Goal: Task Accomplishment & Management: Use online tool/utility

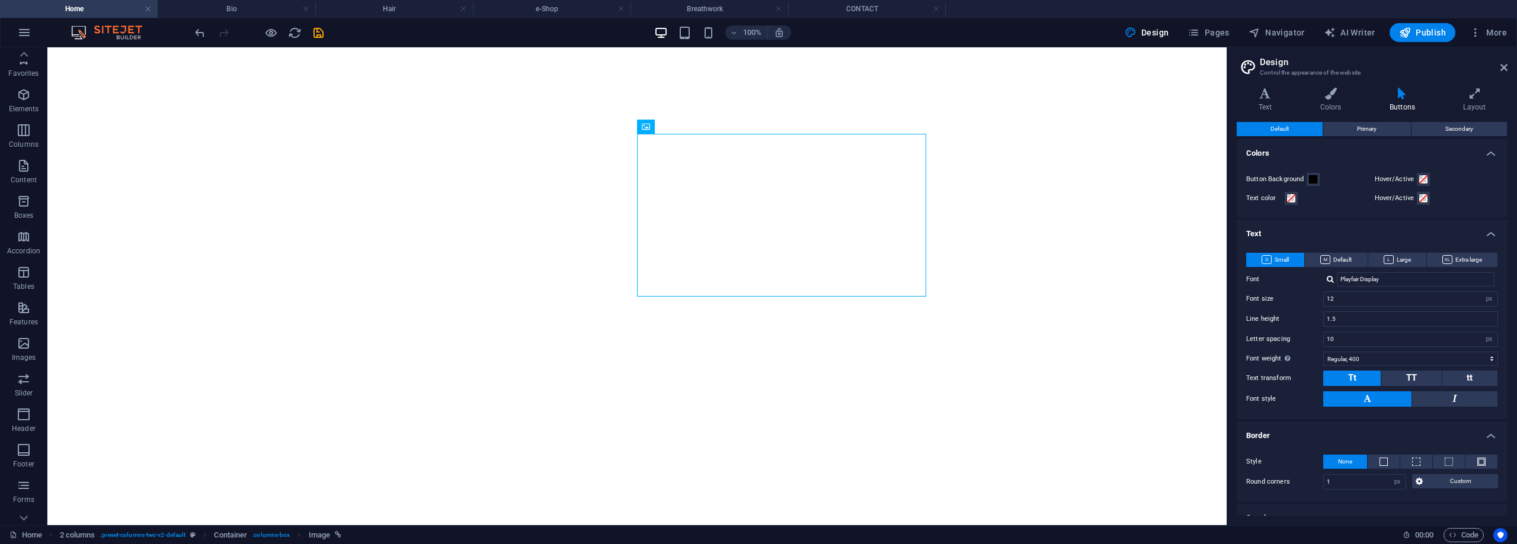
select select "px"
select select "400"
select select "px"
select select "rem"
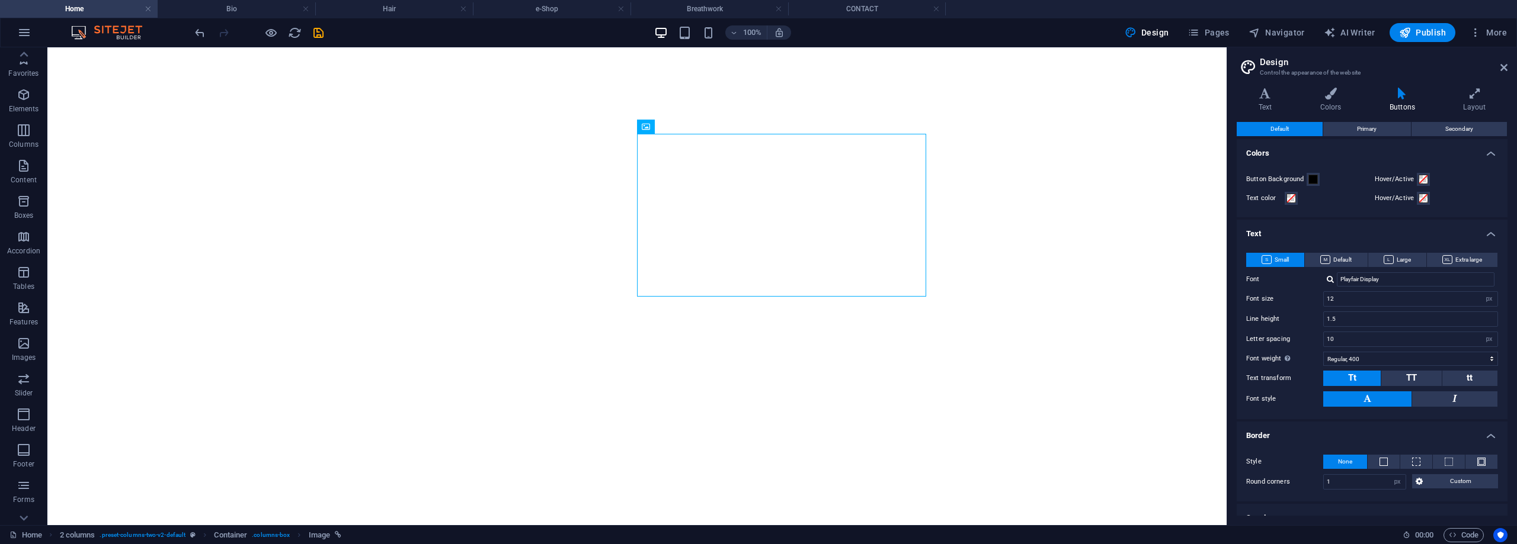
select select "rem"
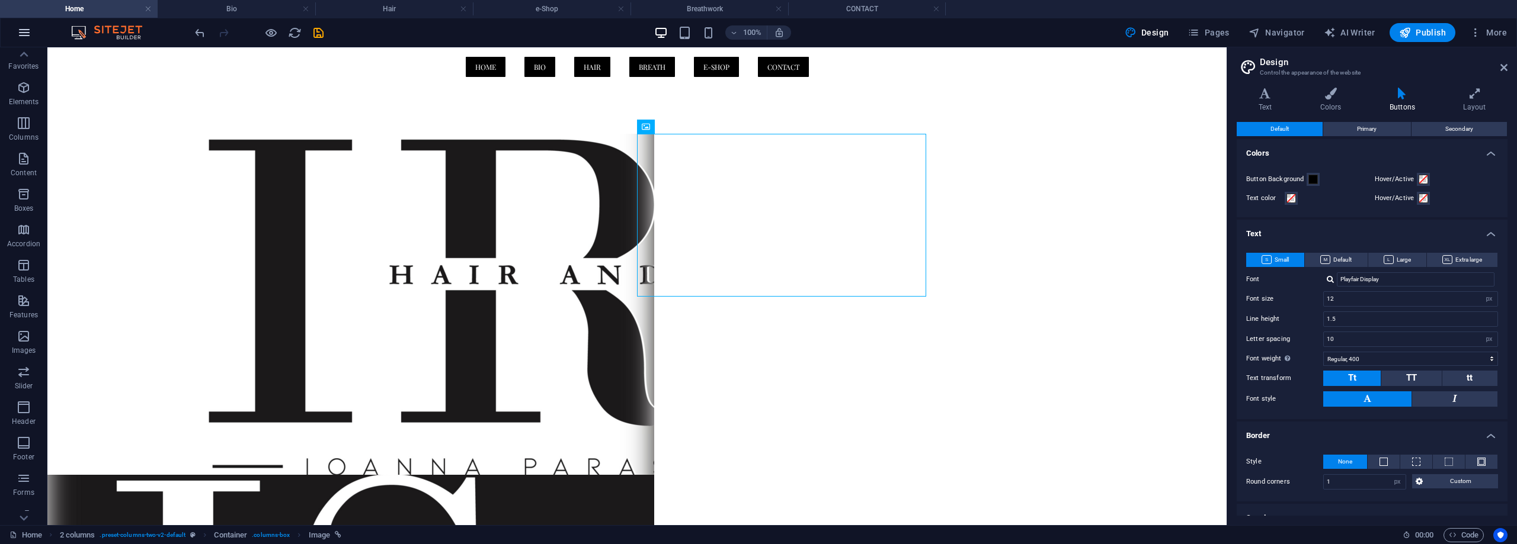
click at [28, 33] on icon "button" at bounding box center [24, 32] width 14 height 14
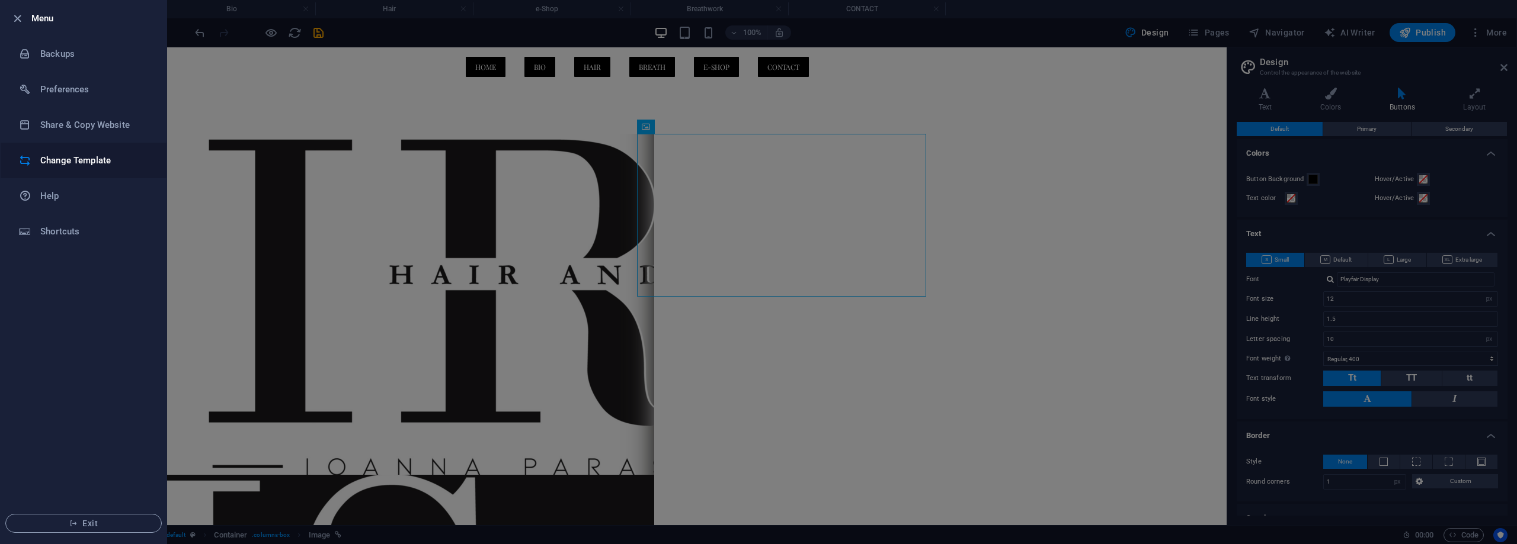
click at [113, 161] on h6 "Change Template" at bounding box center [95, 160] width 110 height 14
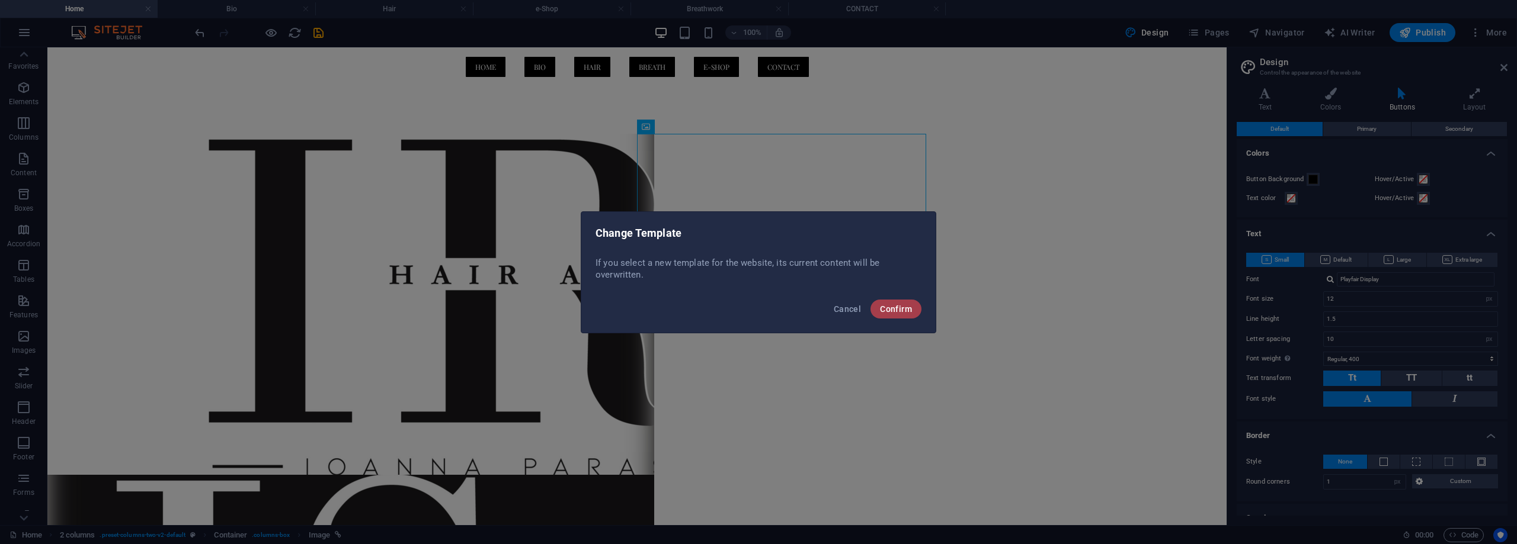
click at [901, 313] on span "Confirm" at bounding box center [896, 309] width 32 height 9
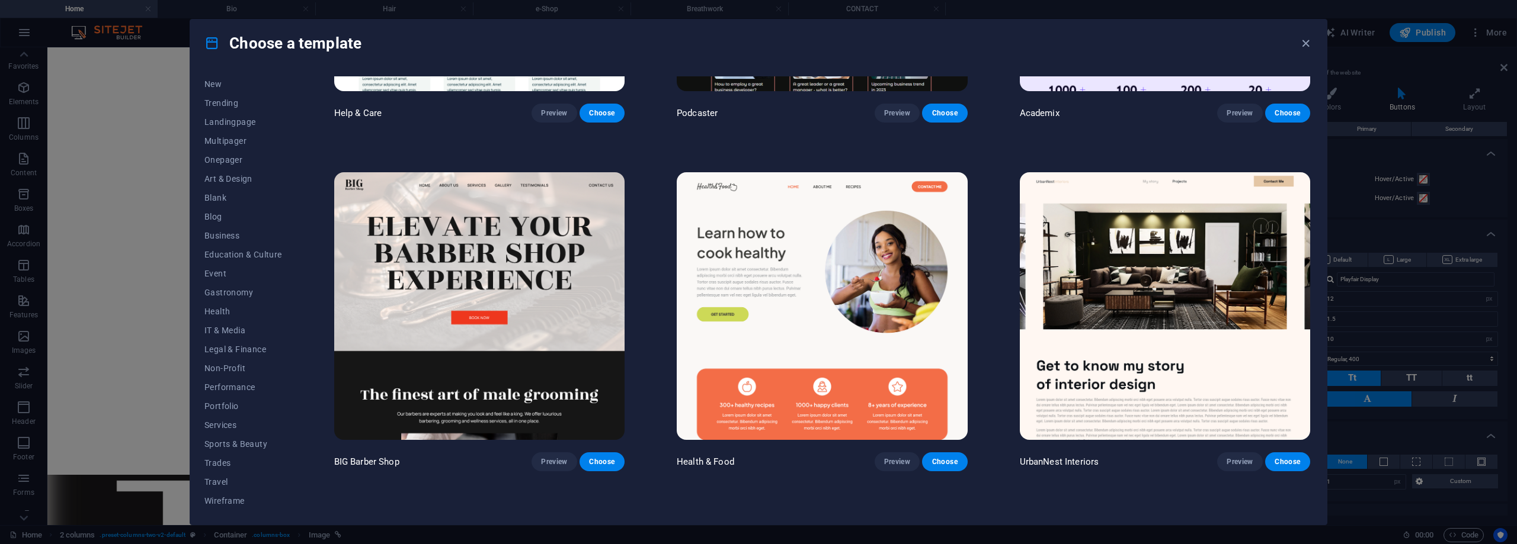
scroll to position [1659, 0]
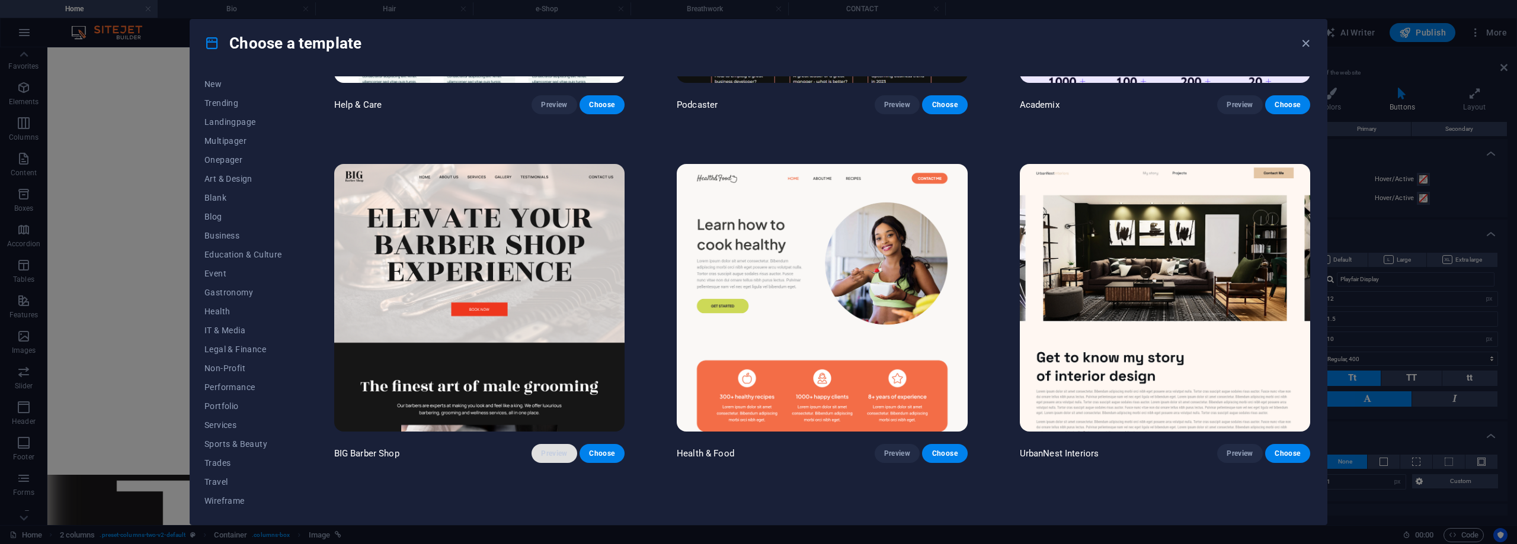
click at [549, 449] on span "Preview" at bounding box center [554, 453] width 26 height 9
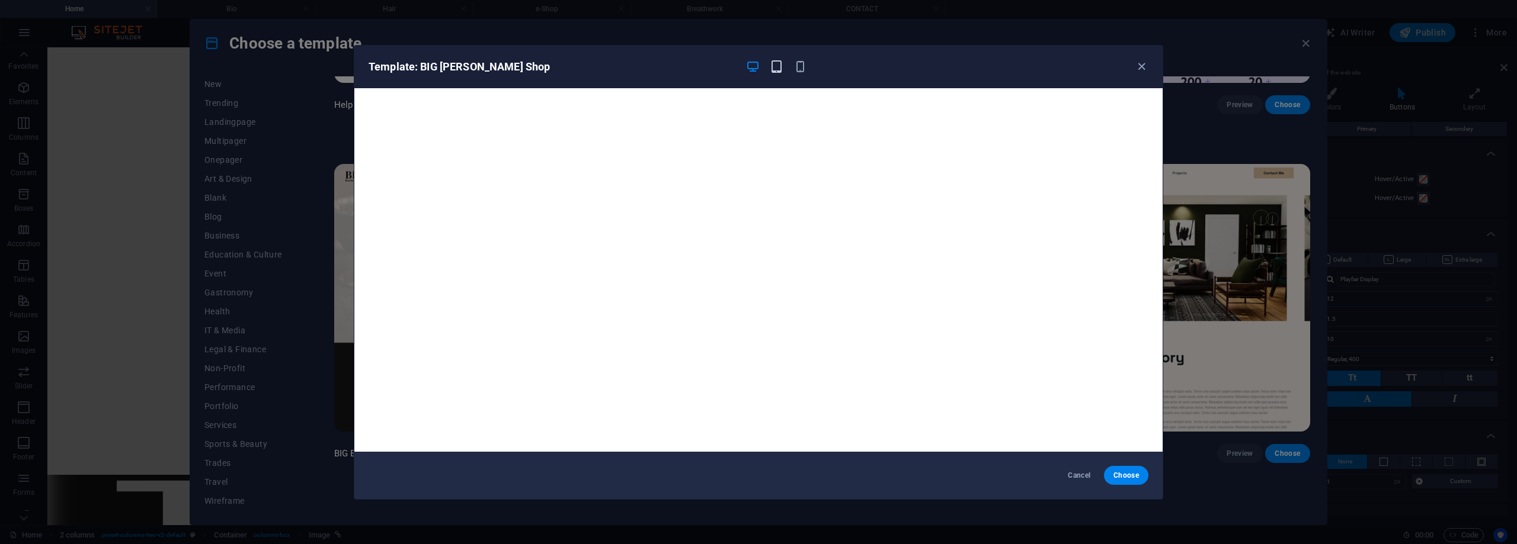
click at [773, 63] on icon "button" at bounding box center [777, 67] width 14 height 14
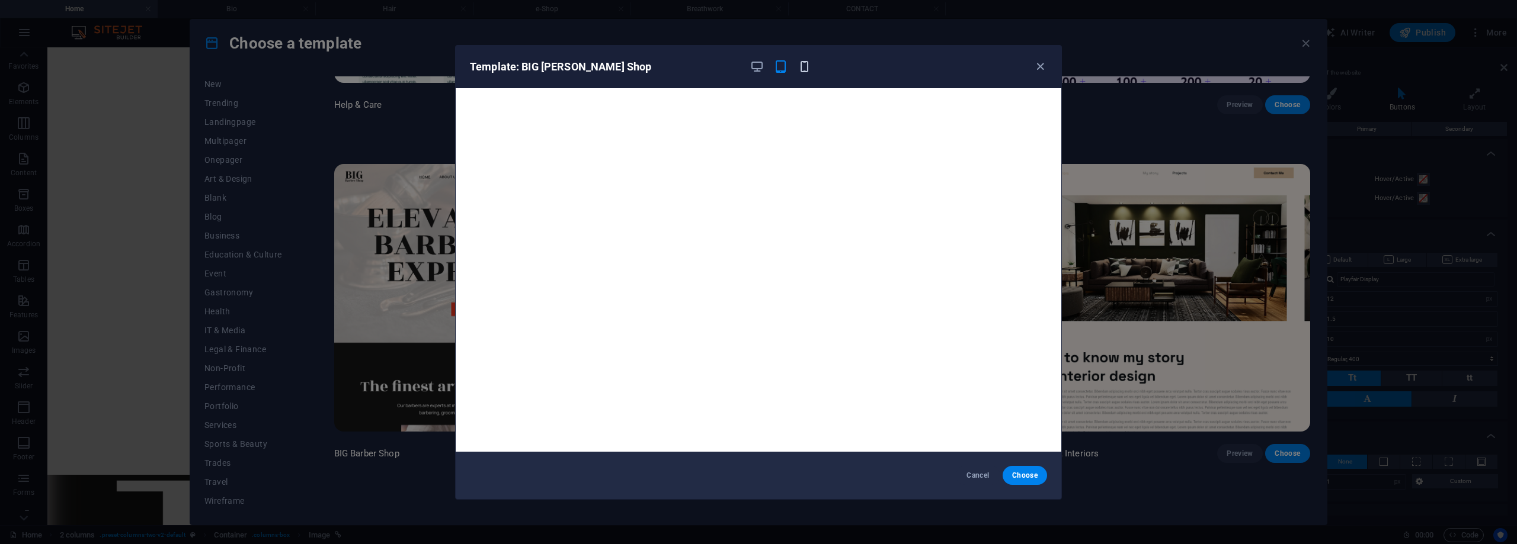
click at [803, 66] on icon "button" at bounding box center [804, 67] width 14 height 14
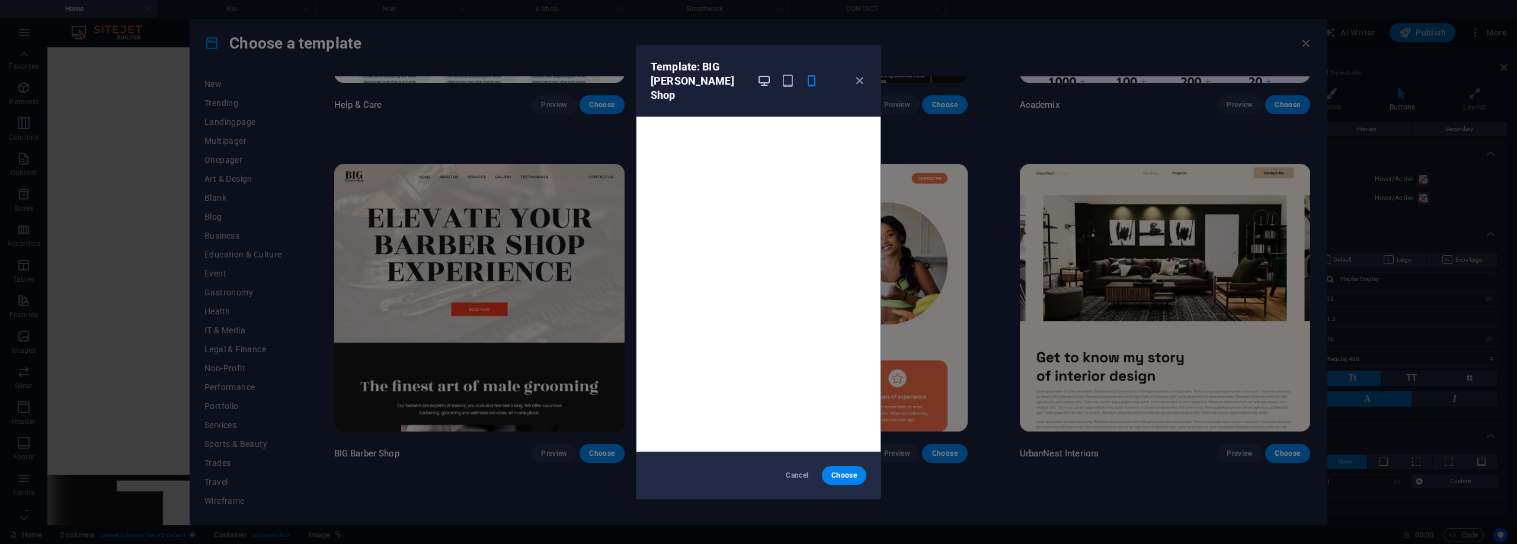
click at [762, 74] on icon "button" at bounding box center [764, 81] width 14 height 14
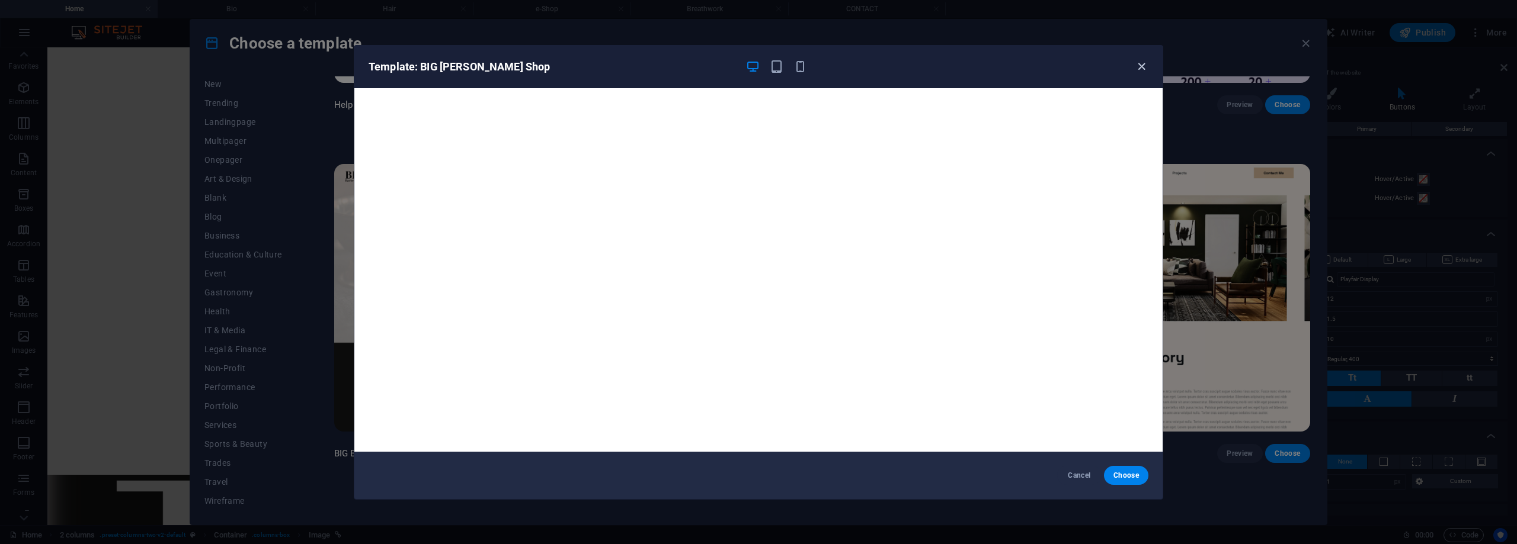
click at [1138, 67] on icon "button" at bounding box center [1141, 67] width 14 height 14
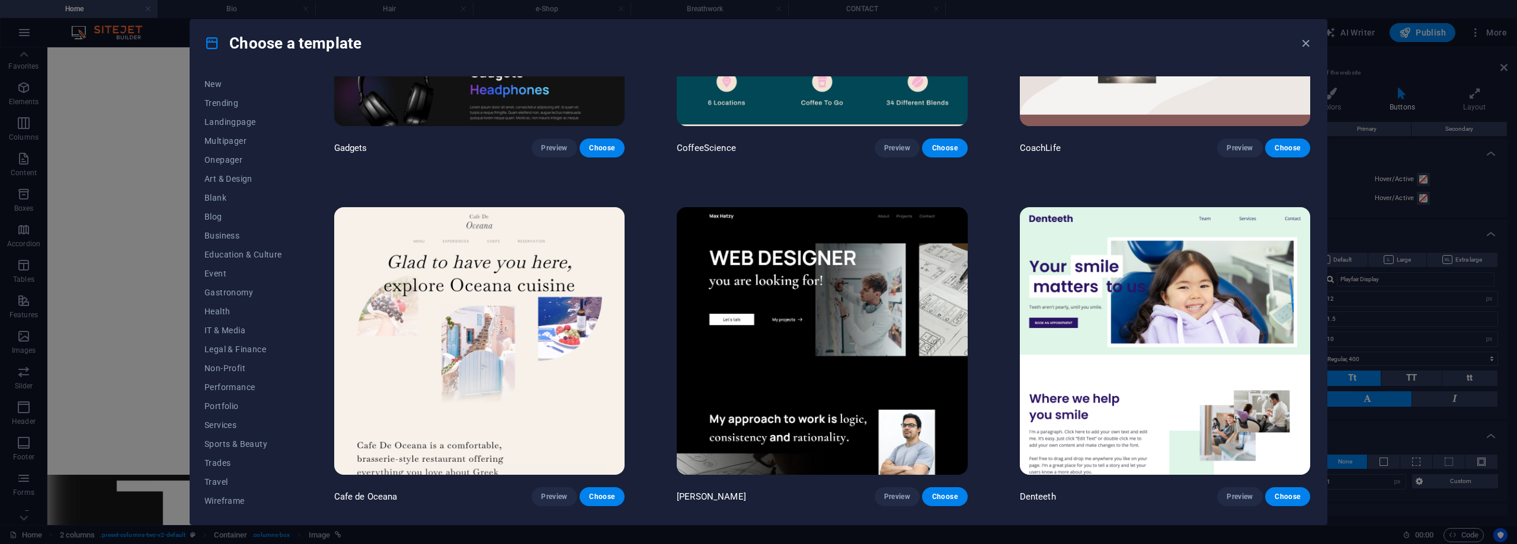
scroll to position [4443, 0]
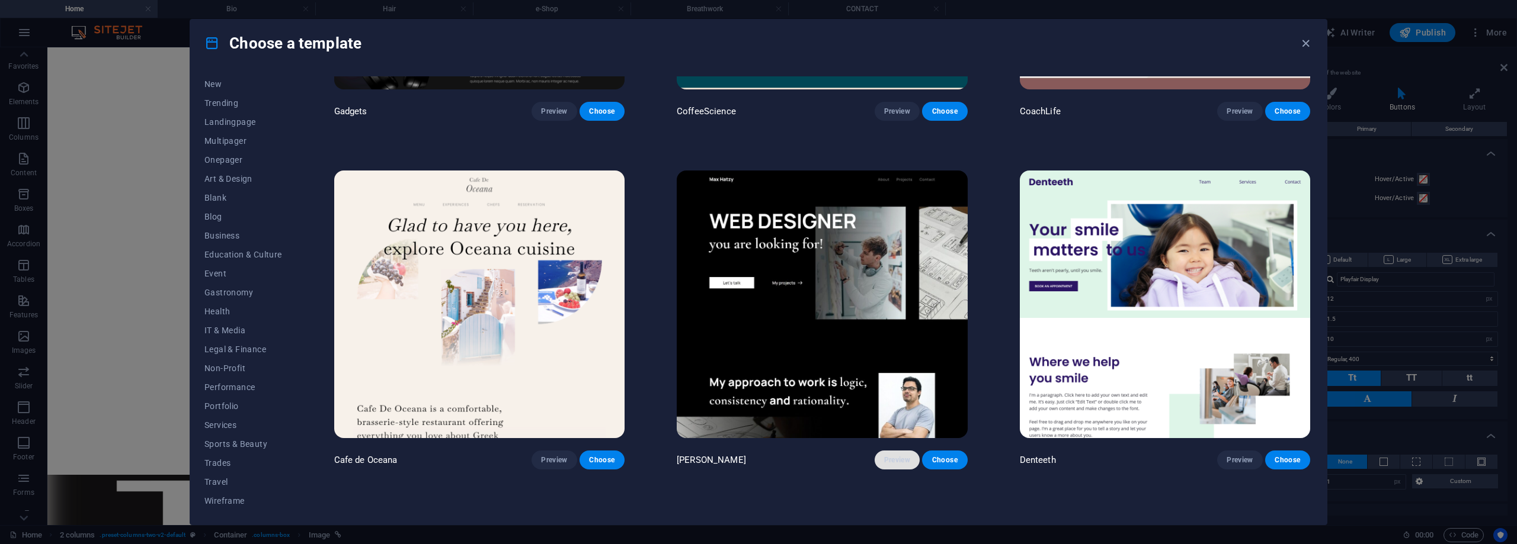
click at [884, 456] on span "Preview" at bounding box center [897, 460] width 26 height 9
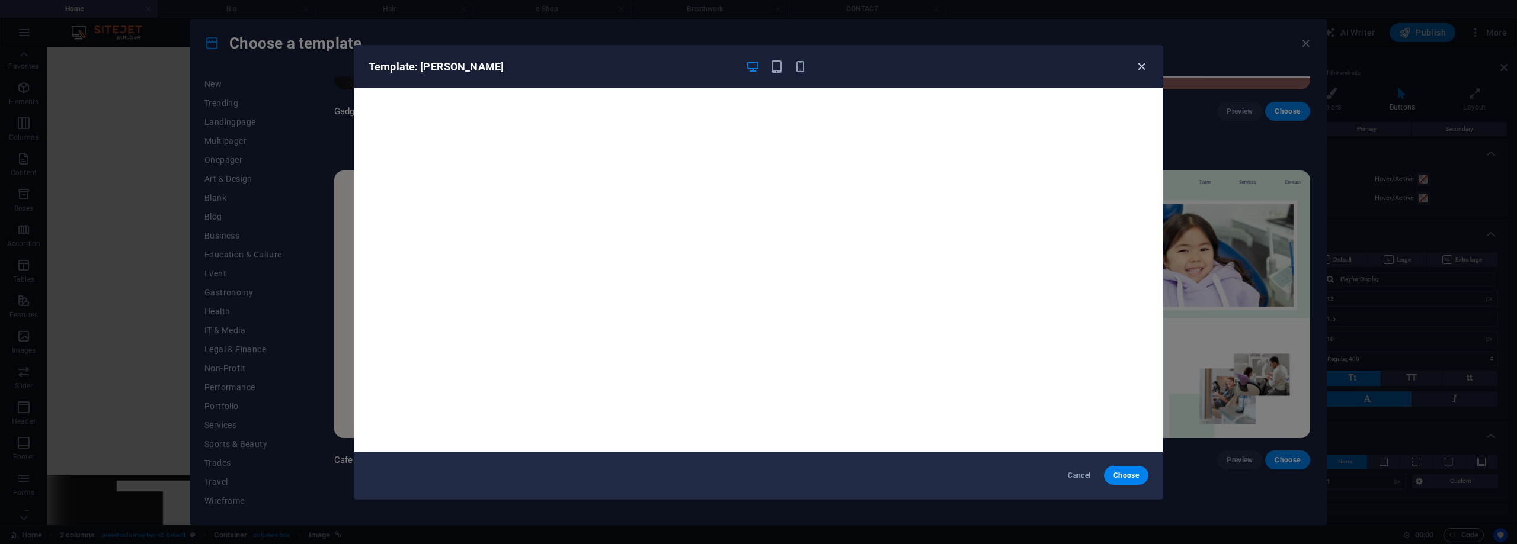
click at [1142, 66] on icon "button" at bounding box center [1141, 67] width 14 height 14
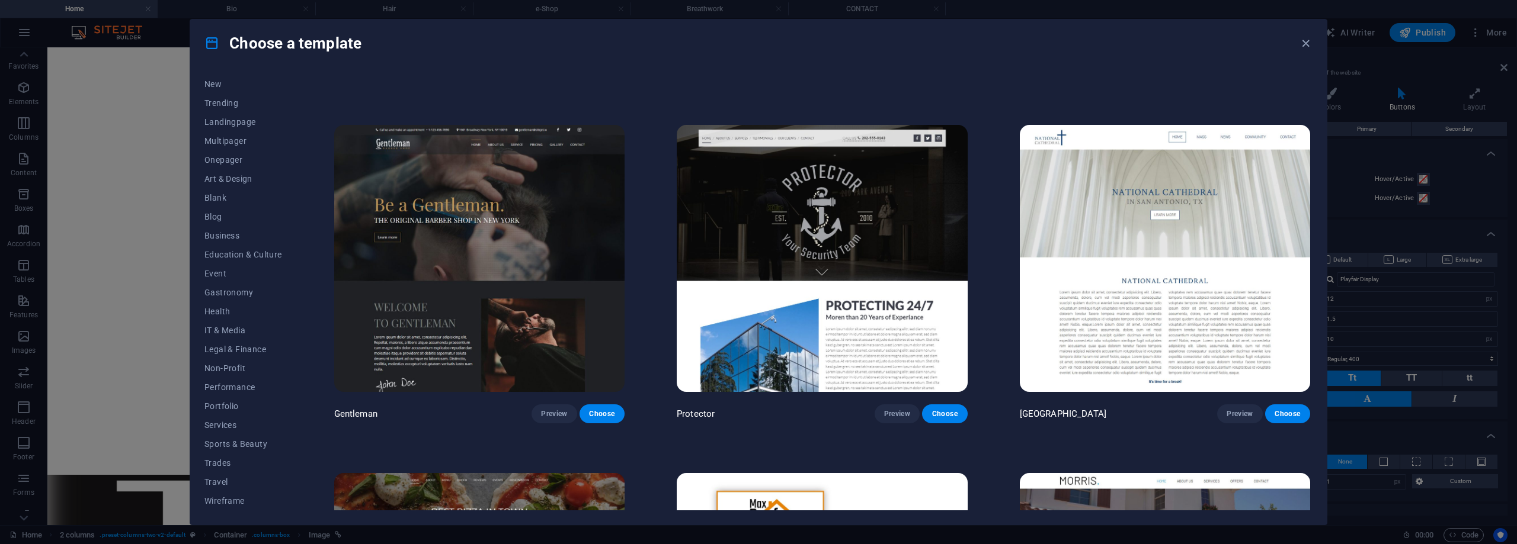
scroll to position [7227, 0]
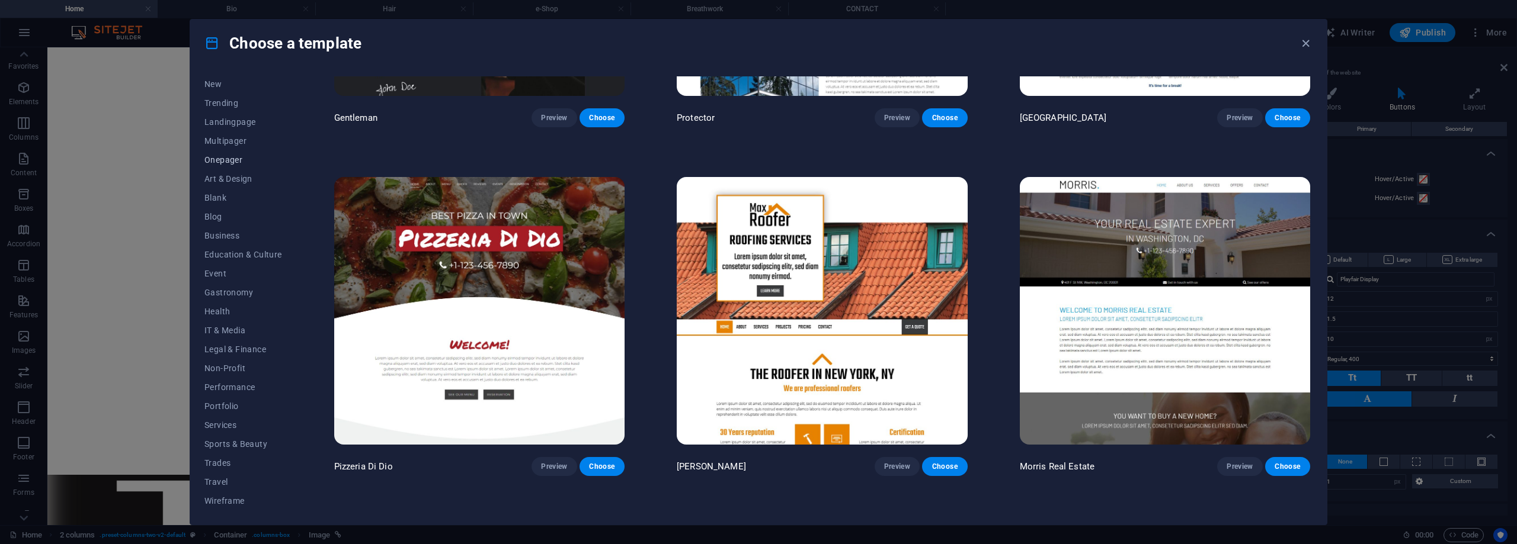
click at [239, 157] on span "Onepager" at bounding box center [243, 159] width 78 height 9
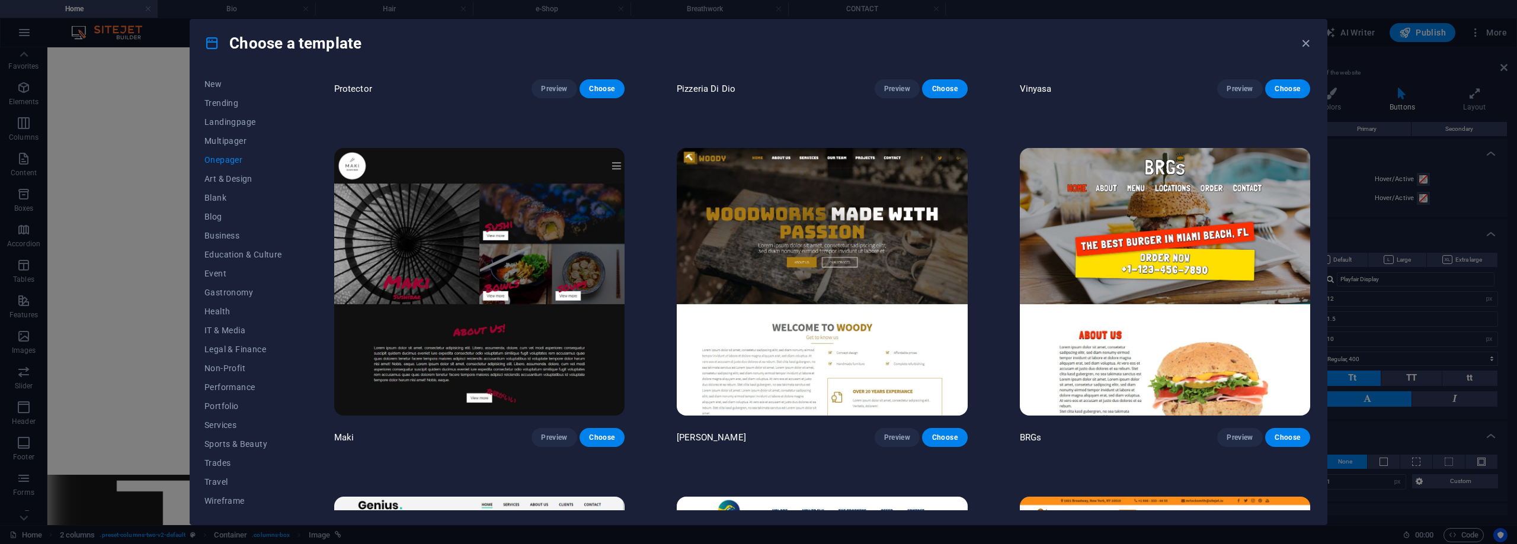
scroll to position [3117, 0]
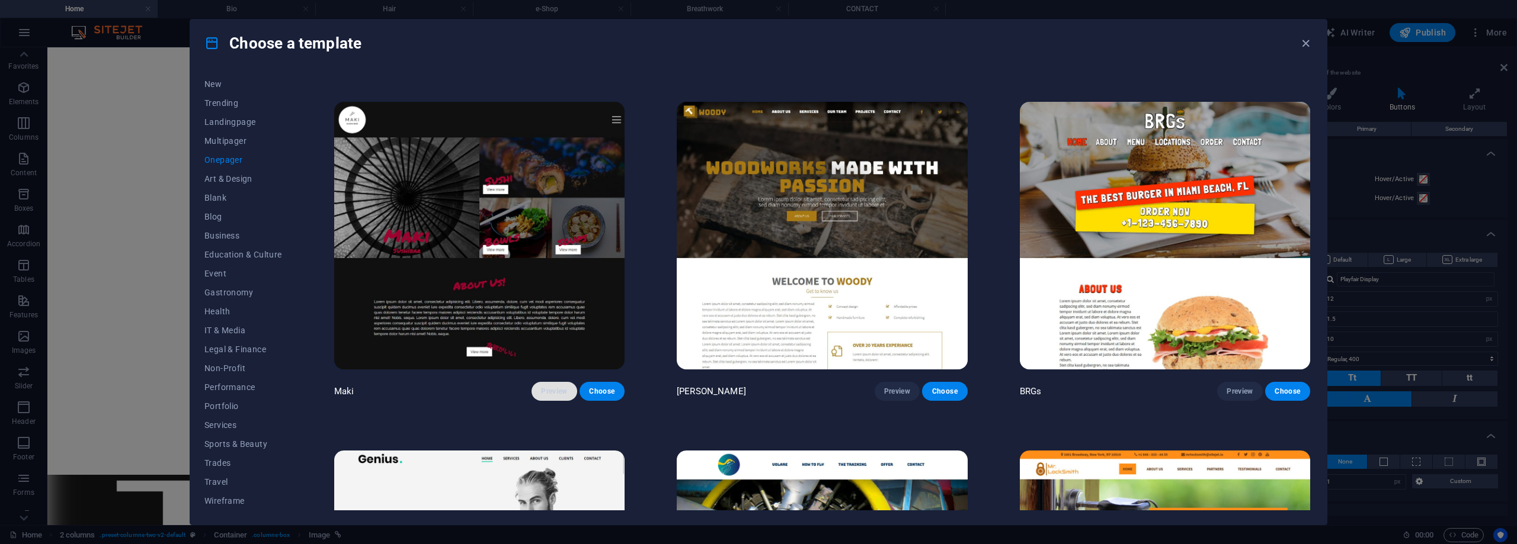
click at [549, 382] on button "Preview" at bounding box center [553, 391] width 45 height 19
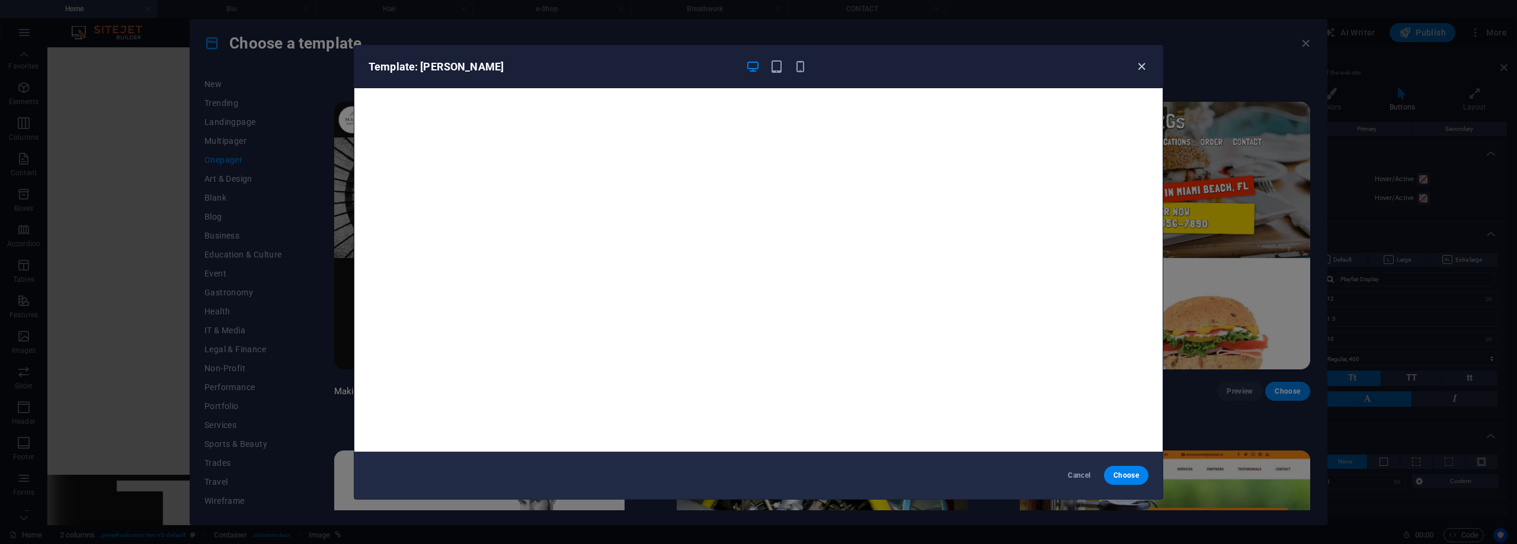
click at [1142, 70] on icon "button" at bounding box center [1141, 67] width 14 height 14
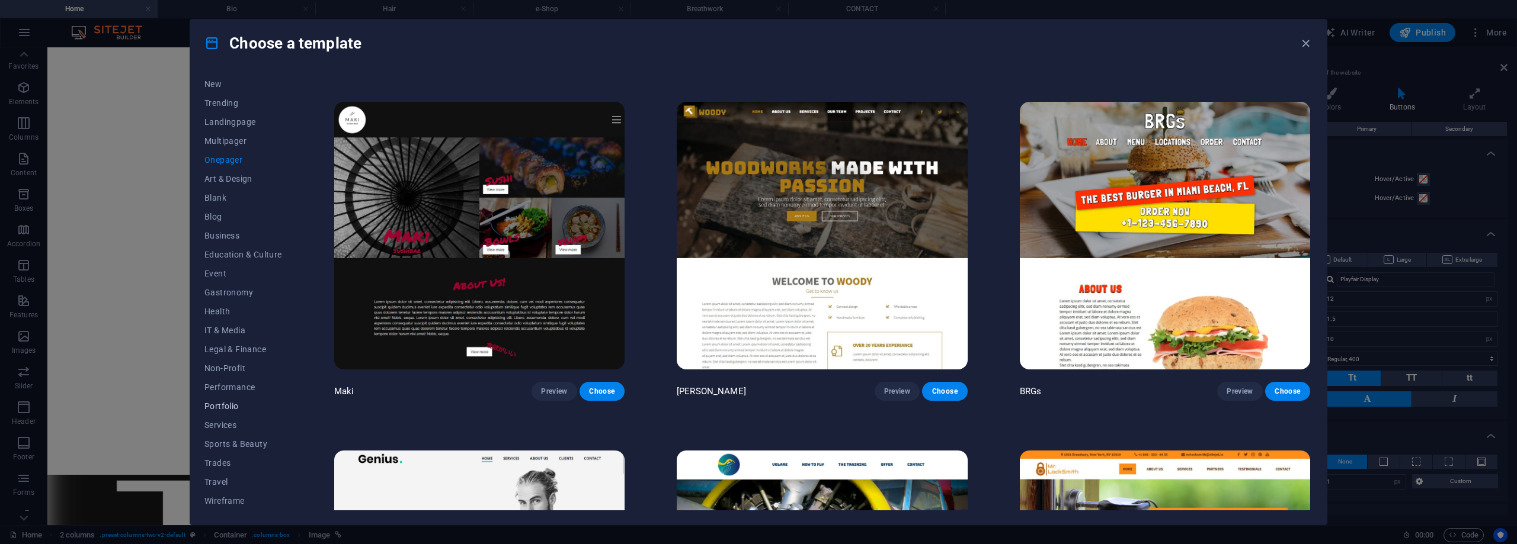
click at [239, 403] on span "Portfolio" at bounding box center [243, 406] width 78 height 9
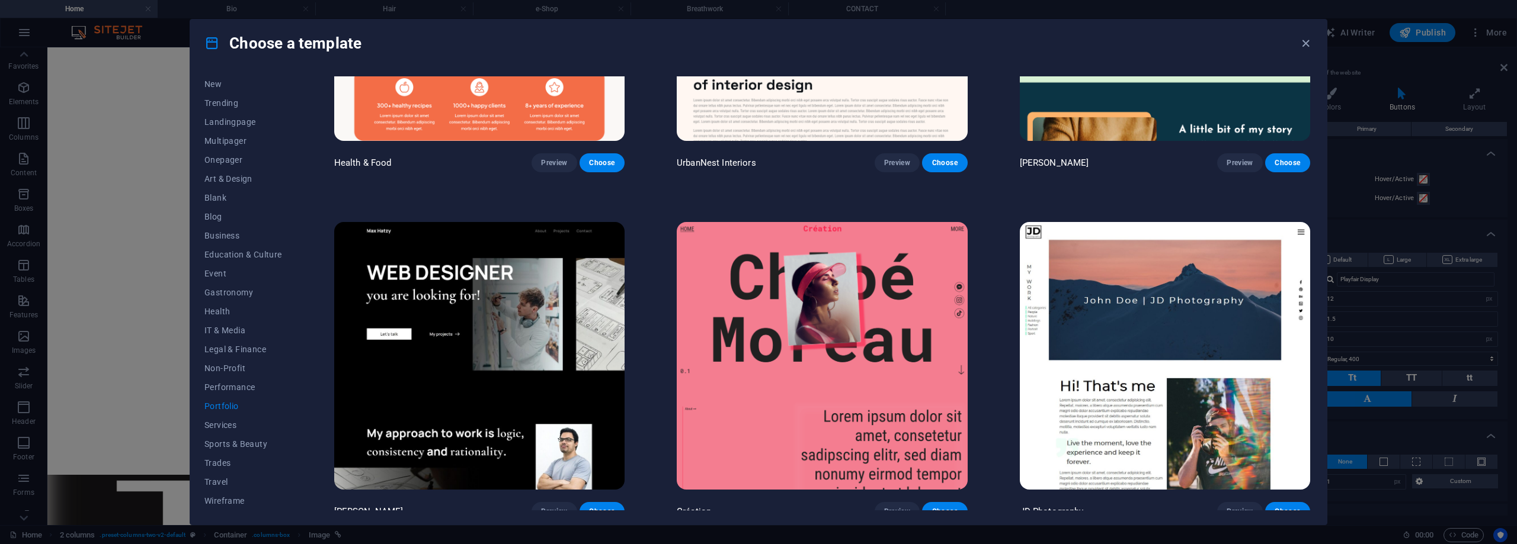
scroll to position [0, 0]
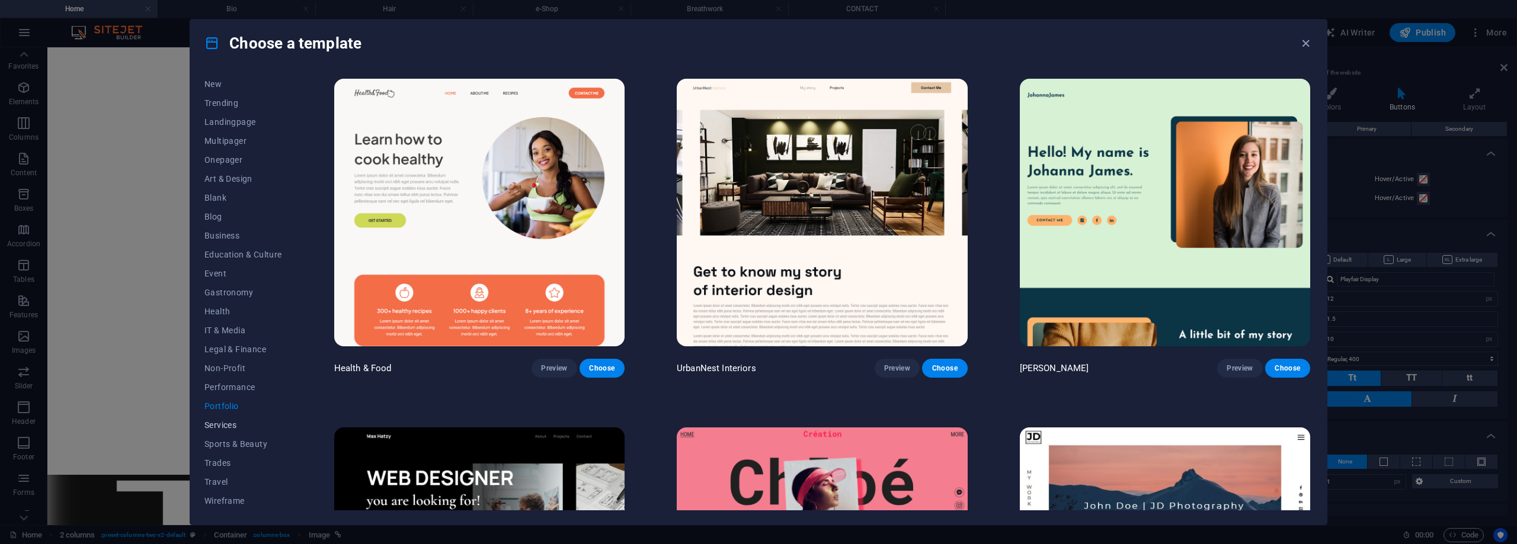
click at [222, 427] on span "Services" at bounding box center [243, 425] width 78 height 9
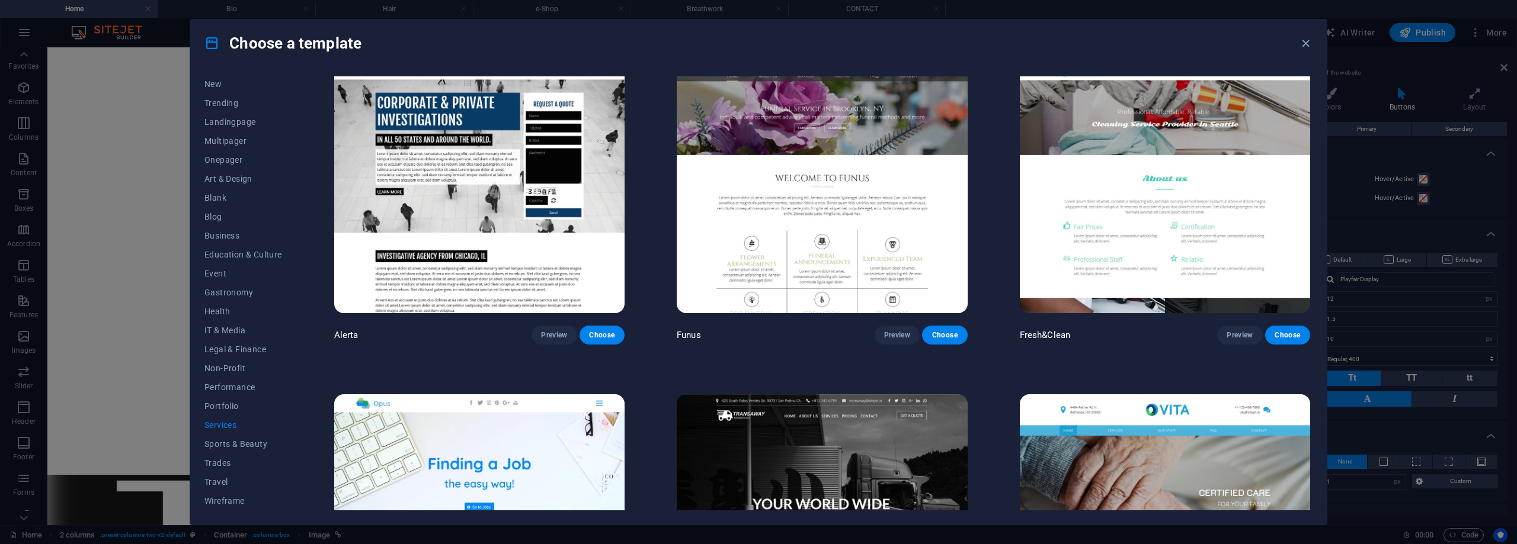
scroll to position [1718, 0]
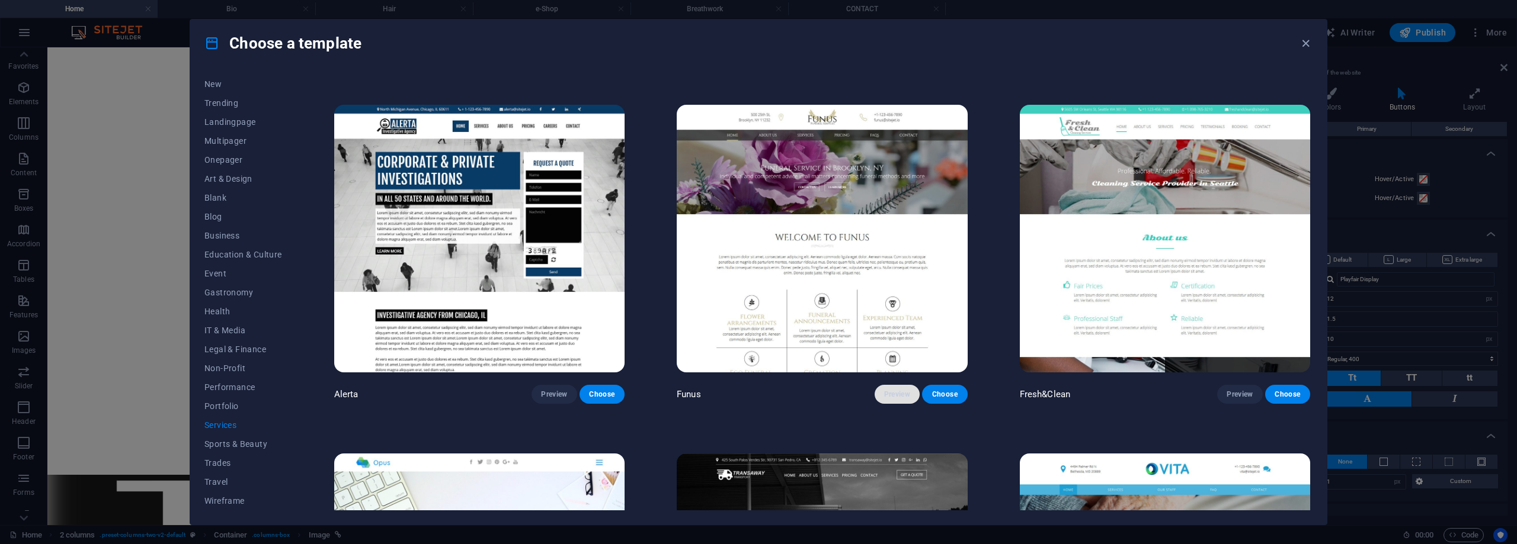
click at [900, 390] on span "Preview" at bounding box center [897, 394] width 26 height 9
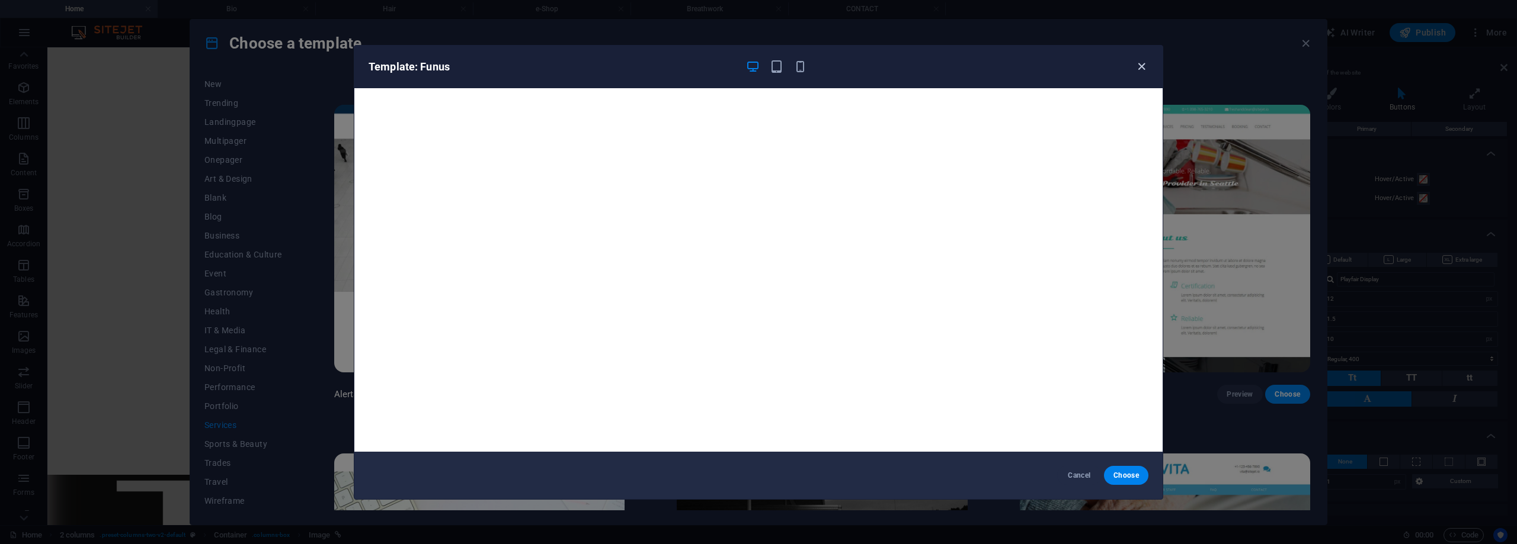
click at [1137, 67] on icon "button" at bounding box center [1141, 67] width 14 height 14
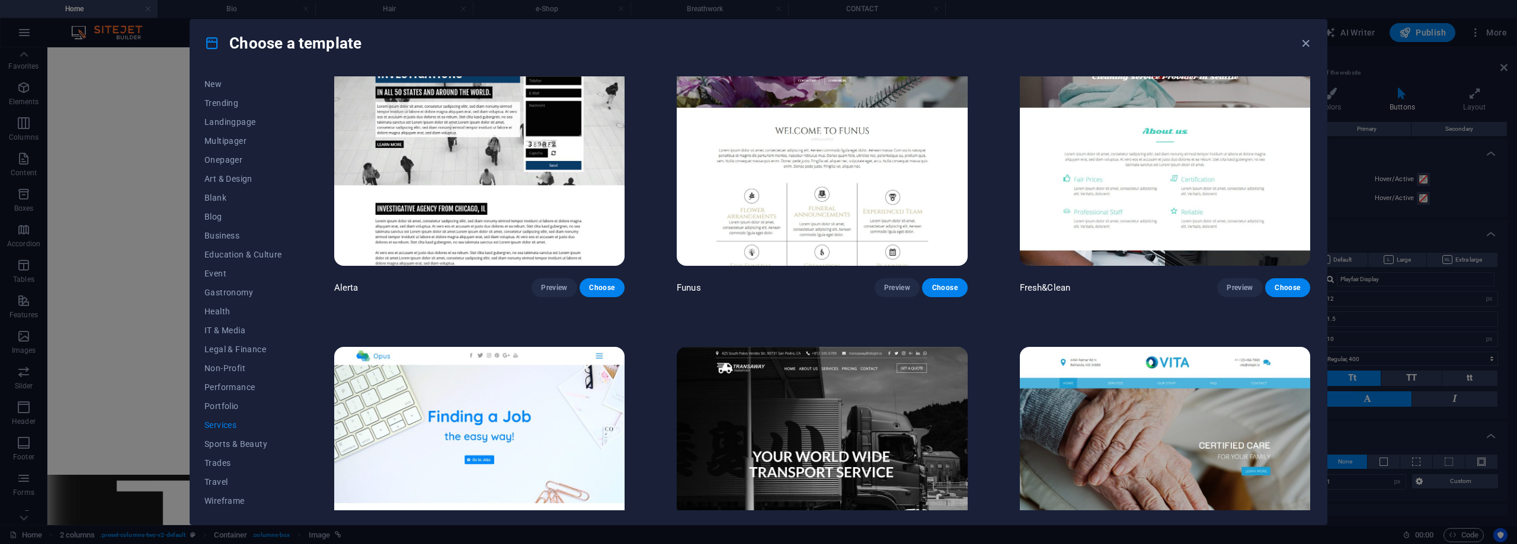
scroll to position [1351, 0]
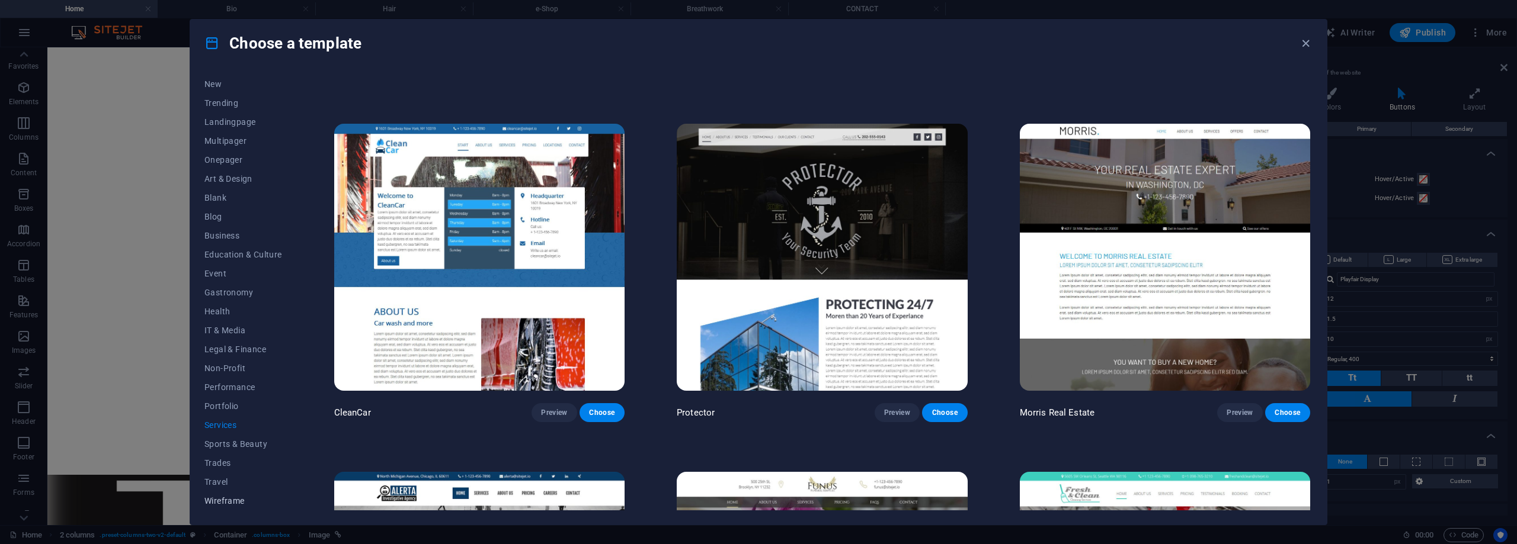
click at [235, 498] on span "Wireframe" at bounding box center [243, 500] width 78 height 9
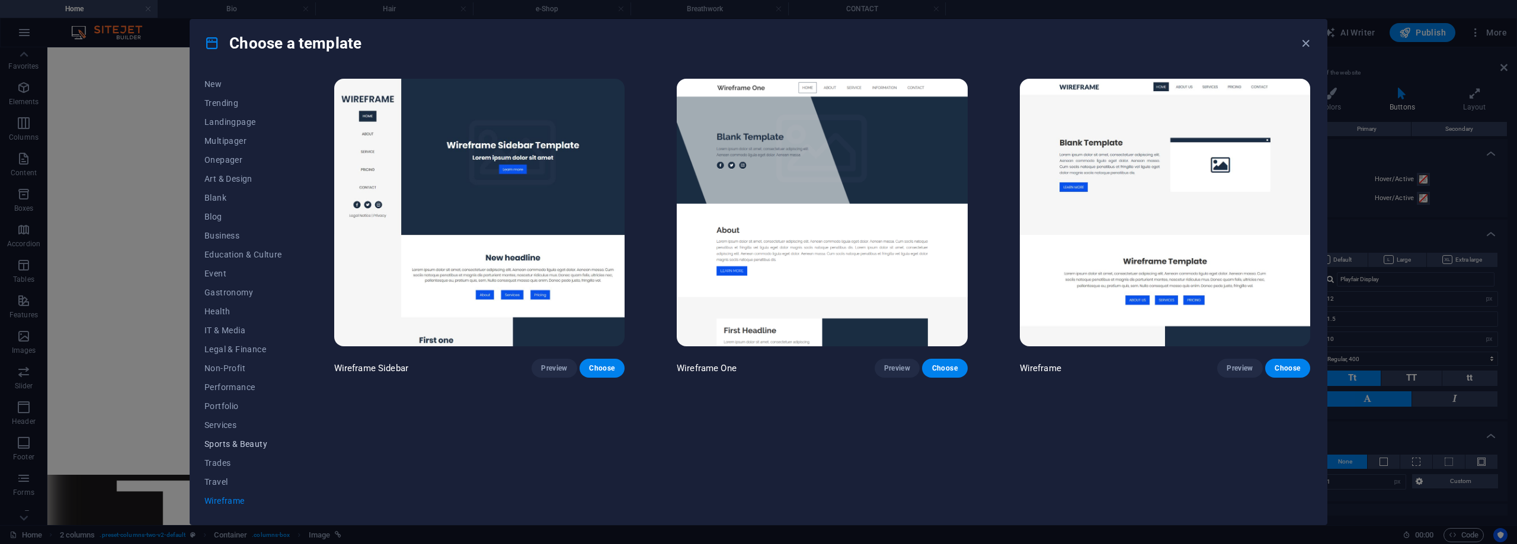
click at [248, 444] on span "Sports & Beauty" at bounding box center [243, 444] width 78 height 9
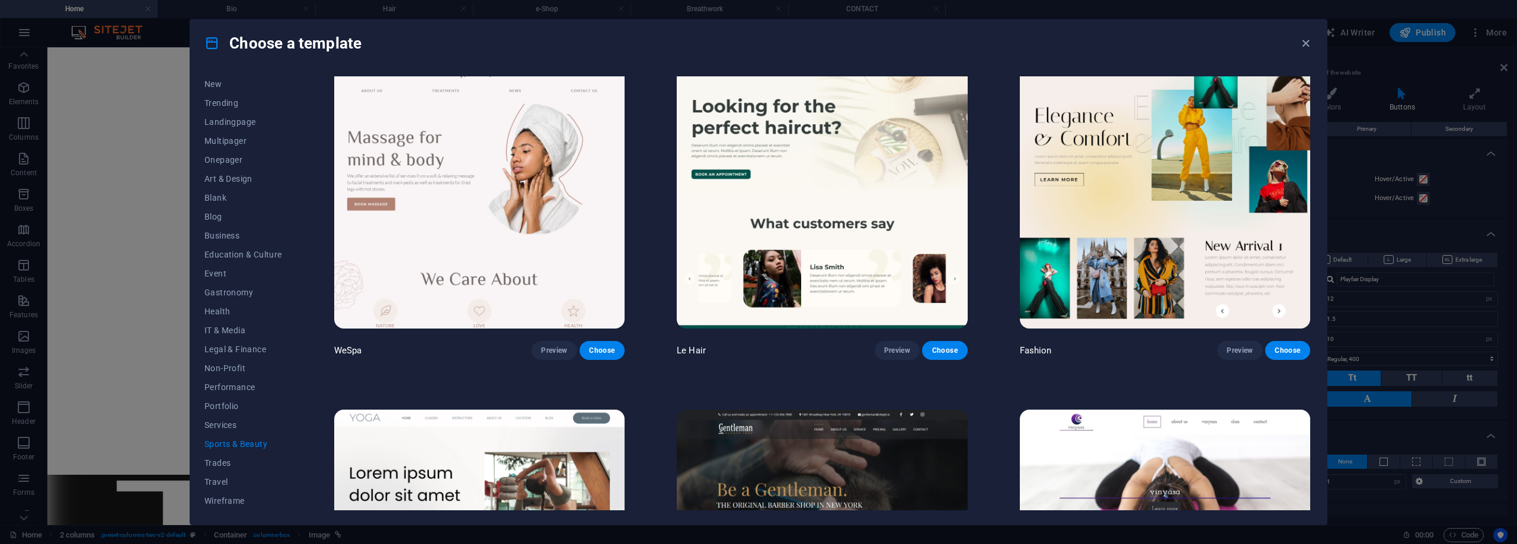
scroll to position [296, 0]
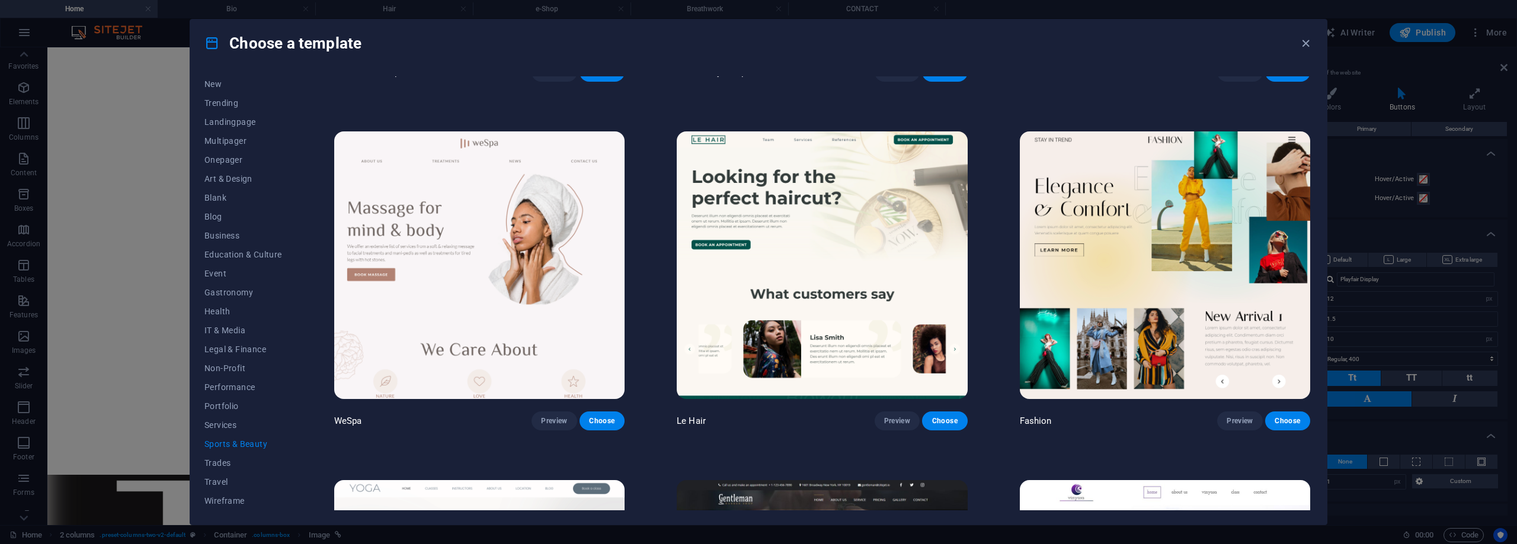
click at [544, 307] on img at bounding box center [479, 266] width 290 height 268
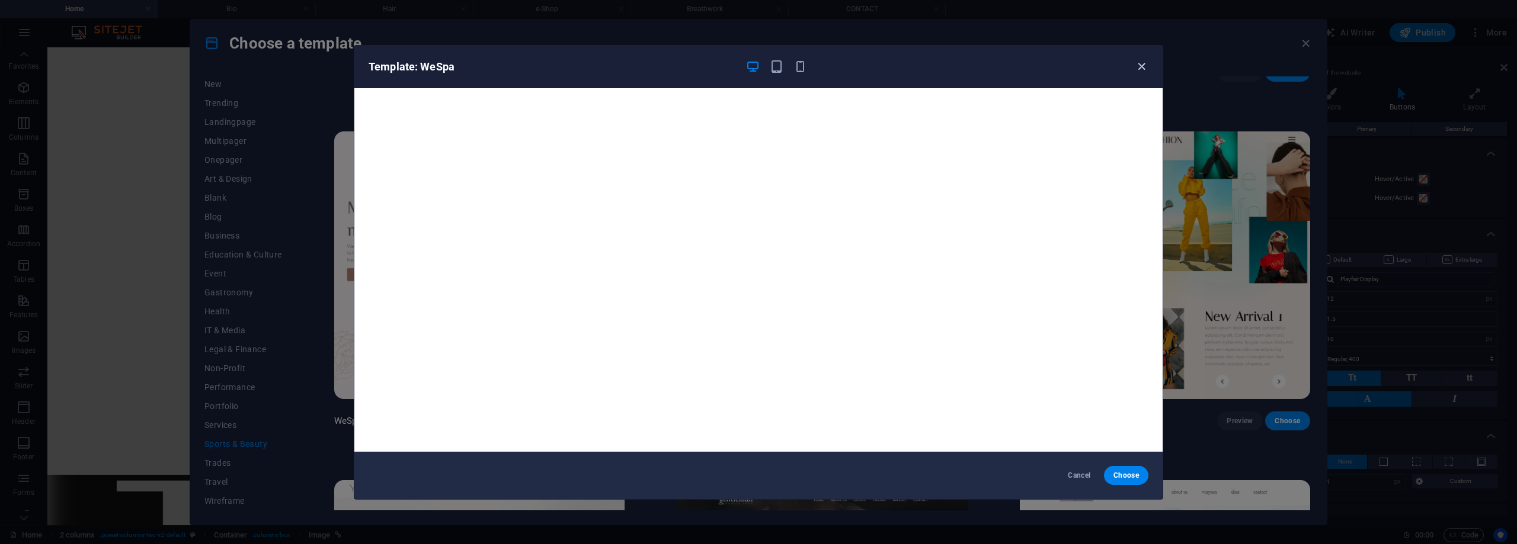
click at [1141, 67] on icon "button" at bounding box center [1141, 67] width 14 height 14
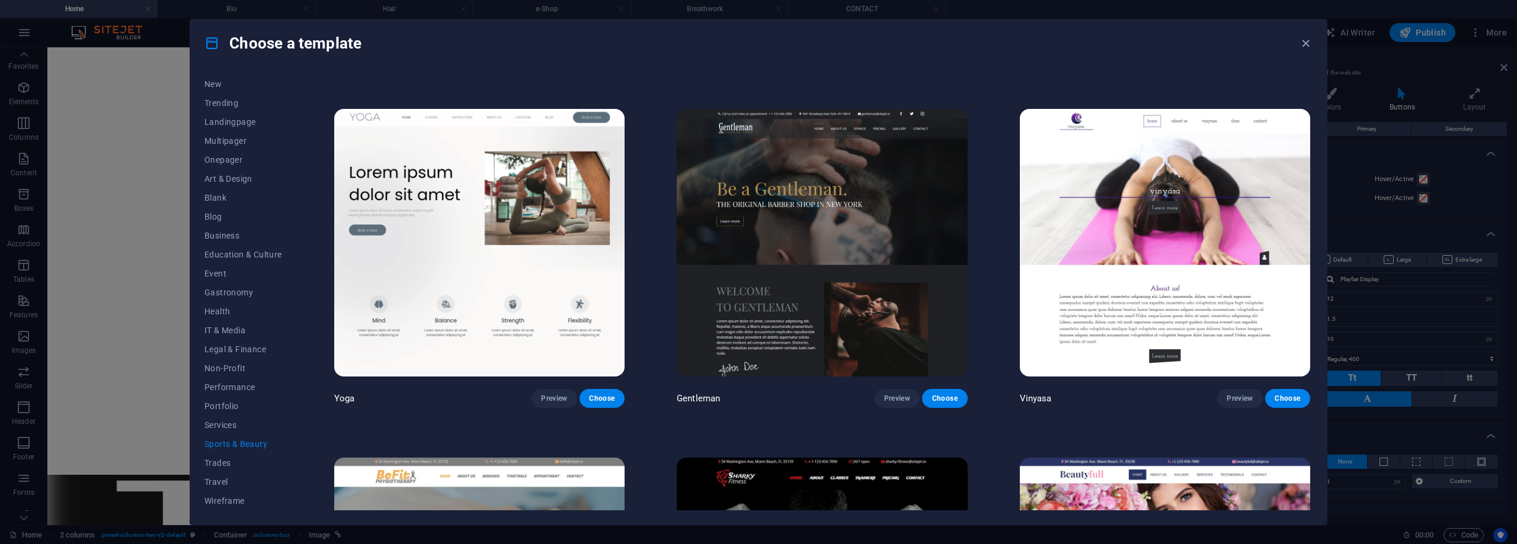
scroll to position [652, 0]
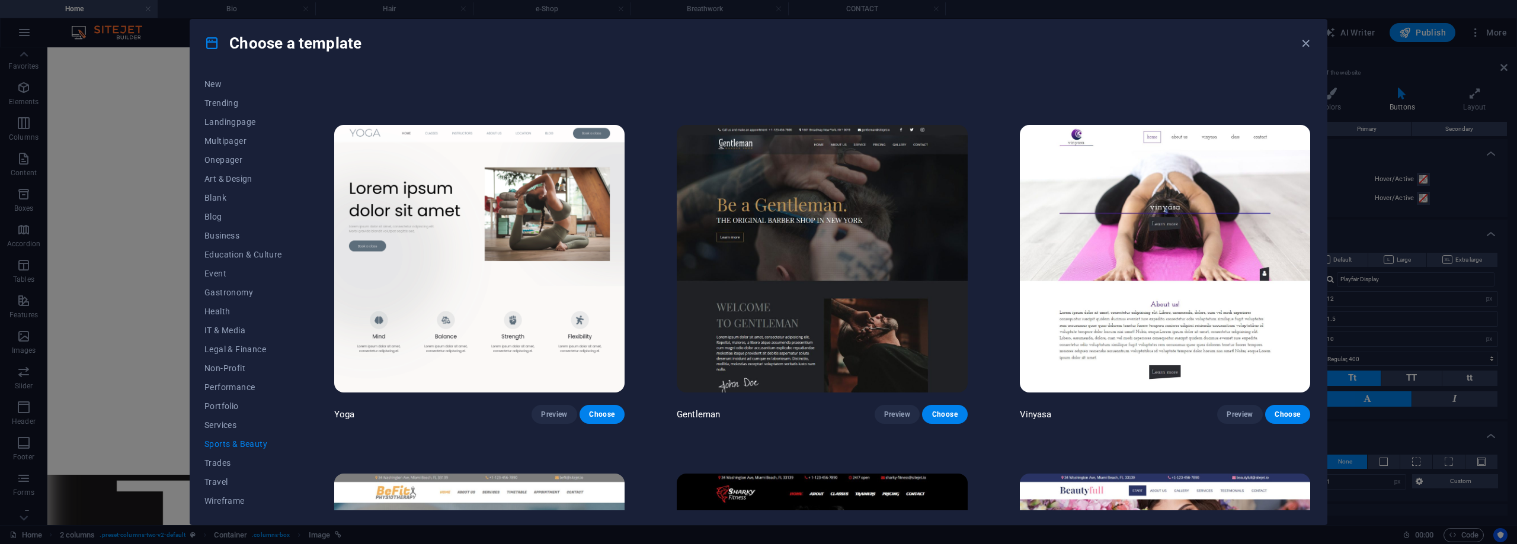
click at [1178, 227] on img at bounding box center [1165, 259] width 290 height 268
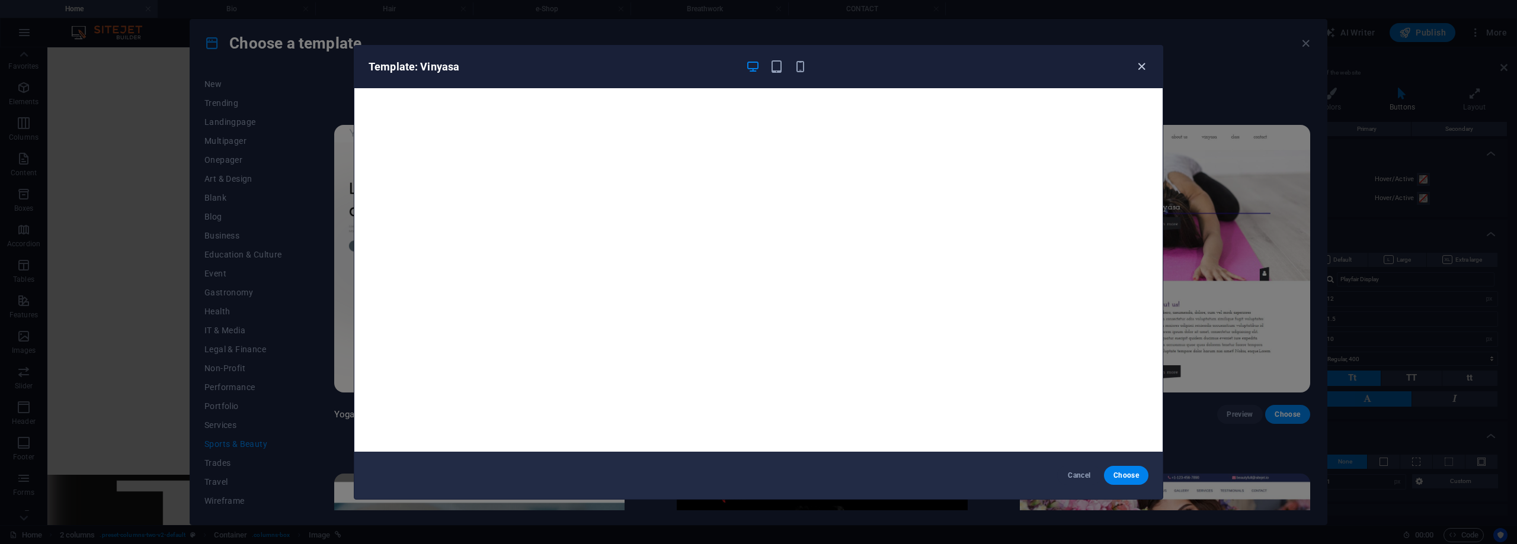
click at [1137, 68] on icon "button" at bounding box center [1141, 67] width 14 height 14
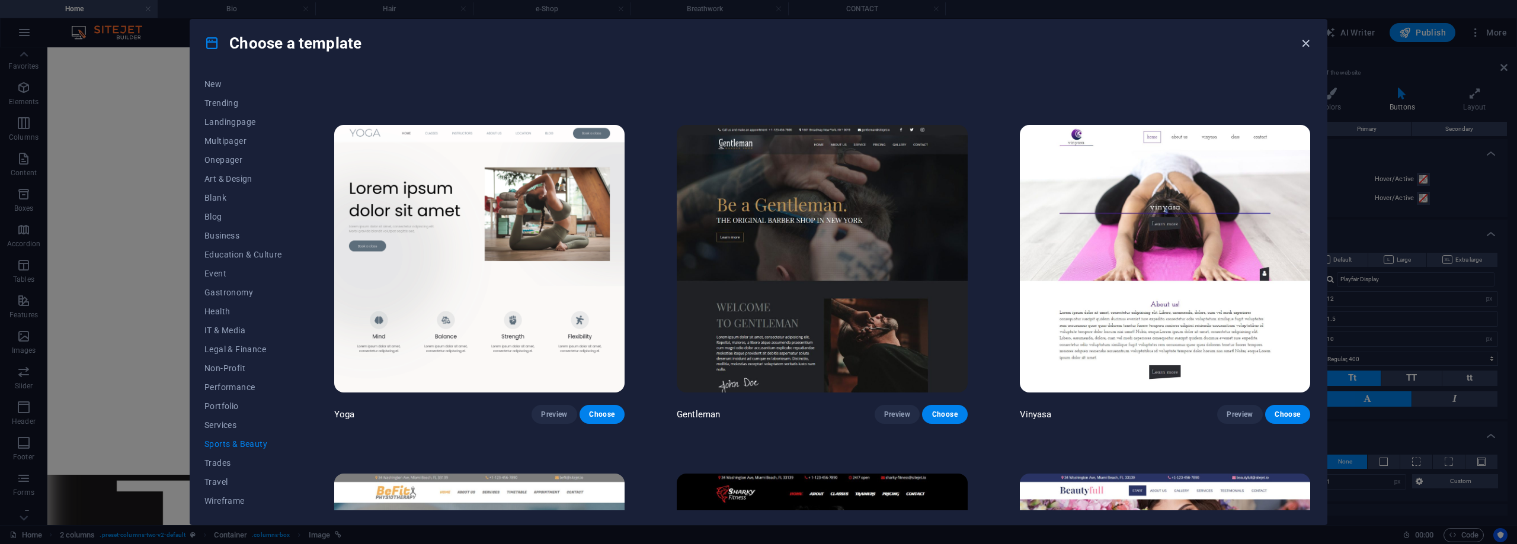
click at [1300, 44] on icon "button" at bounding box center [1306, 44] width 14 height 14
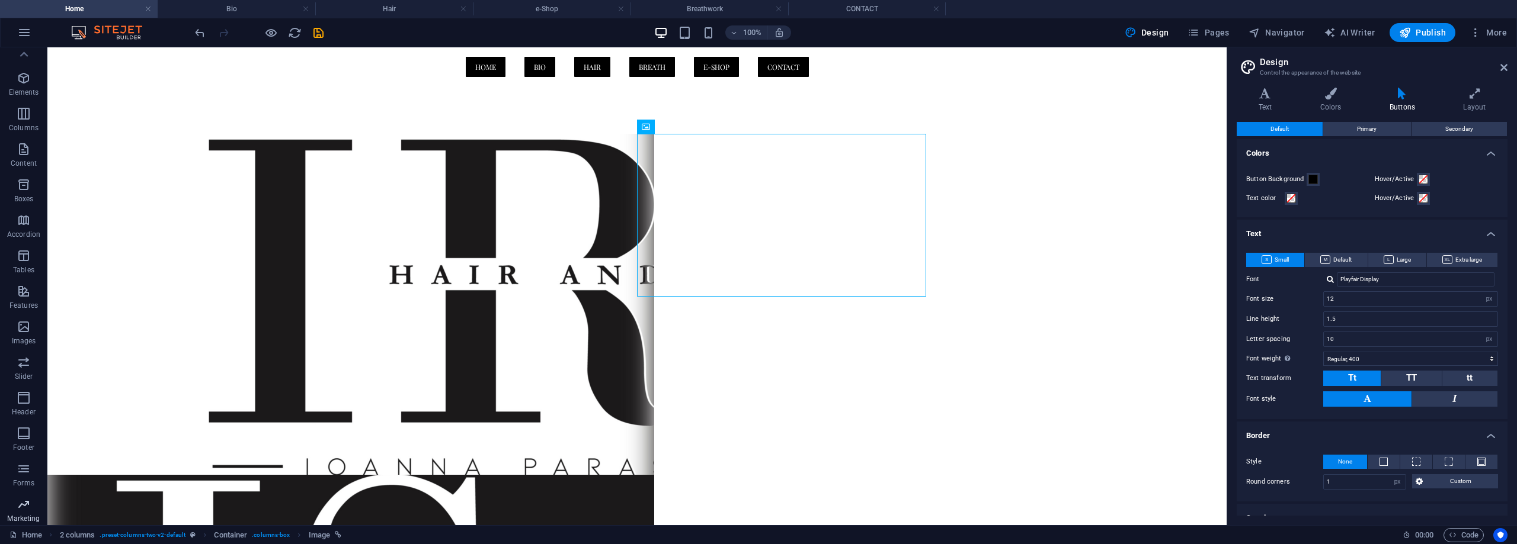
scroll to position [0, 0]
click at [27, 33] on icon "button" at bounding box center [24, 32] width 14 height 14
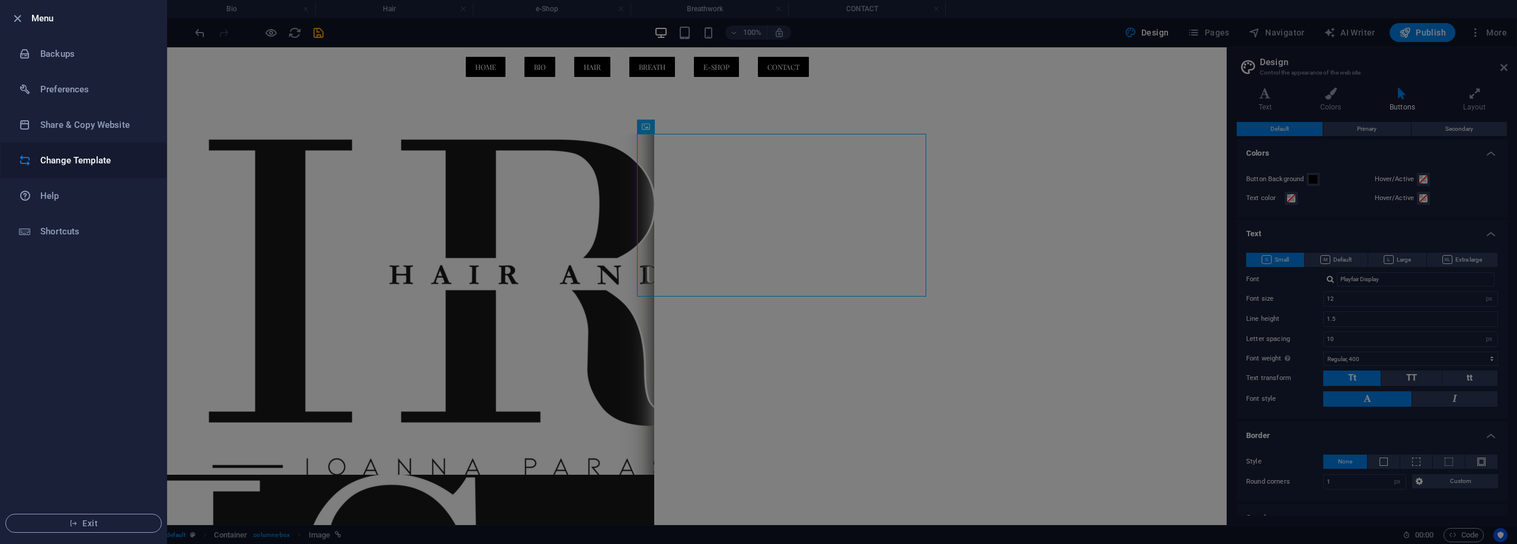
click at [113, 158] on h6 "Change Template" at bounding box center [95, 160] width 110 height 14
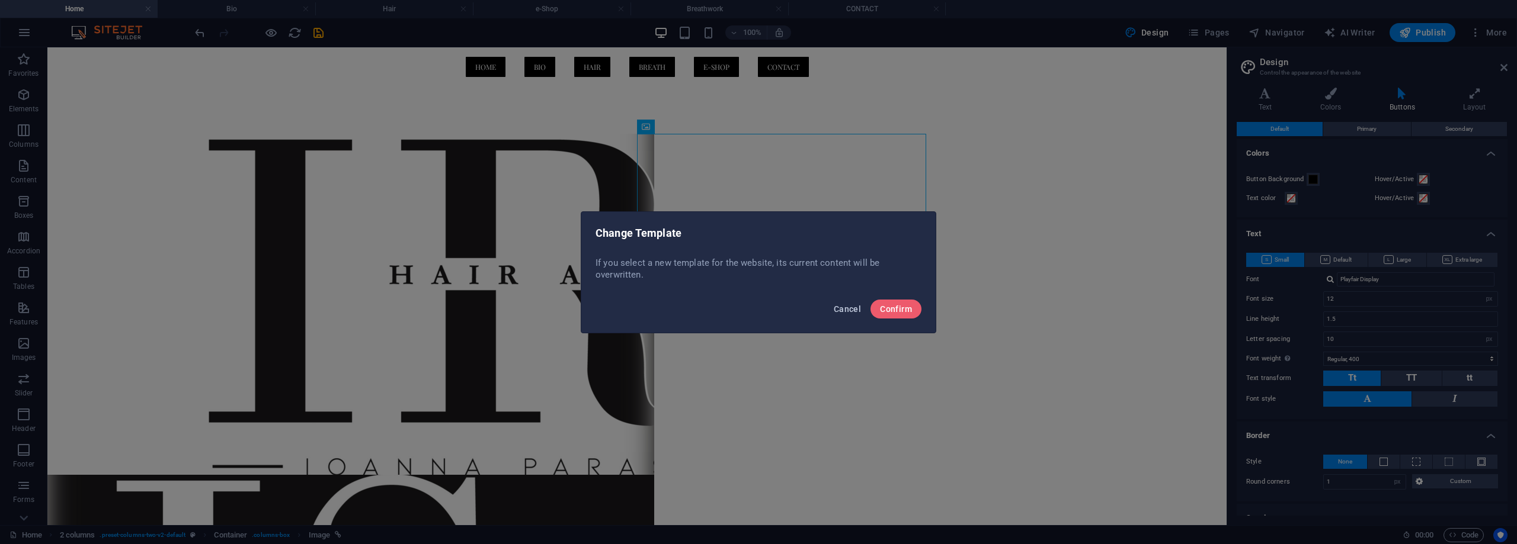
click at [850, 310] on span "Cancel" at bounding box center [847, 309] width 27 height 9
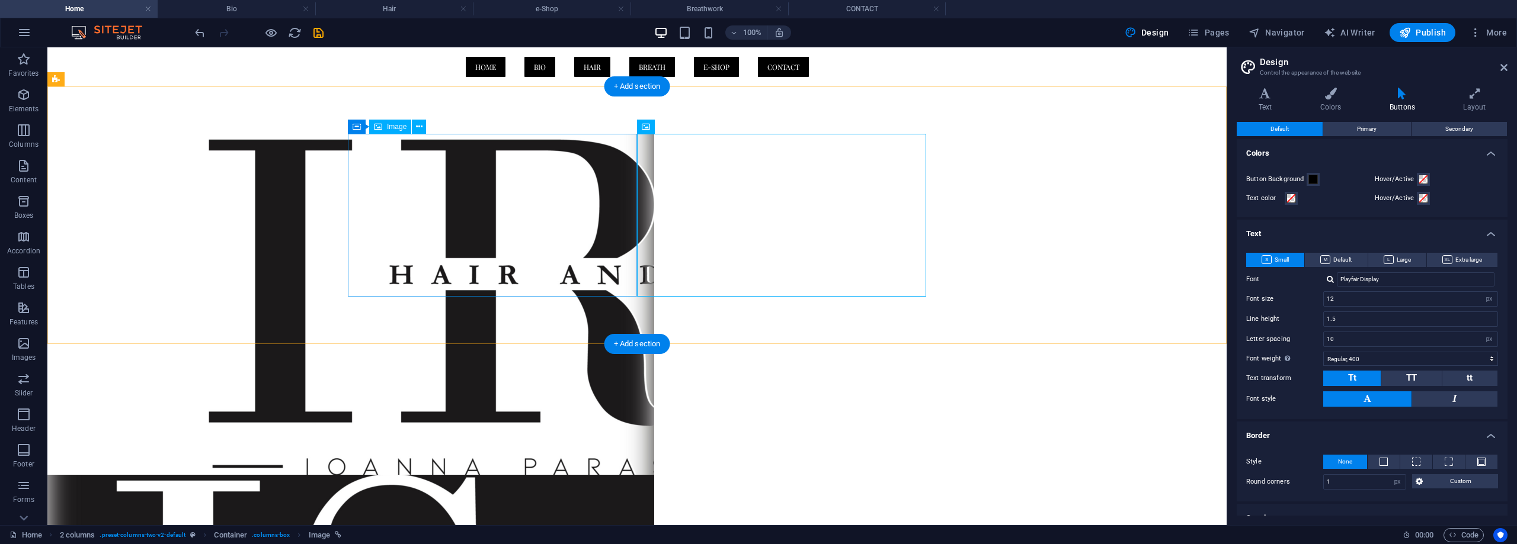
click at [575, 252] on figure at bounding box center [336, 304] width 578 height 341
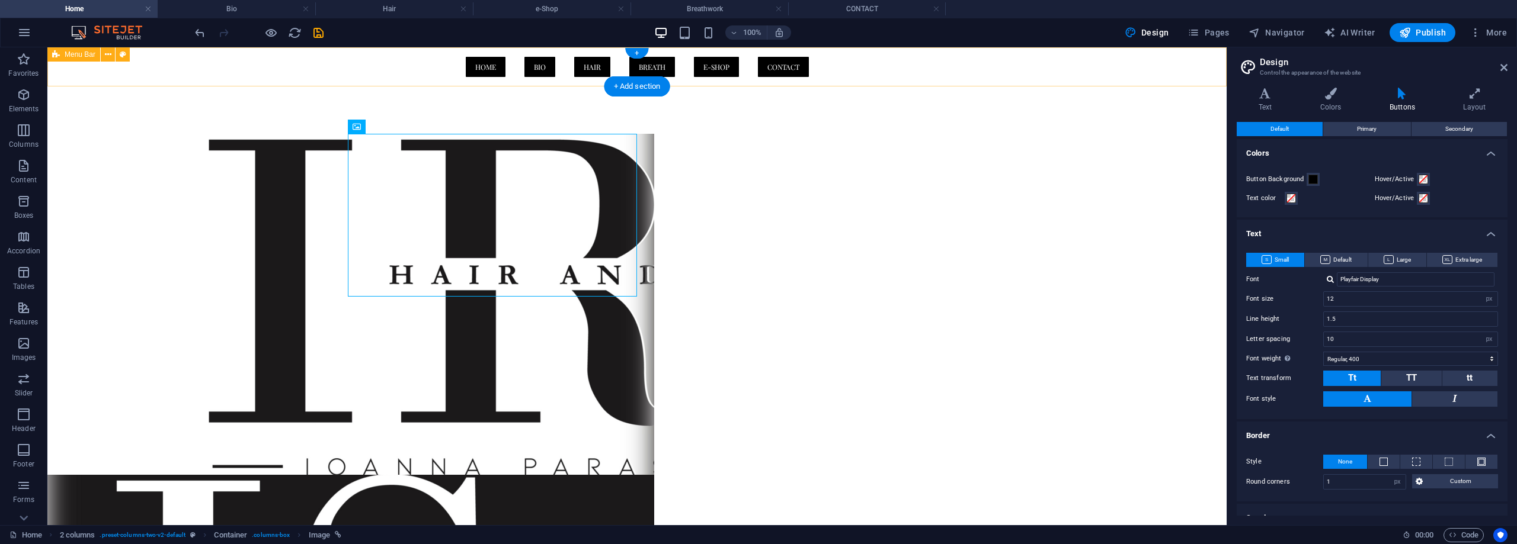
click at [1020, 71] on div "Menu HOME BIO HAIR BREATH E-SHOP CONTACT" at bounding box center [636, 66] width 1179 height 39
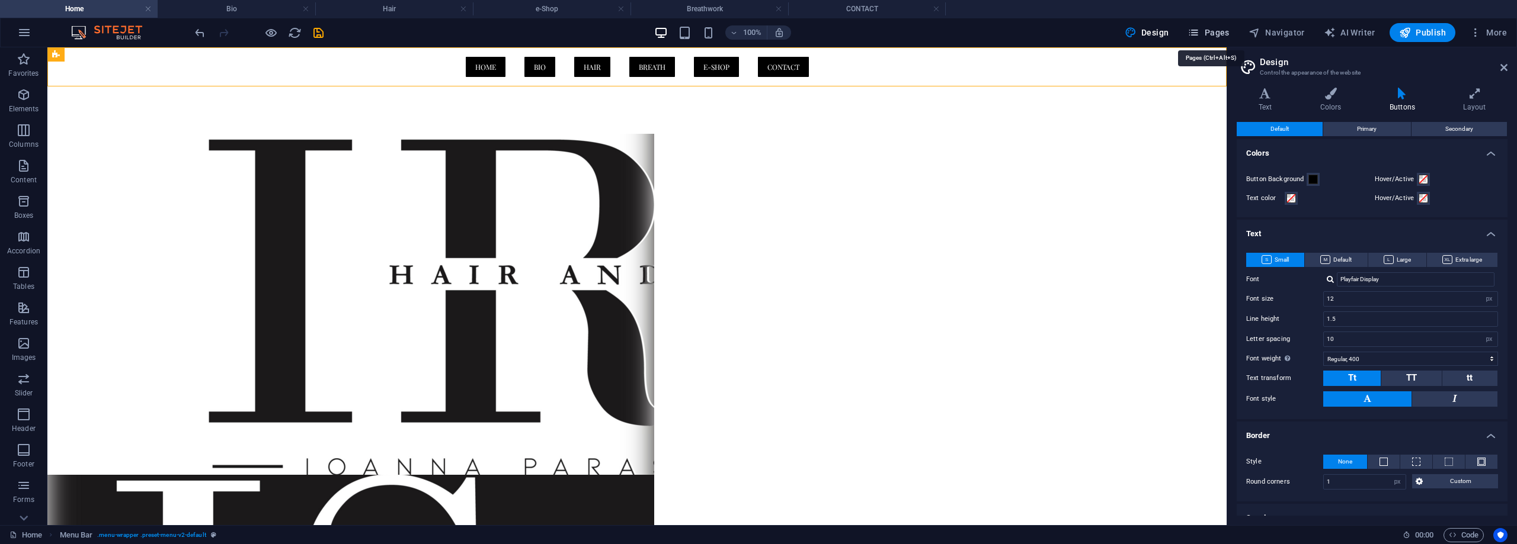
click at [1204, 33] on span "Pages" at bounding box center [1207, 33] width 41 height 12
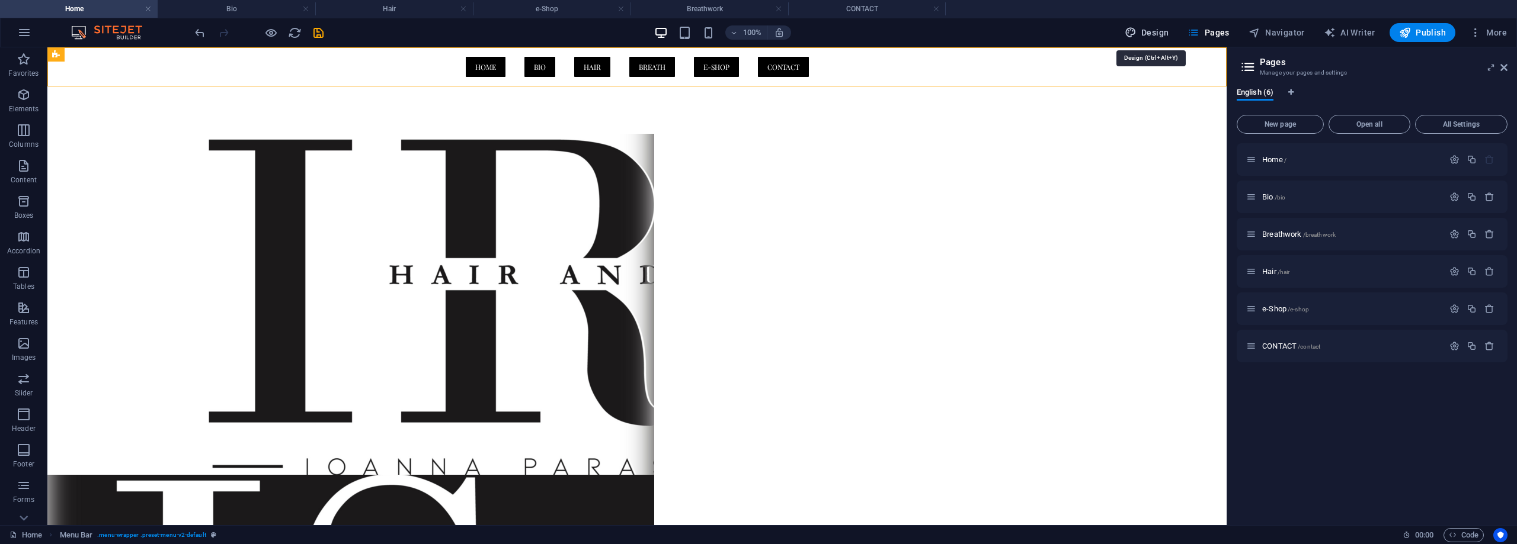
click at [1155, 33] on span "Design" at bounding box center [1146, 33] width 44 height 12
select select "px"
select select "400"
select select "px"
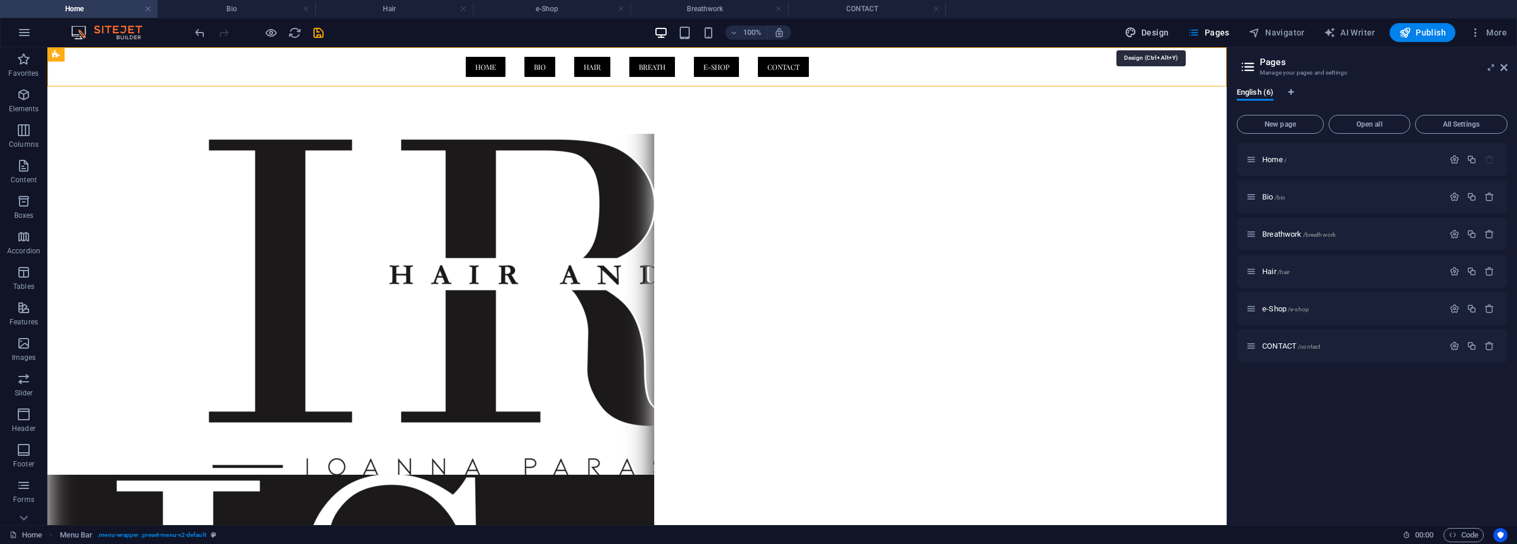
select select "rem"
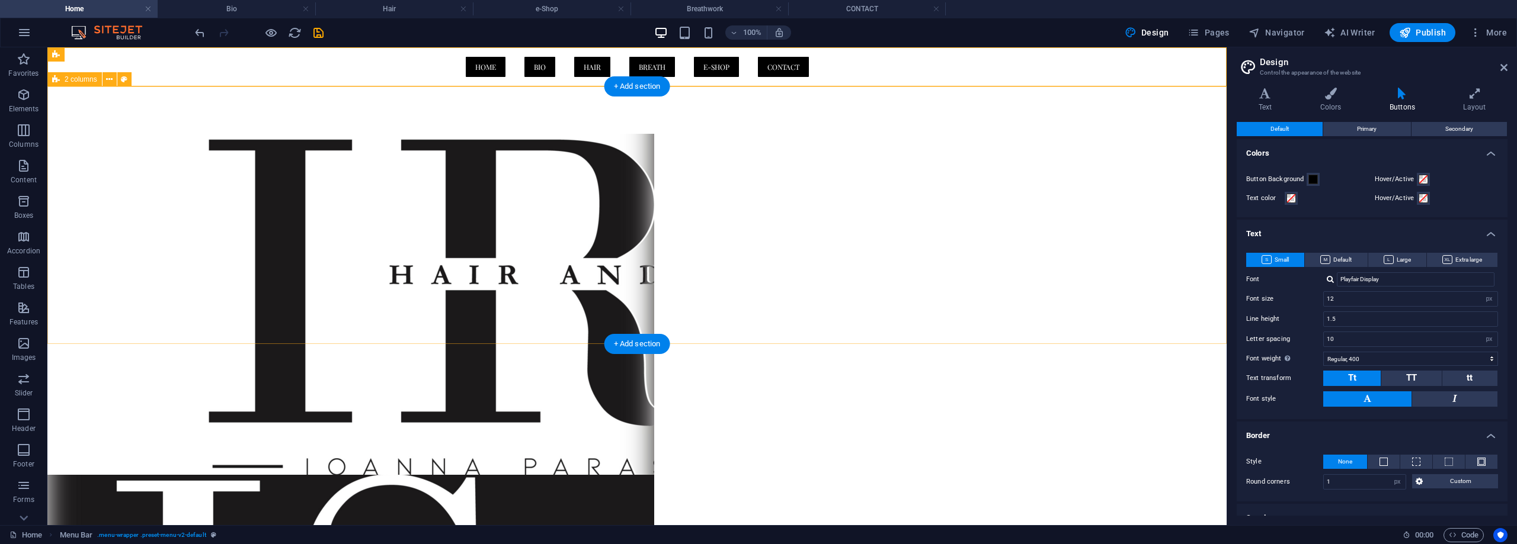
click at [1064, 166] on div at bounding box center [636, 474] width 1179 height 777
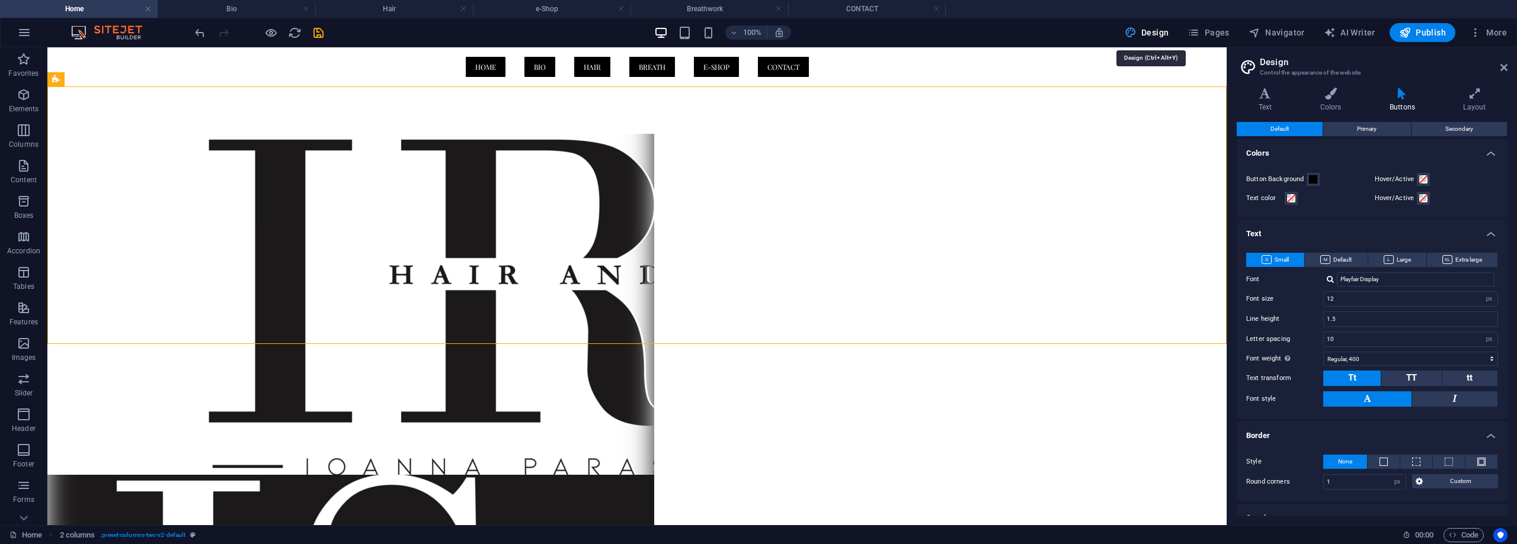
click at [1152, 30] on span "Design" at bounding box center [1146, 33] width 44 height 12
click at [1207, 31] on span "Pages" at bounding box center [1207, 33] width 41 height 12
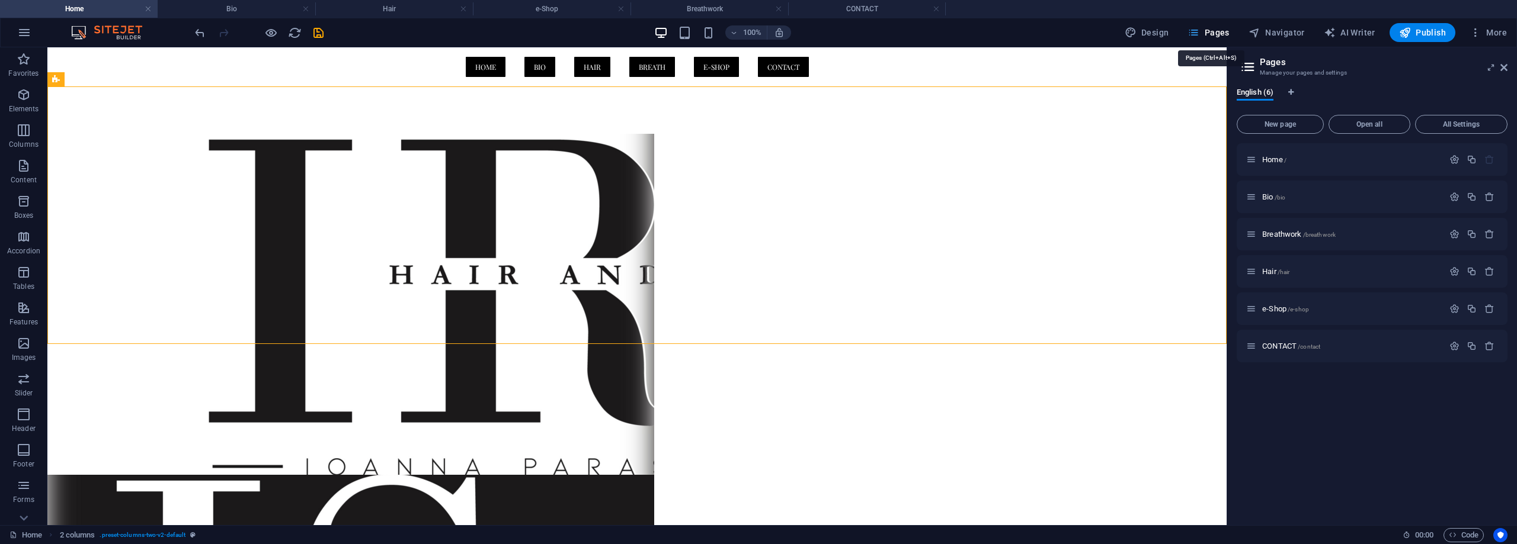
click at [1207, 31] on span "Pages" at bounding box center [1207, 33] width 41 height 12
click at [1269, 200] on span "Bio /bio" at bounding box center [1273, 197] width 23 height 9
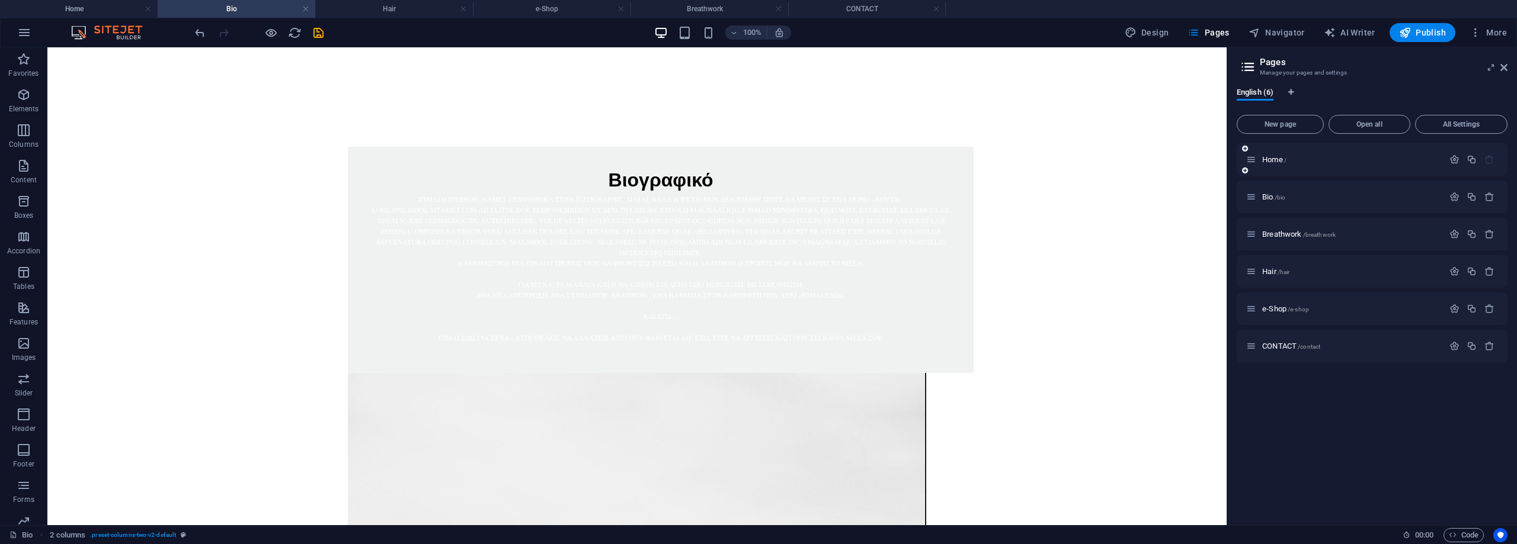
click at [1271, 155] on div "Home /" at bounding box center [1344, 160] width 197 height 14
click at [1272, 158] on span "Home /" at bounding box center [1274, 159] width 24 height 9
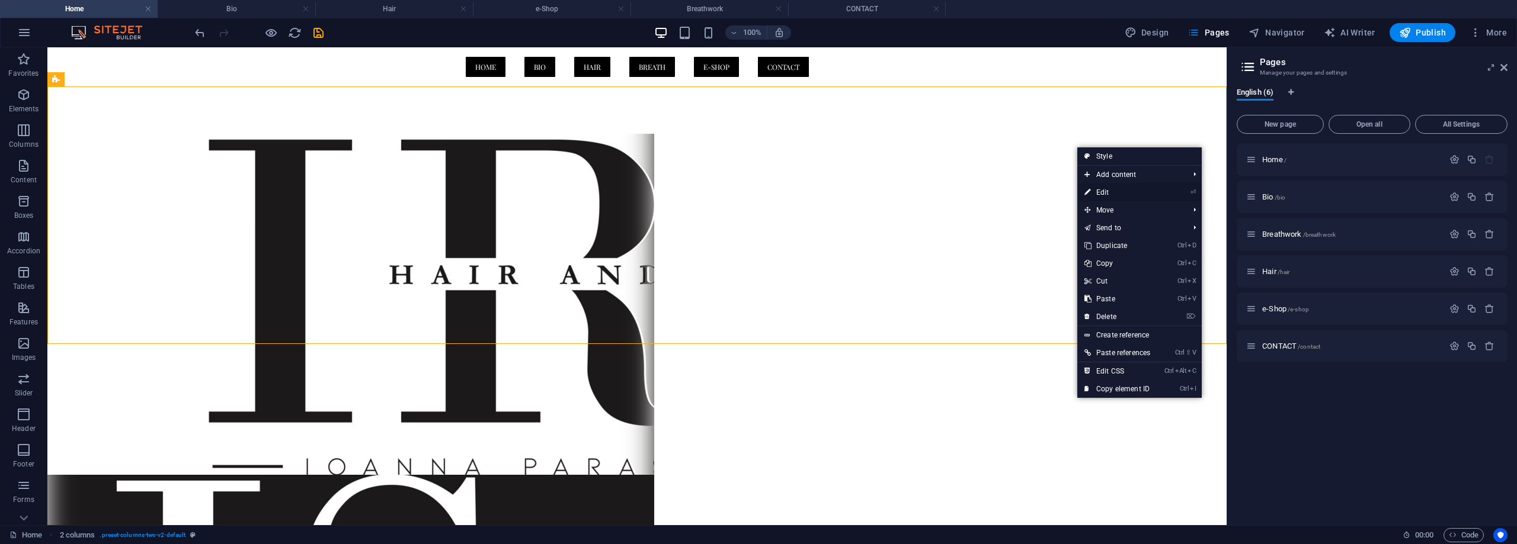
click at [1127, 191] on link "⏎ Edit" at bounding box center [1117, 193] width 80 height 18
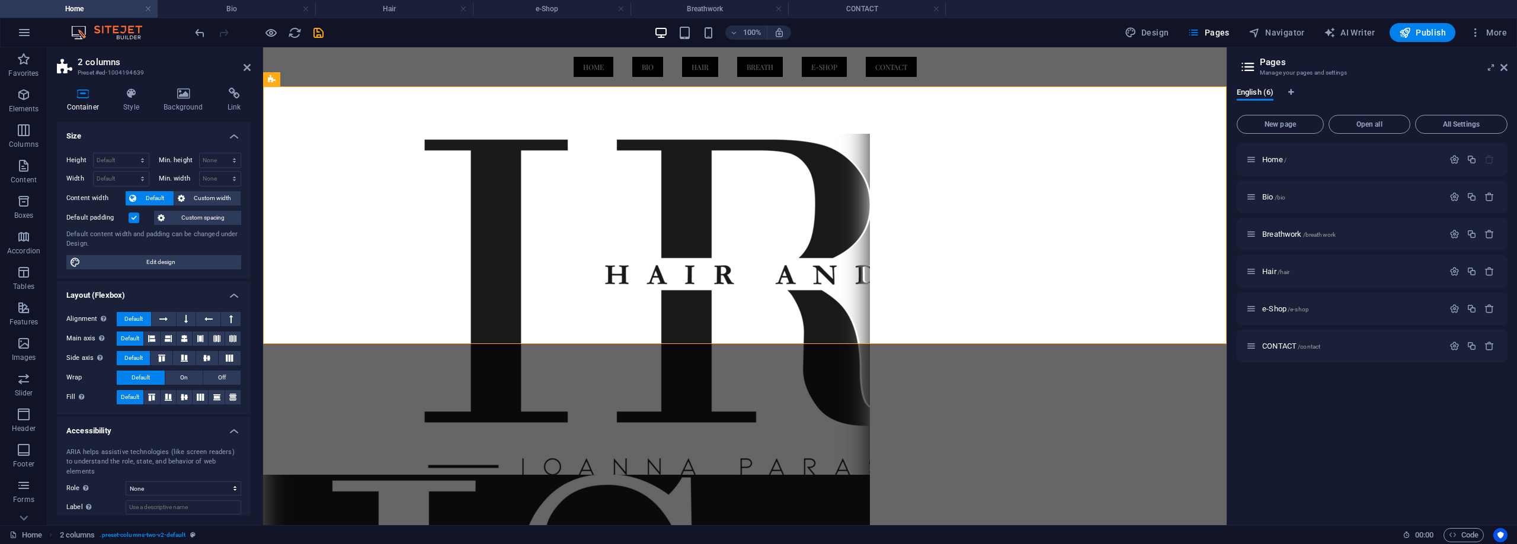
click at [1069, 394] on html "Skip to main content Menu HOME BIO HAIR BREATH E-SHOP CONTACT" at bounding box center [744, 455] width 963 height 816
drag, startPoint x: 1069, startPoint y: 394, endPoint x: 1050, endPoint y: 394, distance: 19.0
click at [1050, 394] on html "Skip to main content Menu HOME BIO HAIR BREATH E-SHOP CONTACT" at bounding box center [744, 455] width 963 height 816
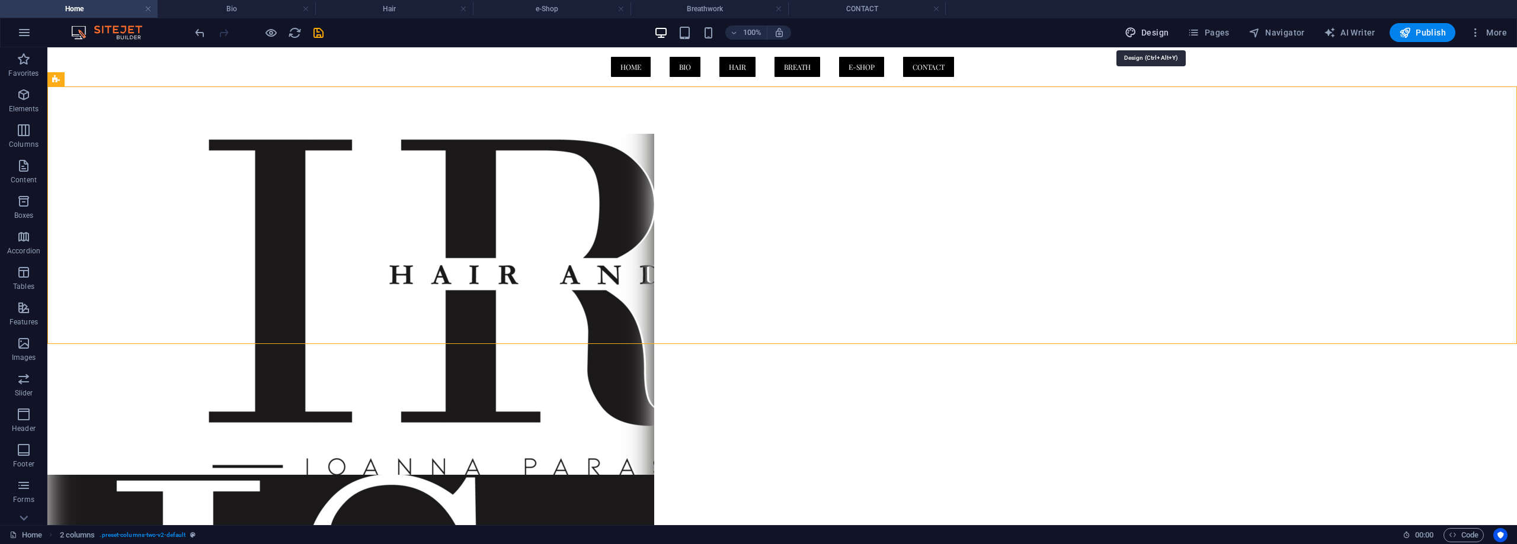
click at [1165, 34] on span "Design" at bounding box center [1146, 33] width 44 height 12
select select "px"
select select "400"
select select "px"
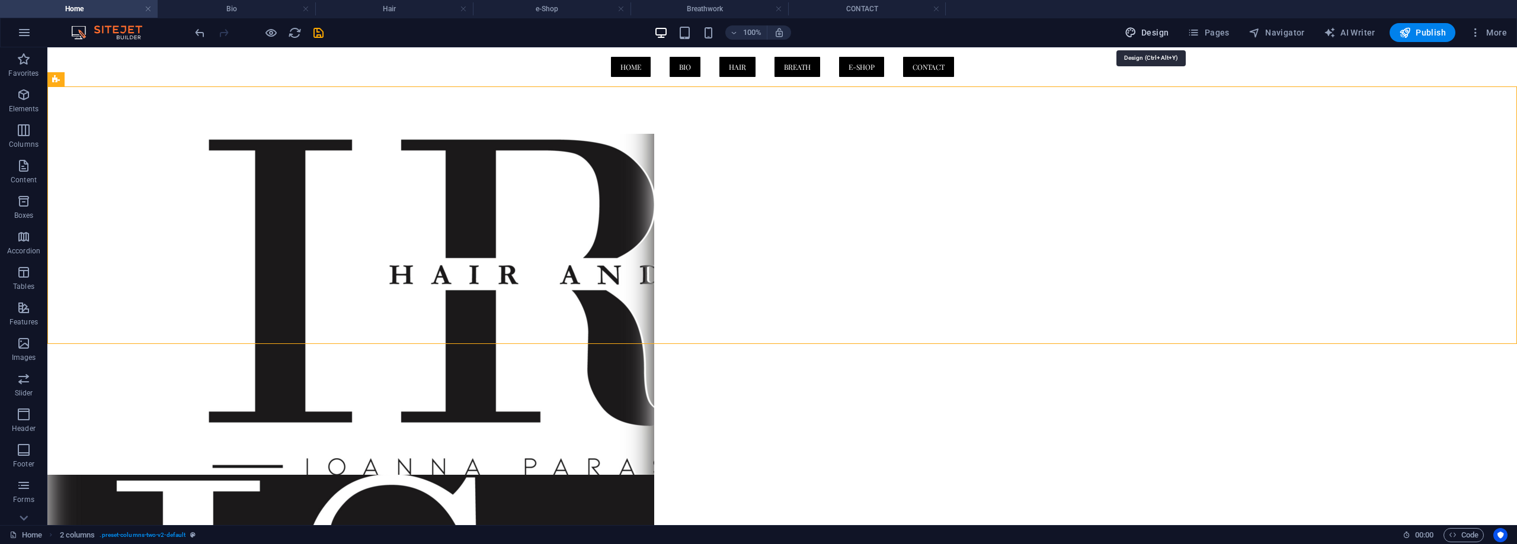
select select "rem"
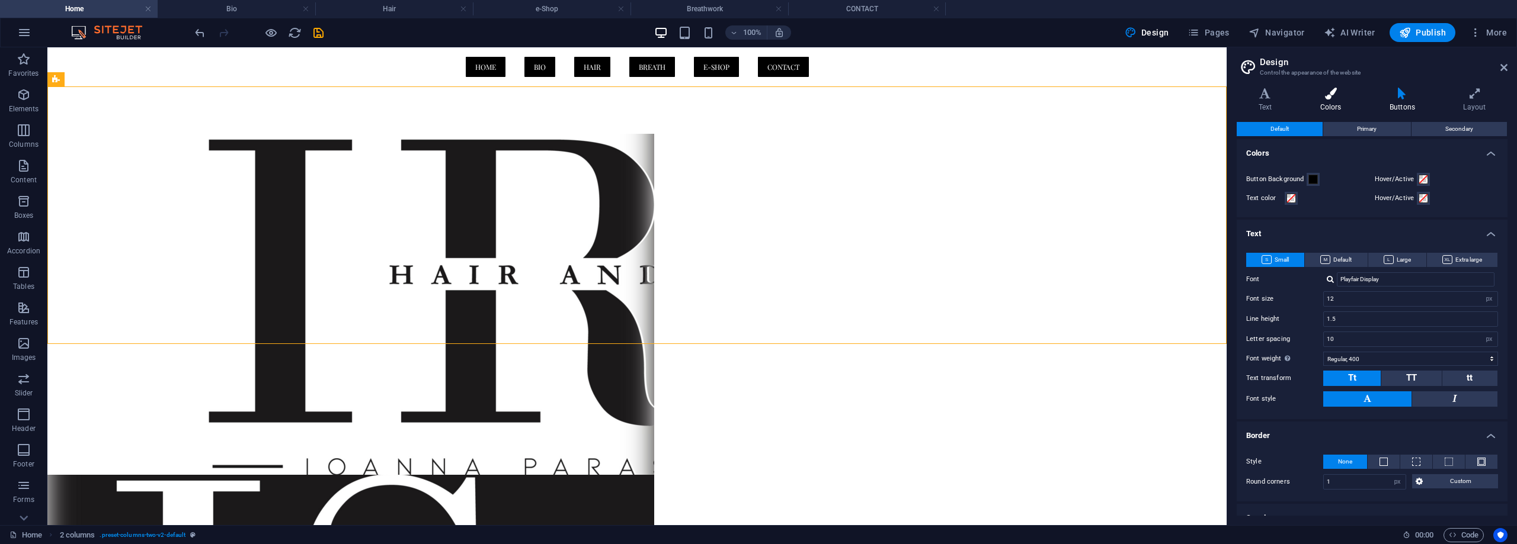
click at [1338, 105] on h4 "Colors" at bounding box center [1332, 100] width 69 height 25
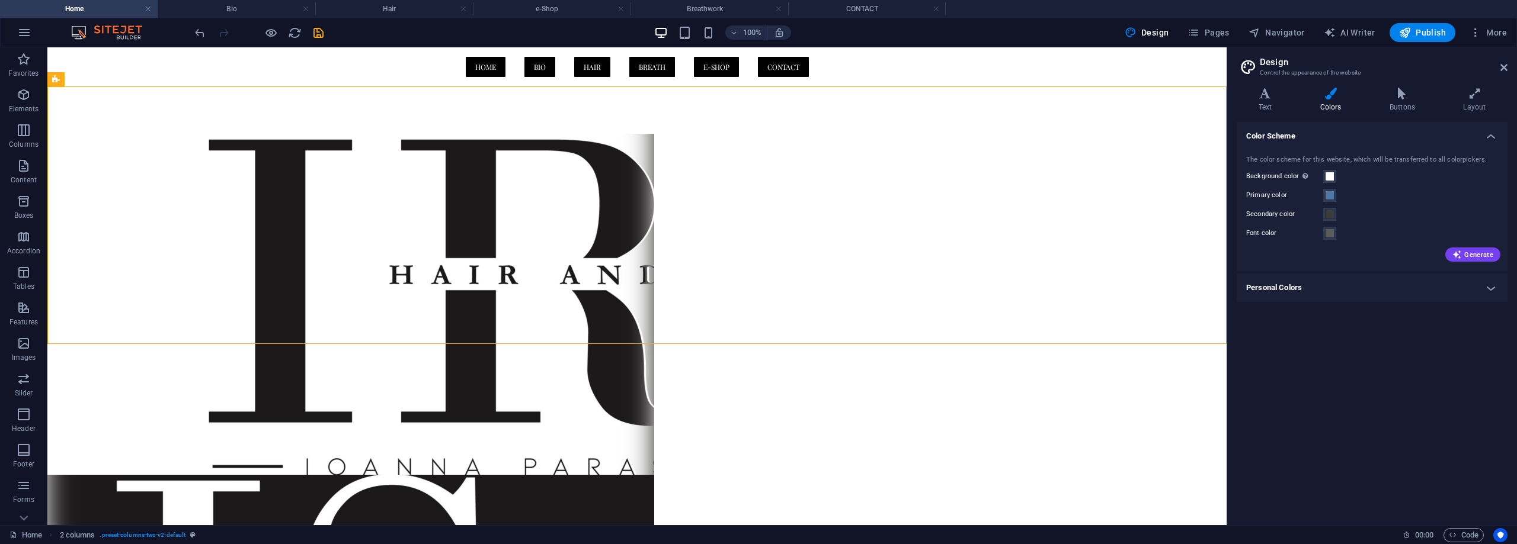
click at [1356, 285] on h4 "Personal Colors" at bounding box center [1371, 288] width 271 height 28
click at [1487, 102] on h4 "Layout" at bounding box center [1474, 100] width 66 height 25
click at [1502, 69] on icon at bounding box center [1503, 67] width 7 height 9
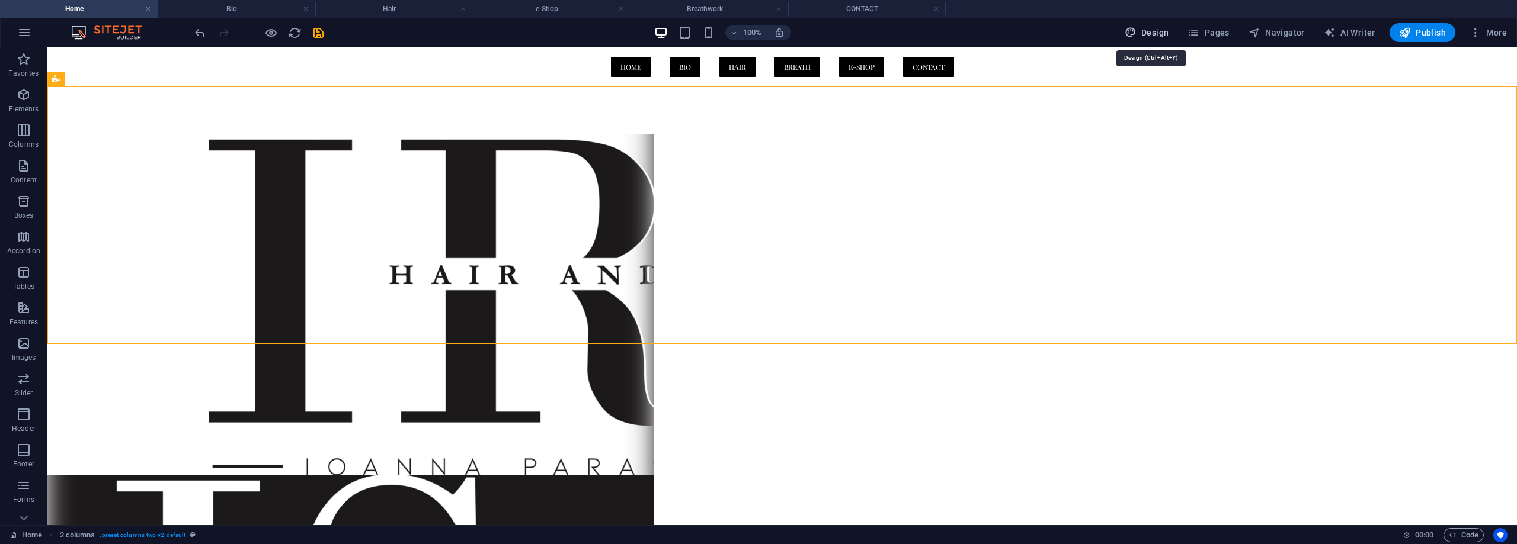
click at [1154, 28] on span "Design" at bounding box center [1146, 33] width 44 height 12
select select "rem"
select select "ease-in-out"
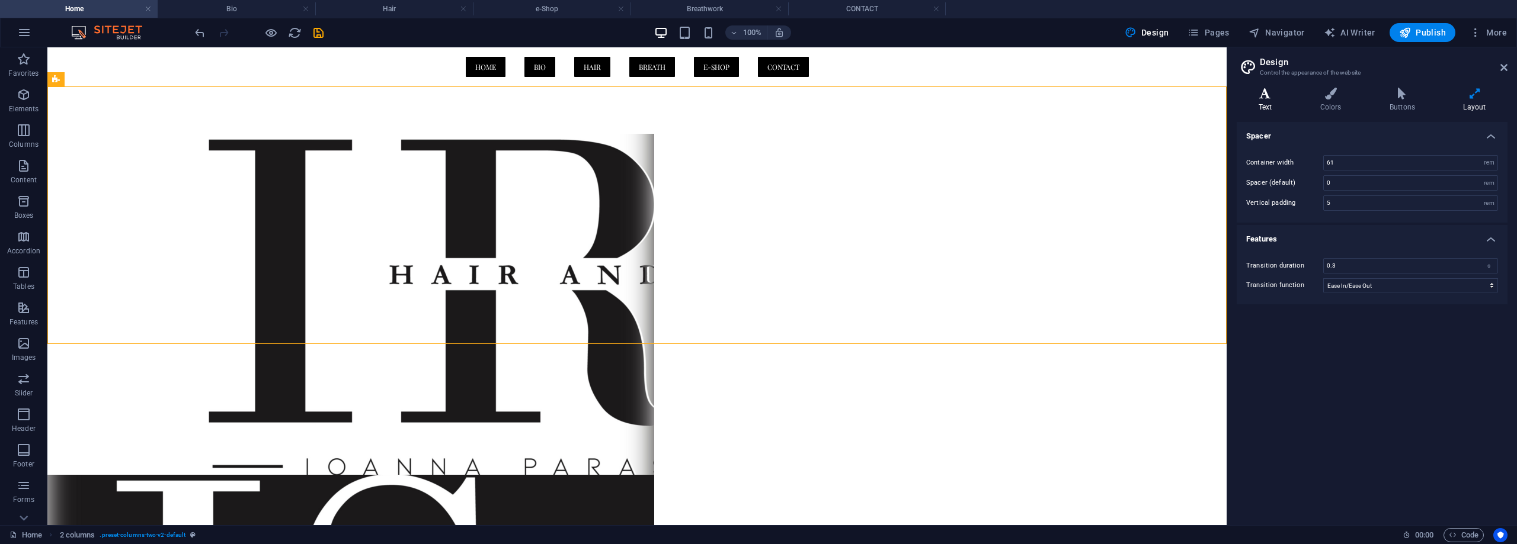
click at [1274, 100] on h4 "Text" at bounding box center [1267, 100] width 62 height 25
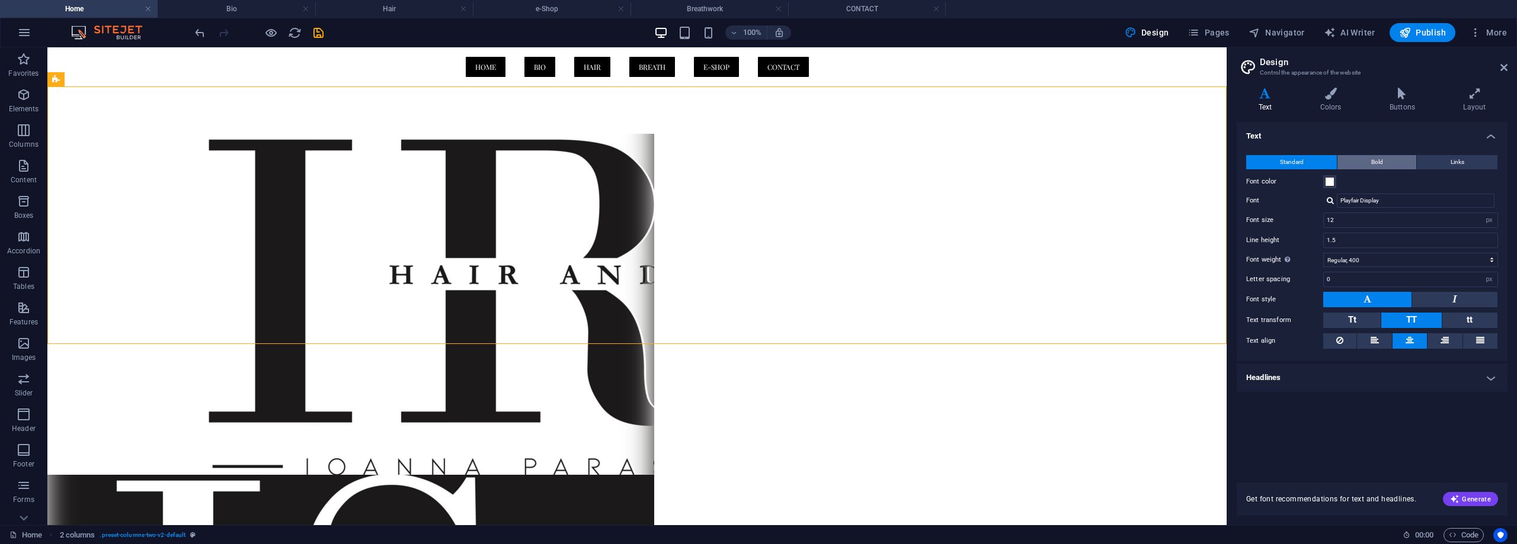
click at [1369, 161] on button "Bold" at bounding box center [1376, 162] width 79 height 14
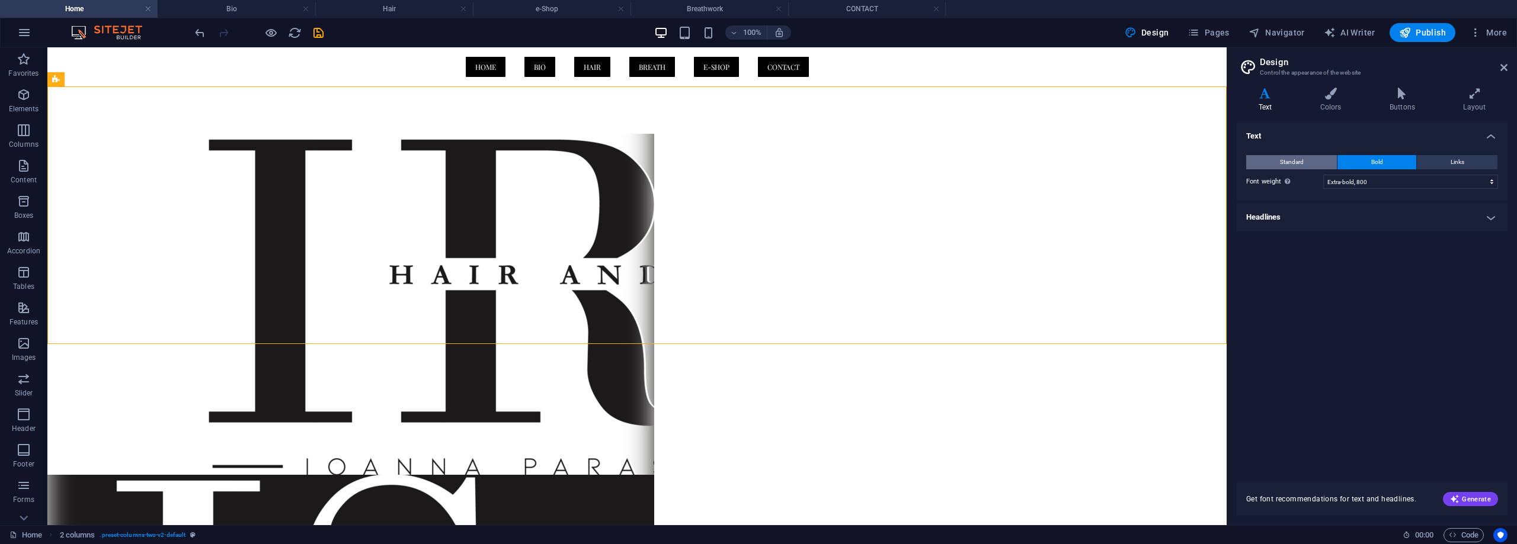
click at [1301, 165] on span "Standard" at bounding box center [1292, 162] width 24 height 14
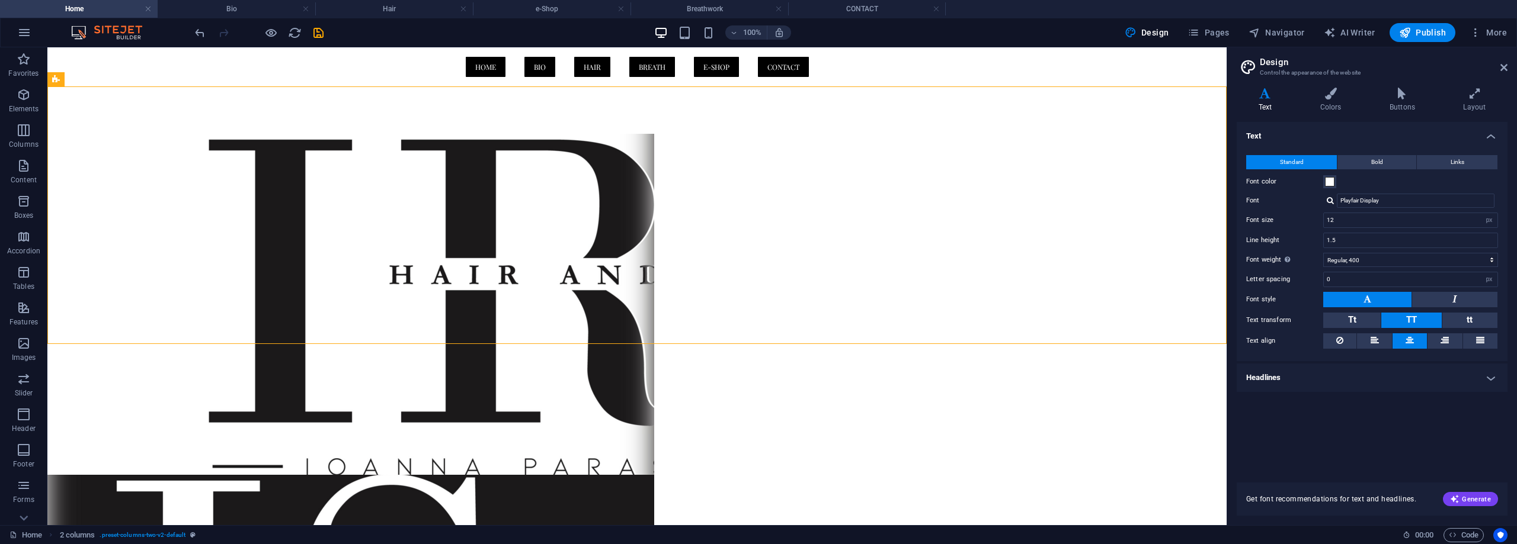
click at [1315, 376] on h4 "Headlines" at bounding box center [1371, 378] width 271 height 28
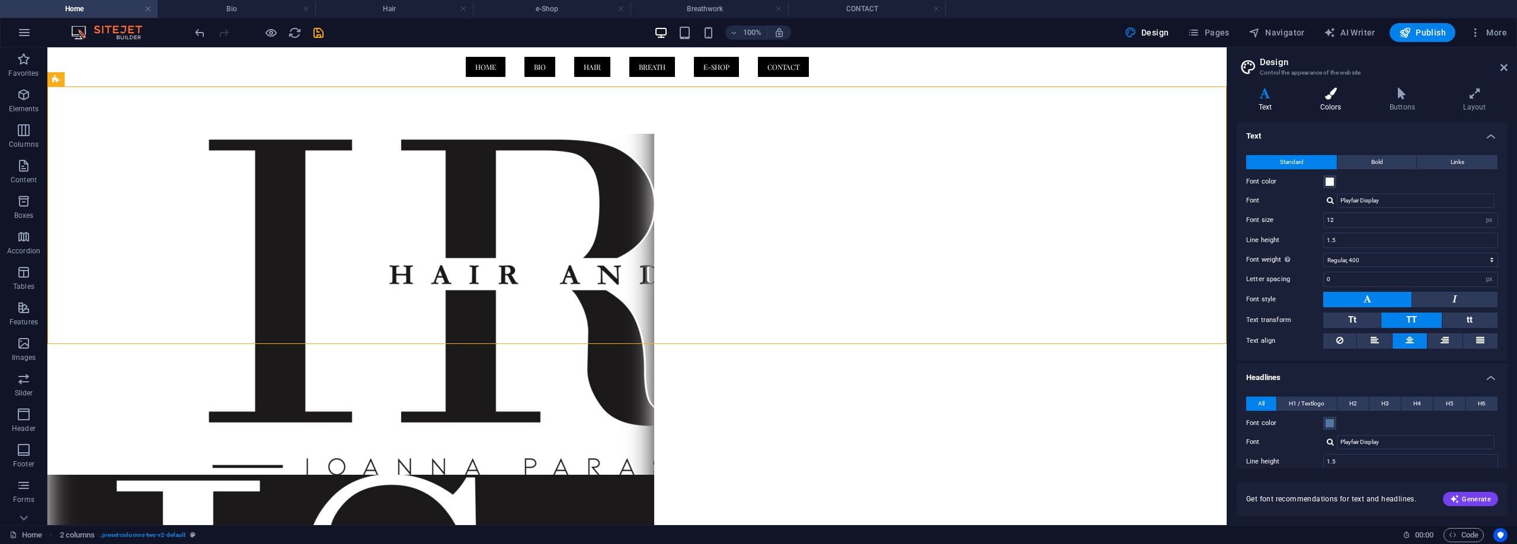
click at [1332, 105] on h4 "Colors" at bounding box center [1332, 100] width 69 height 25
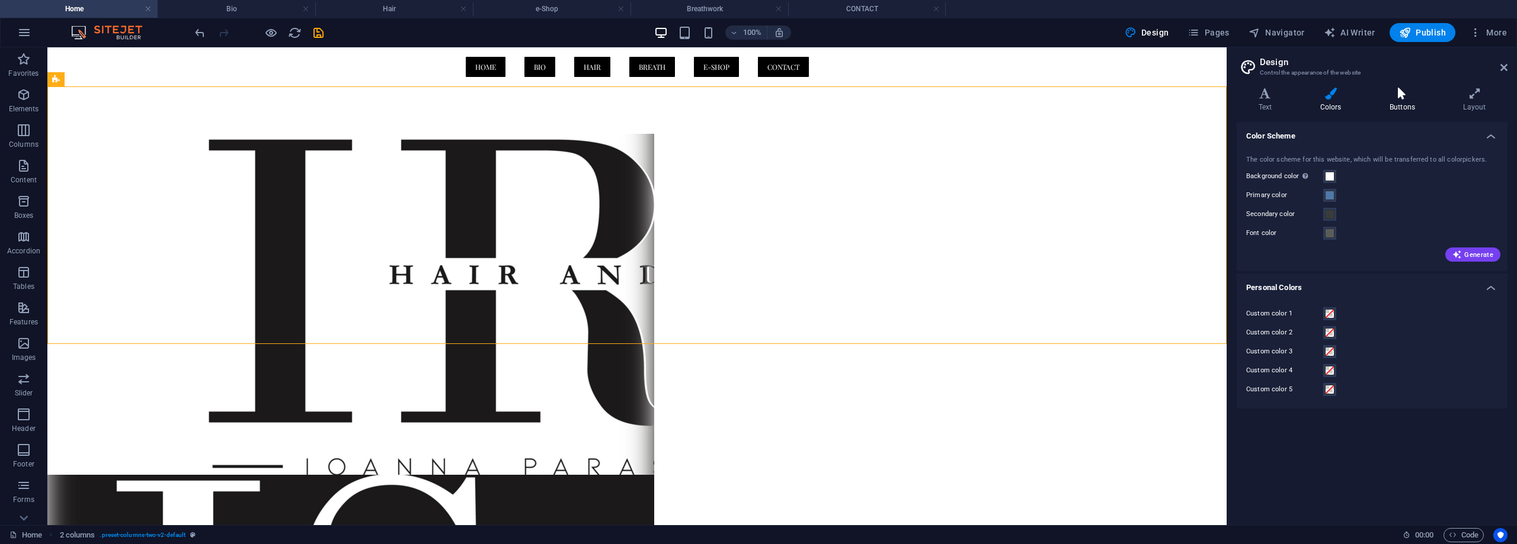
click at [1386, 100] on h4 "Buttons" at bounding box center [1403, 100] width 73 height 25
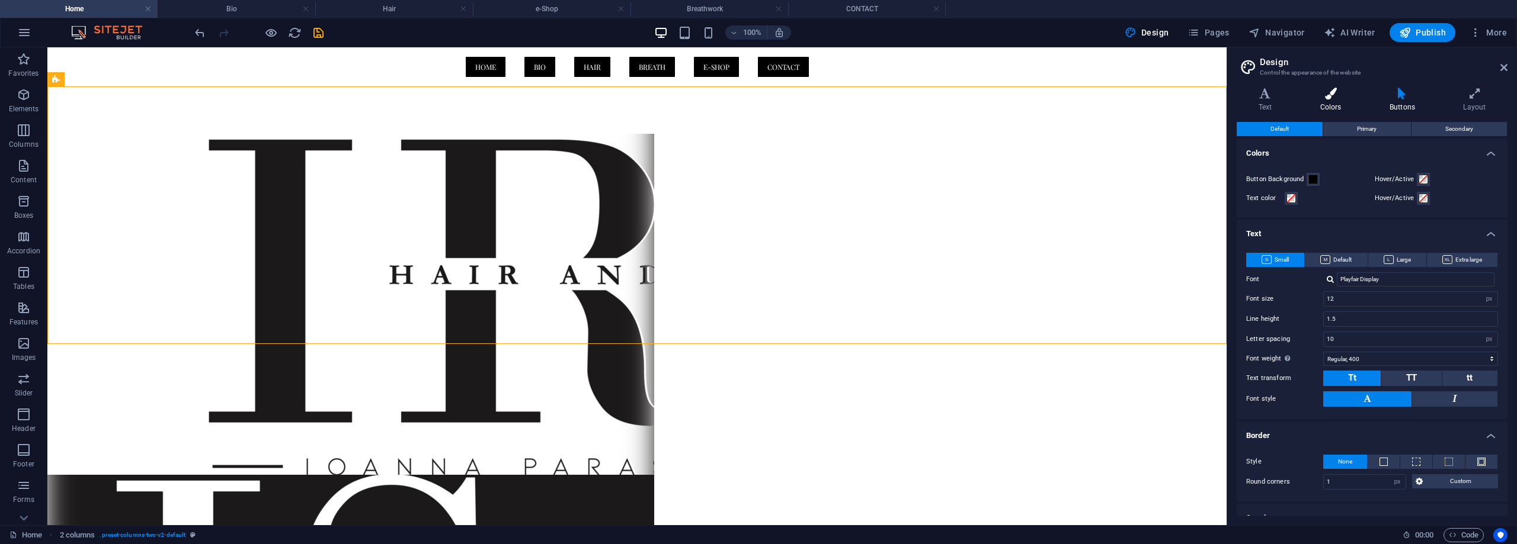
click at [1331, 104] on h4 "Colors" at bounding box center [1332, 100] width 69 height 25
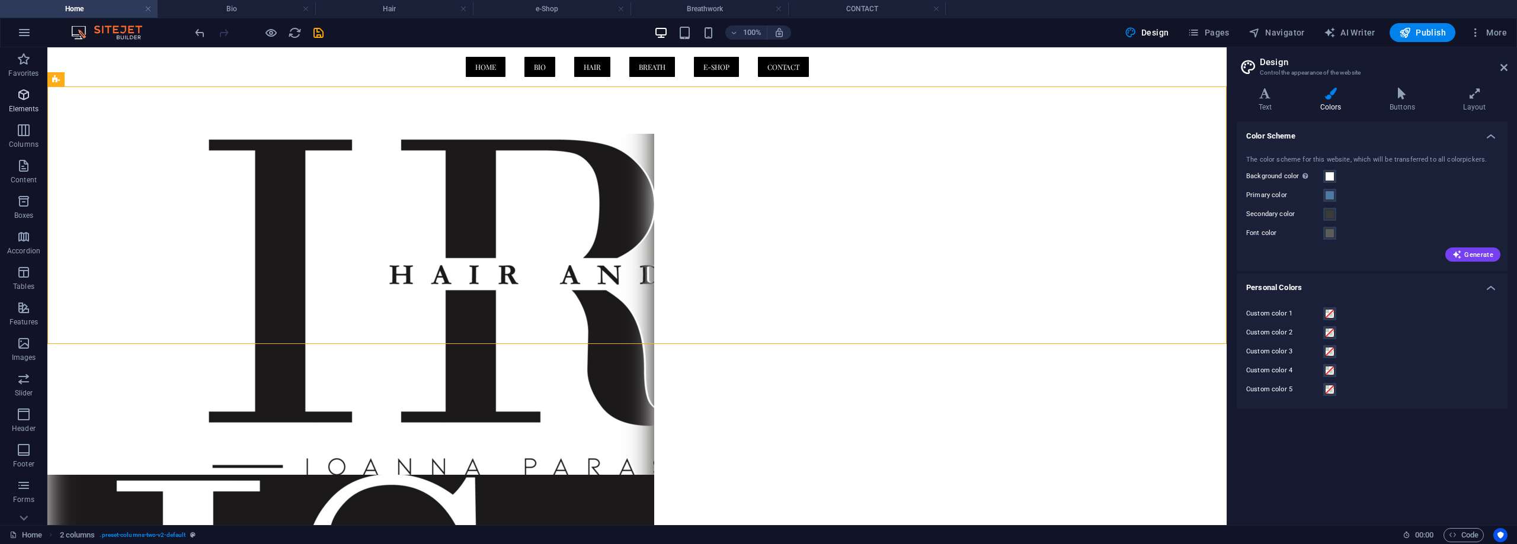
click at [21, 94] on icon "button" at bounding box center [24, 95] width 14 height 14
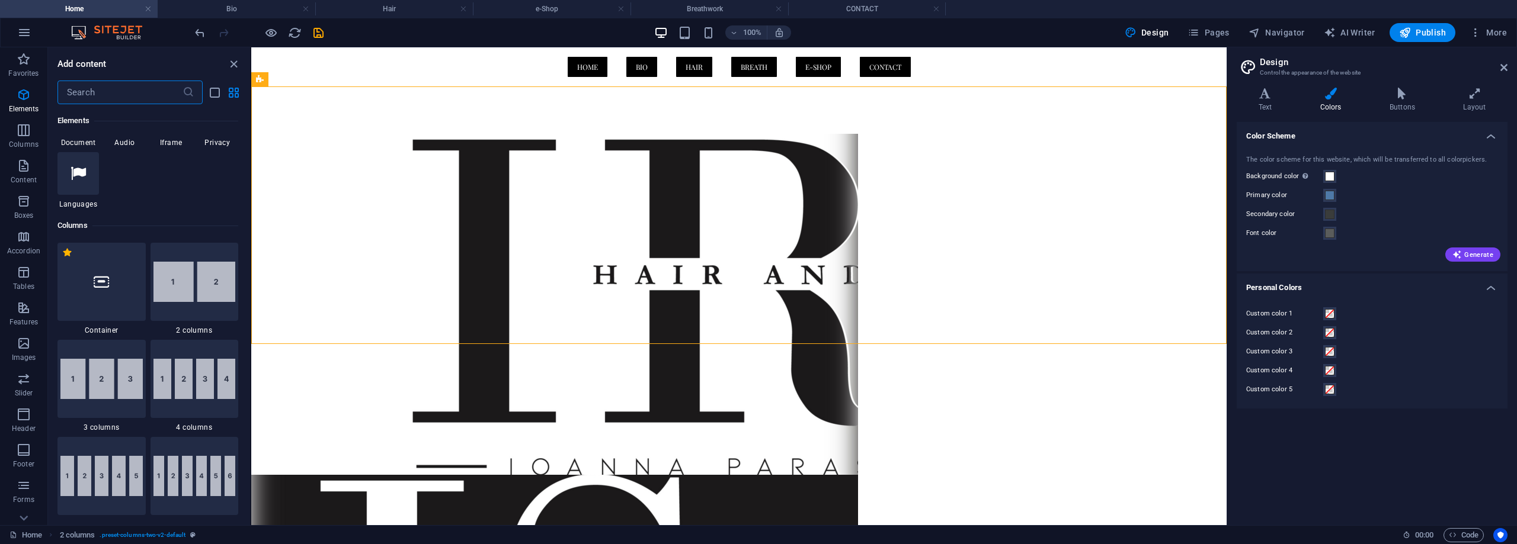
scroll to position [422, 0]
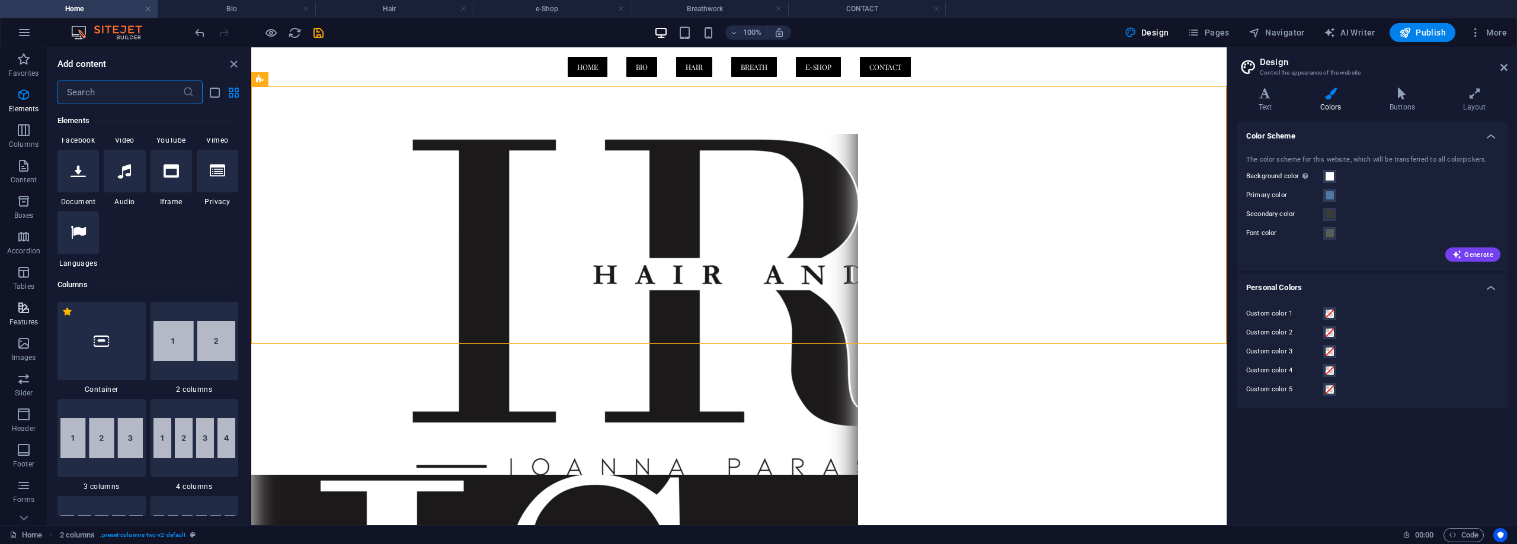
click at [26, 315] on icon "button" at bounding box center [24, 308] width 14 height 14
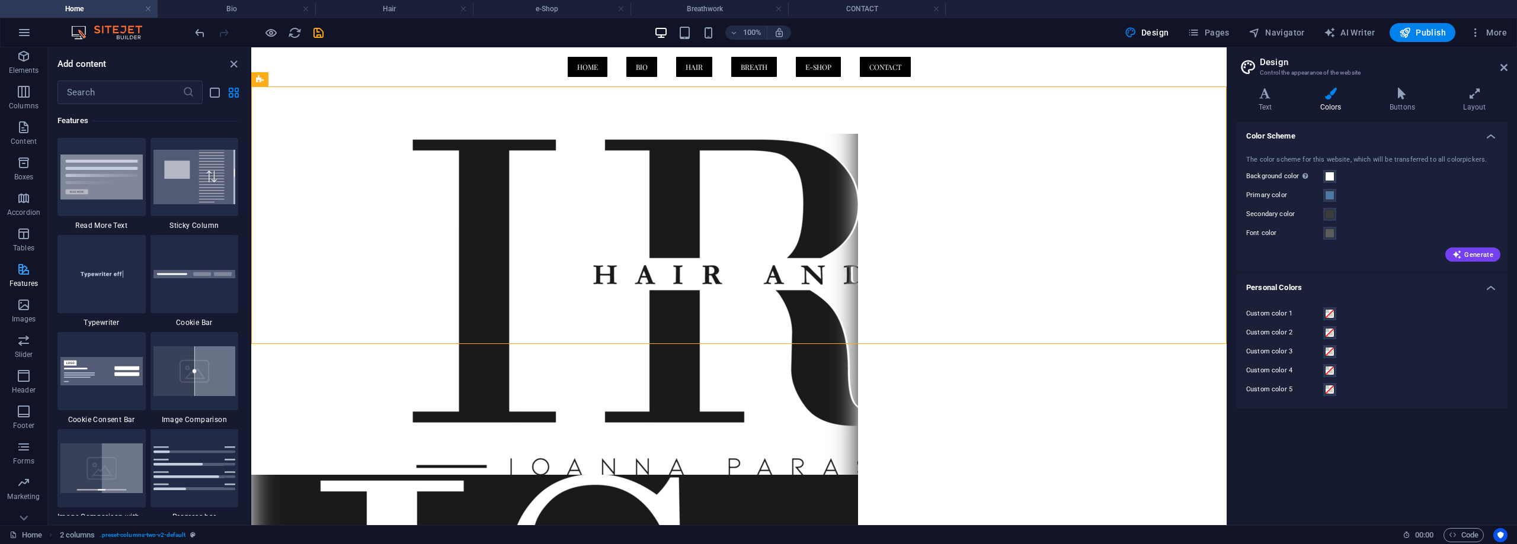
scroll to position [55, 0]
click at [29, 501] on icon "button" at bounding box center [24, 502] width 14 height 14
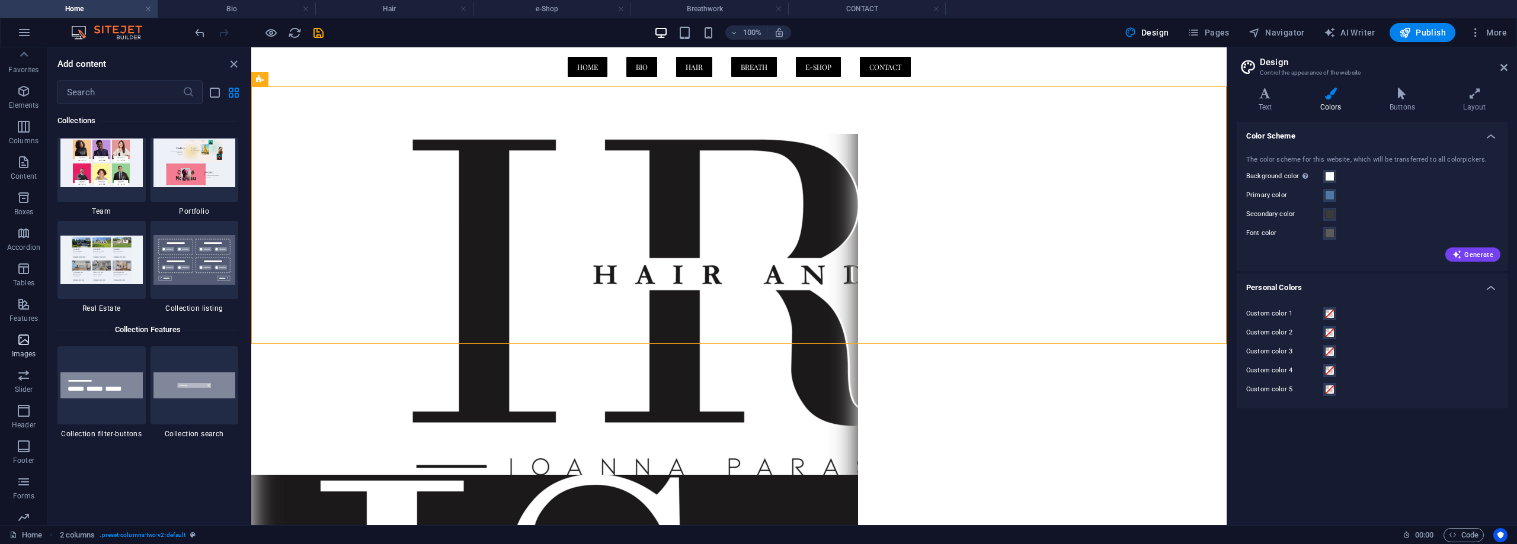
scroll to position [0, 0]
click at [24, 95] on icon "button" at bounding box center [24, 95] width 14 height 14
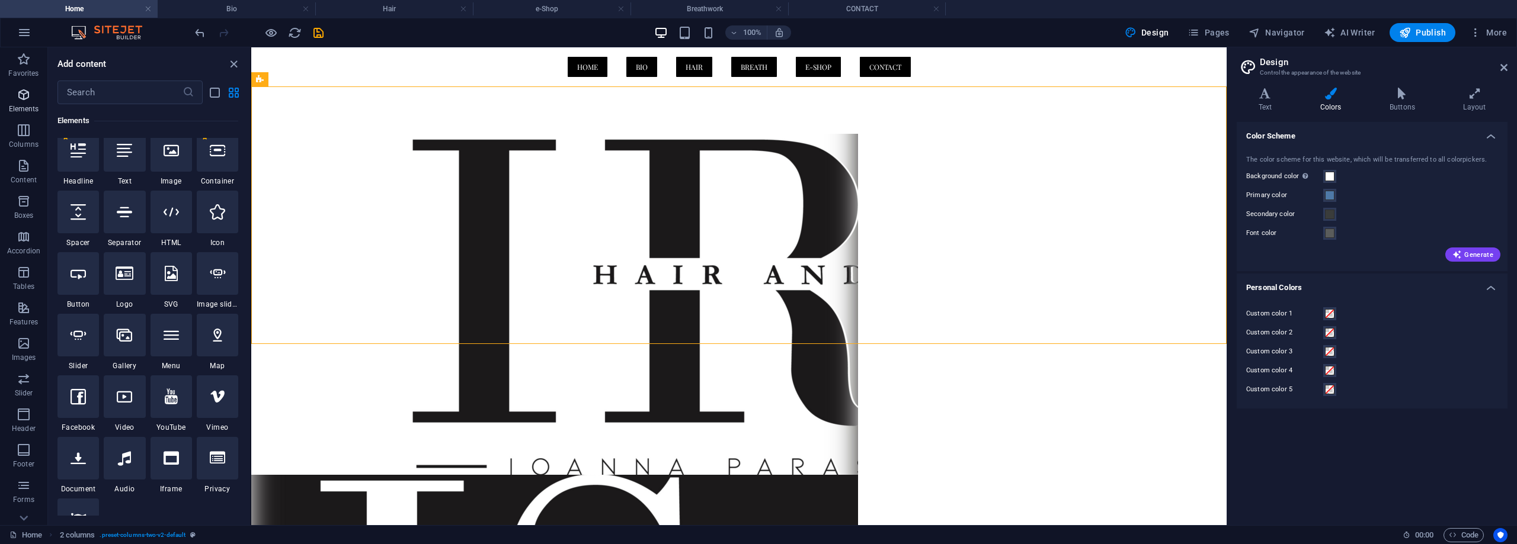
scroll to position [126, 0]
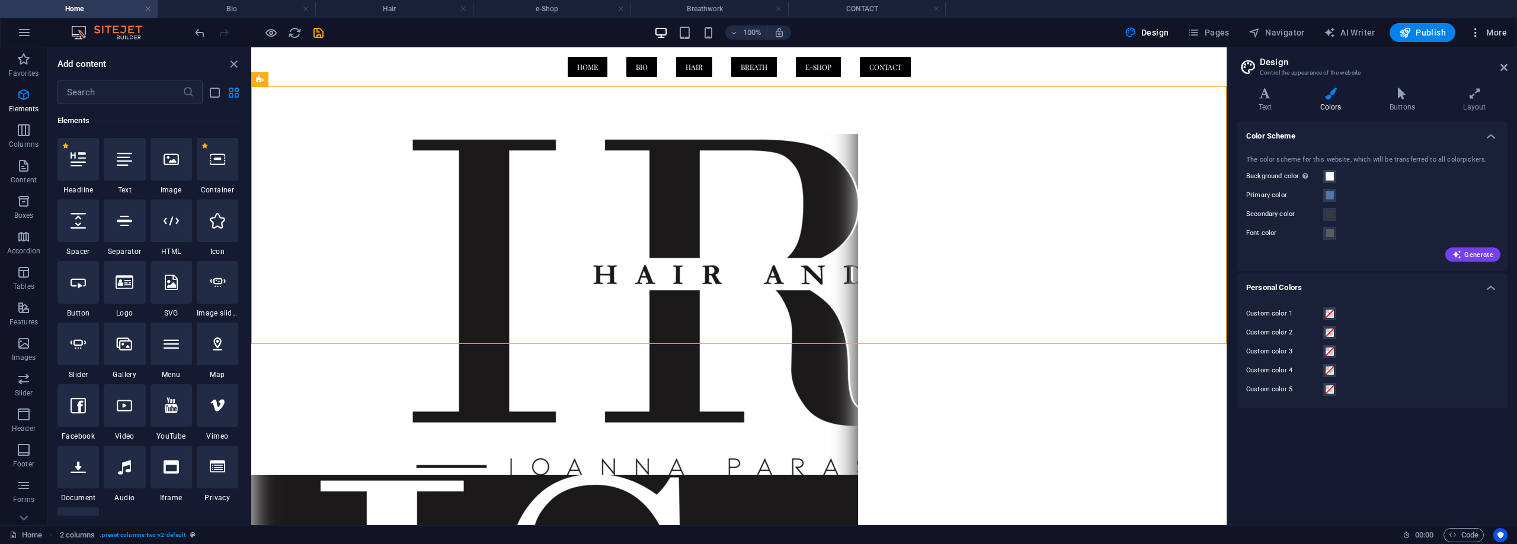
click at [1480, 33] on icon "button" at bounding box center [1475, 33] width 12 height 12
click at [1467, 60] on h6 "Website Settings" at bounding box center [1463, 63] width 70 height 14
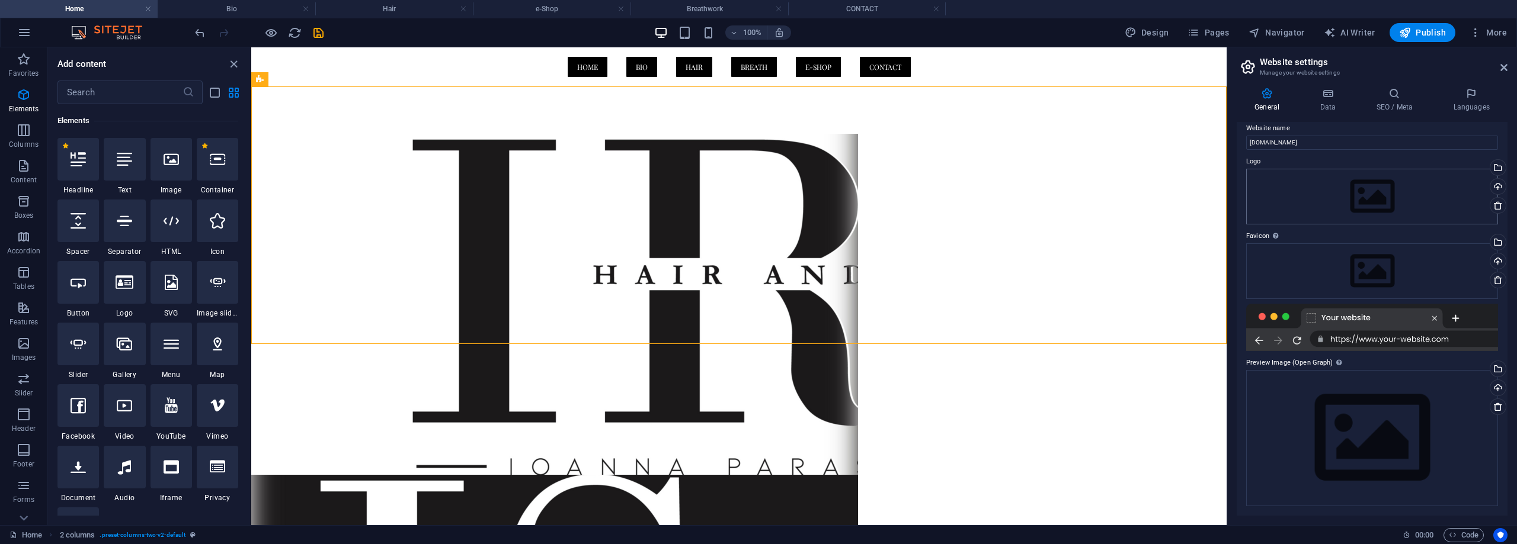
scroll to position [0, 0]
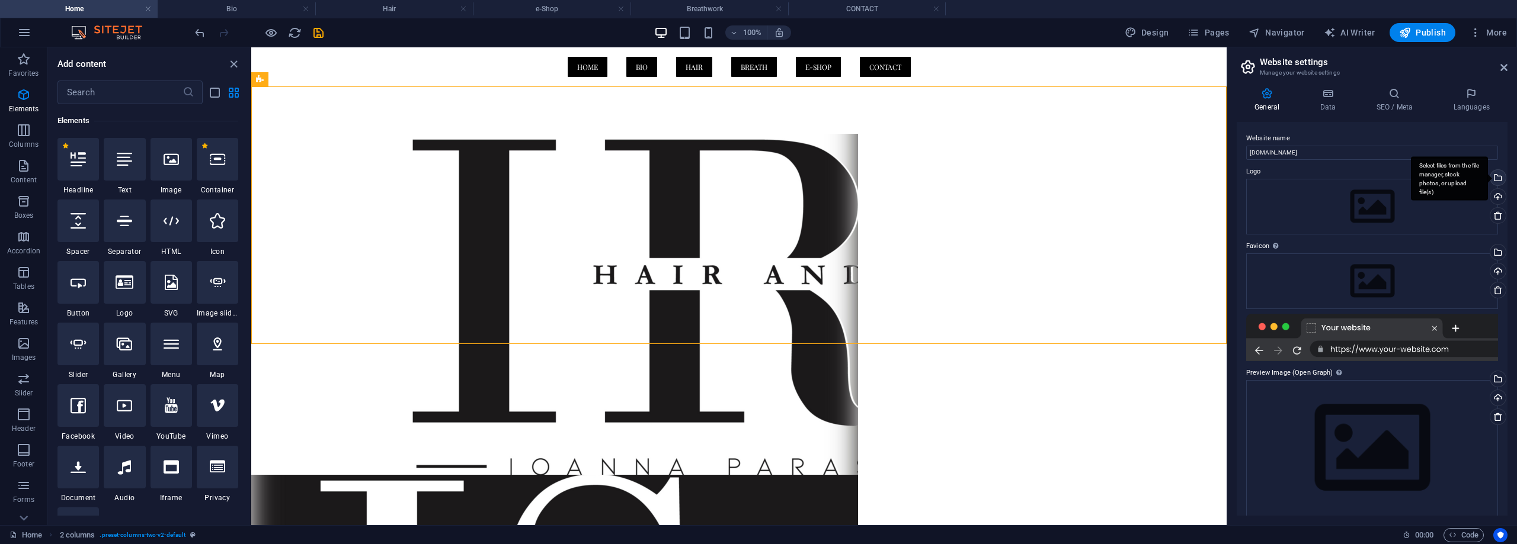
click at [1495, 180] on div "Select files from the file manager, stock photos, or upload file(s)" at bounding box center [1497, 179] width 18 height 18
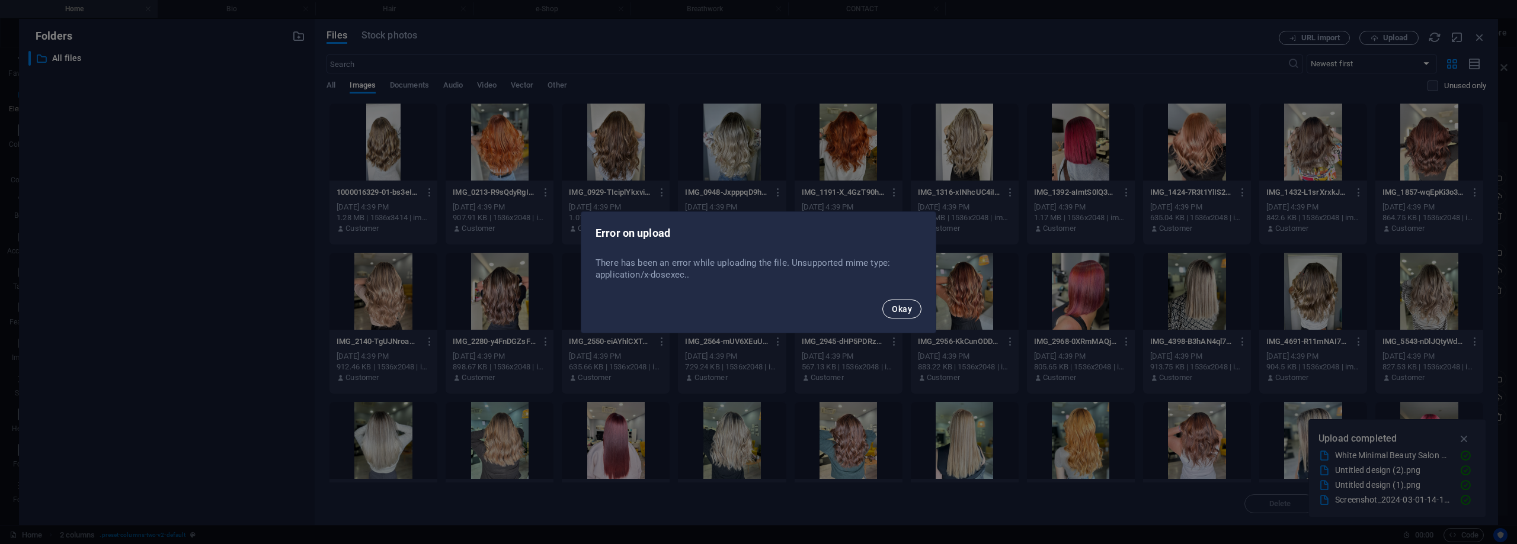
click at [912, 316] on button "Okay" at bounding box center [901, 309] width 39 height 19
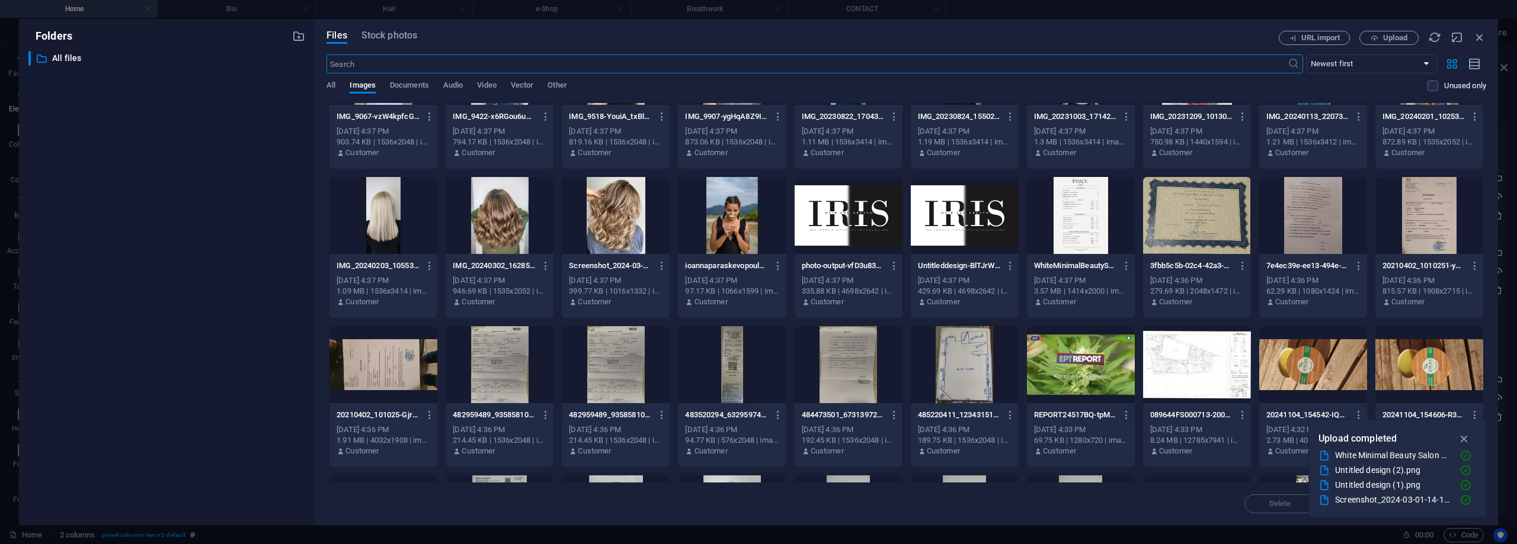
scroll to position [2002, 0]
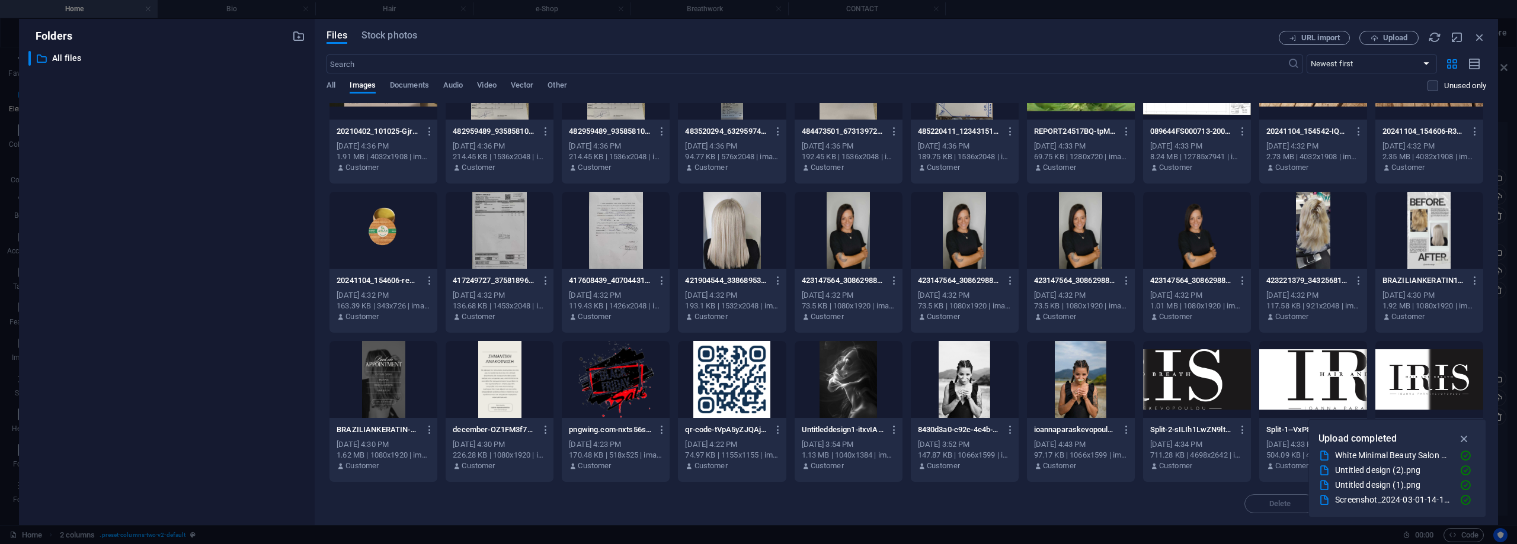
click at [1431, 379] on div at bounding box center [1429, 379] width 108 height 77
click at [1467, 439] on icon "button" at bounding box center [1464, 438] width 14 height 13
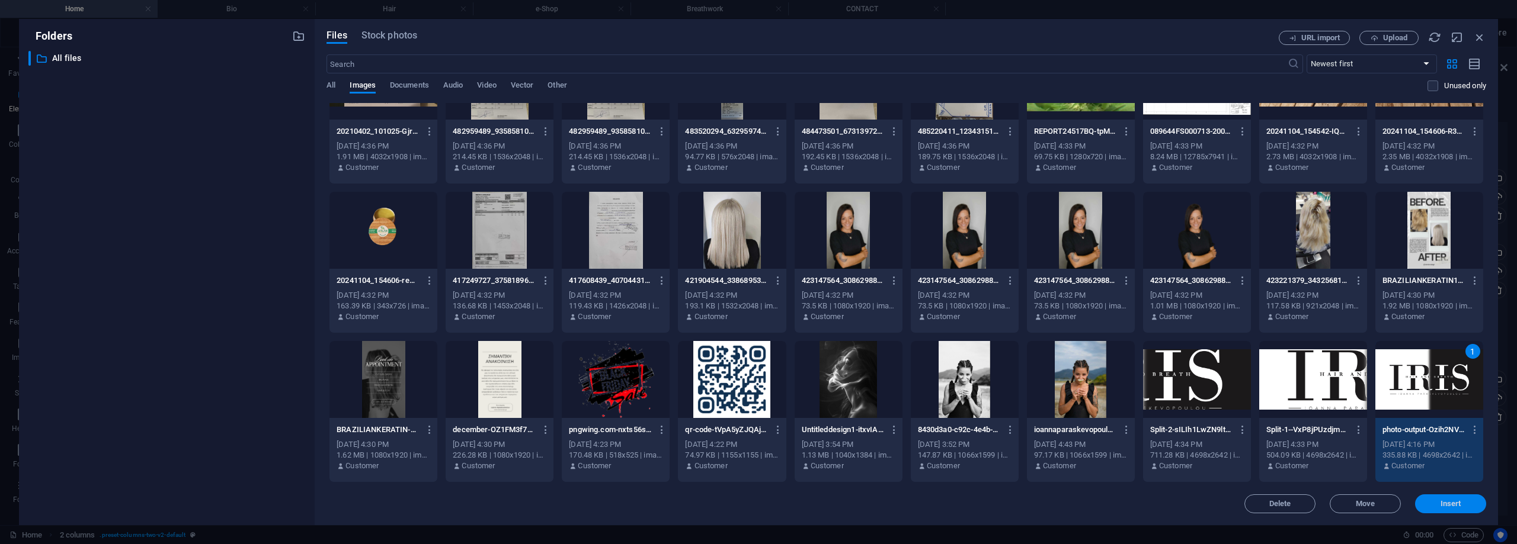
click at [1446, 506] on span "Insert" at bounding box center [1450, 504] width 21 height 7
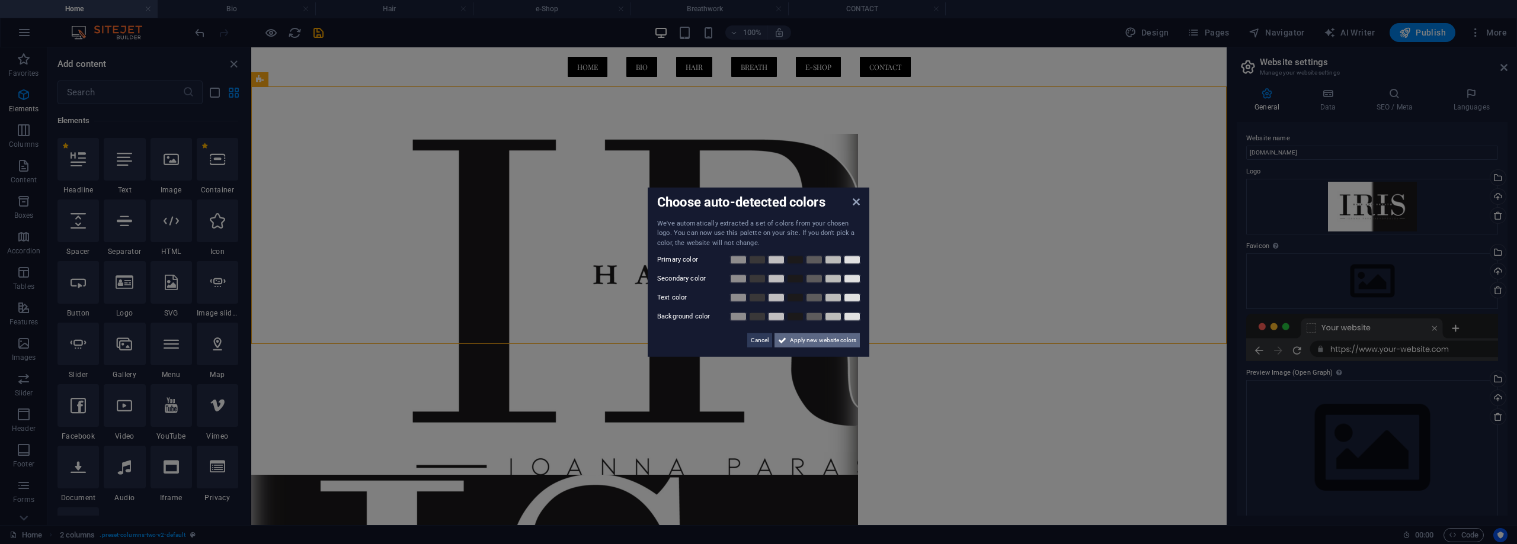
click at [837, 342] on span "Apply new website colors" at bounding box center [823, 341] width 66 height 14
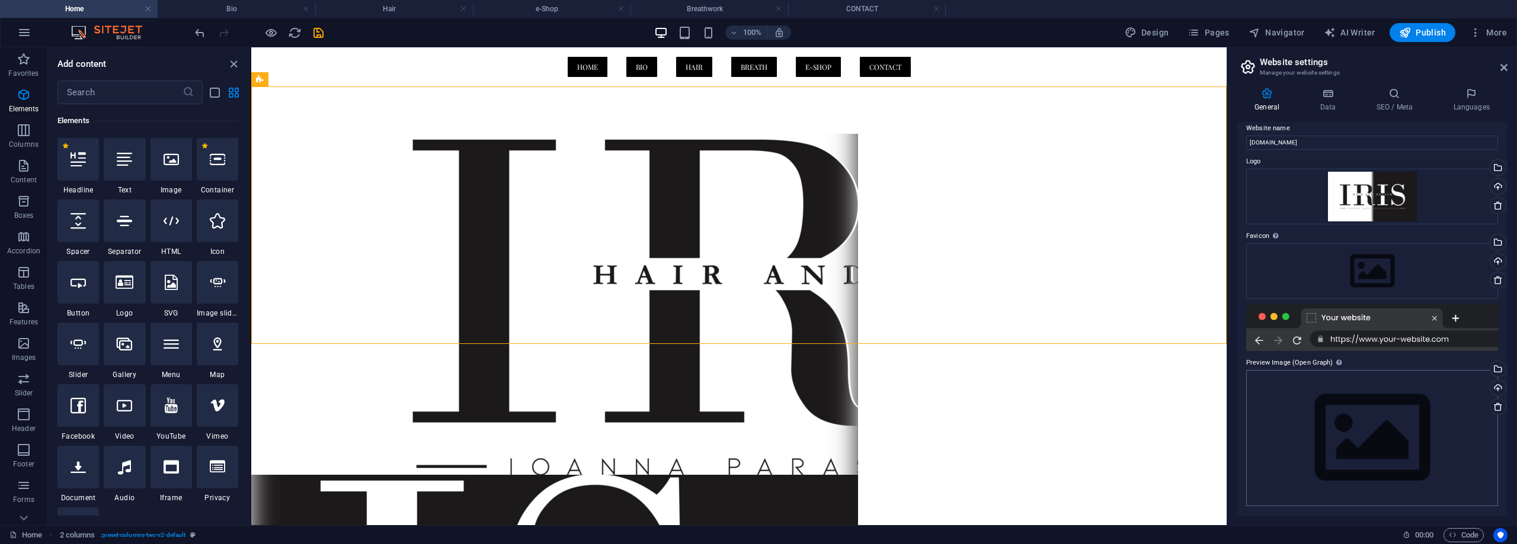
scroll to position [0, 0]
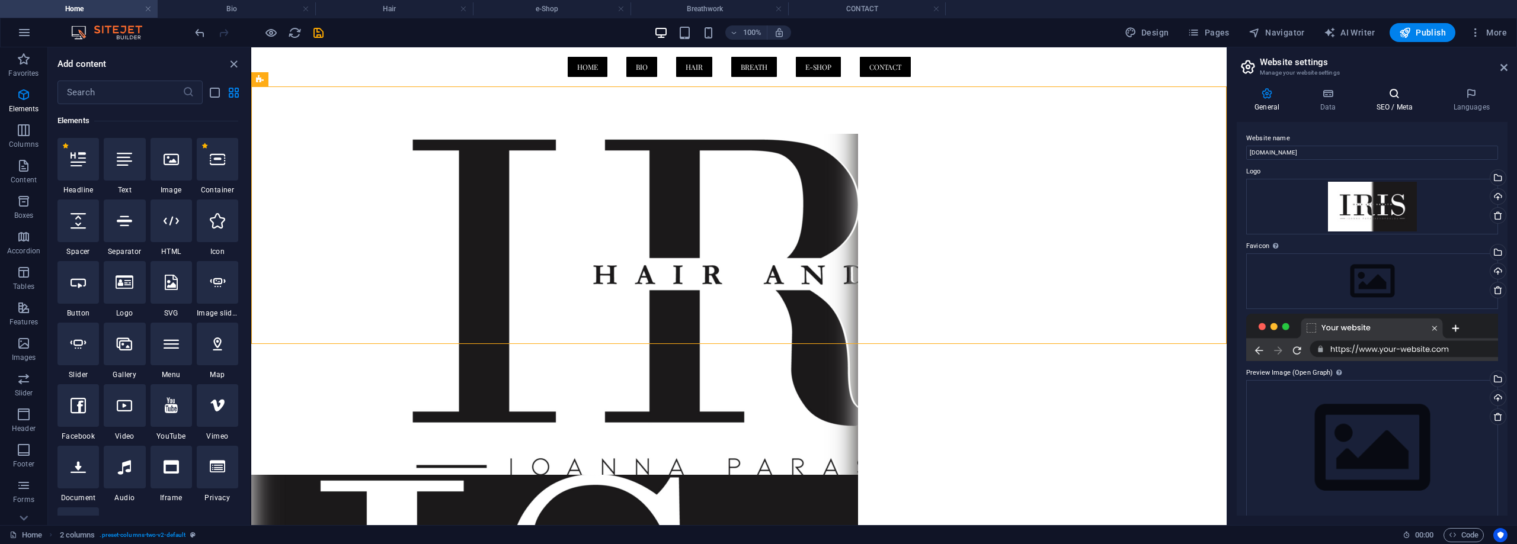
click at [1394, 101] on h4 "SEO / Meta" at bounding box center [1396, 100] width 77 height 25
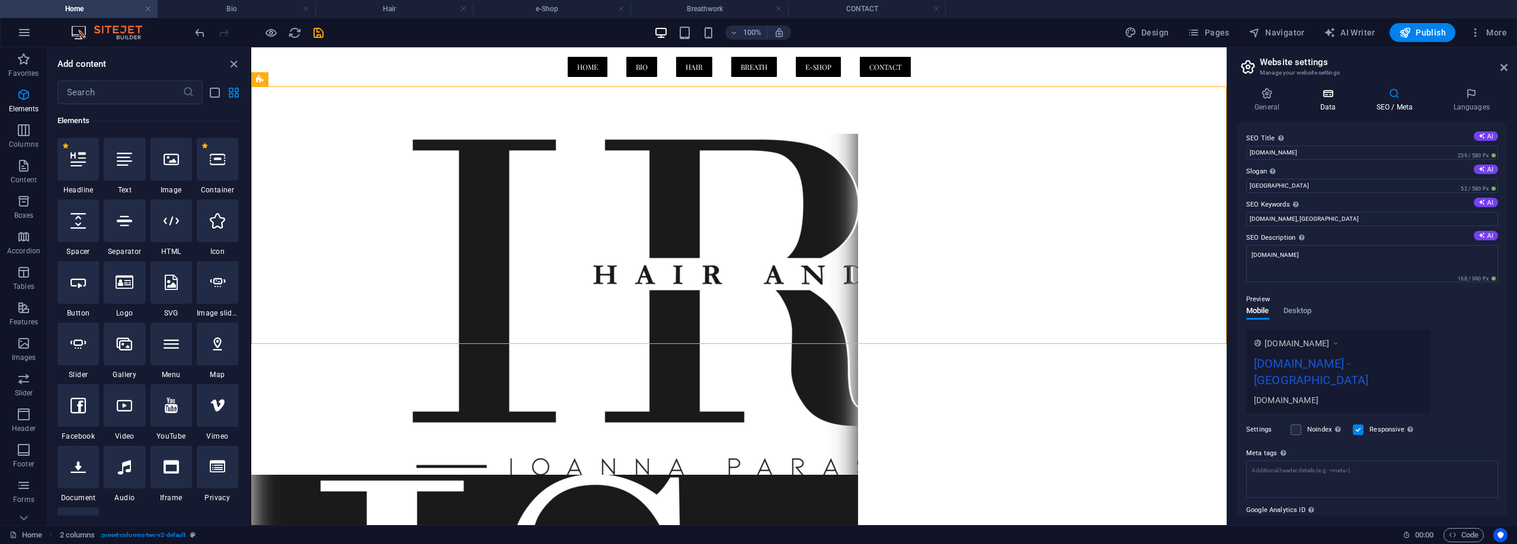
click at [1331, 100] on h4 "Data" at bounding box center [1330, 100] width 56 height 25
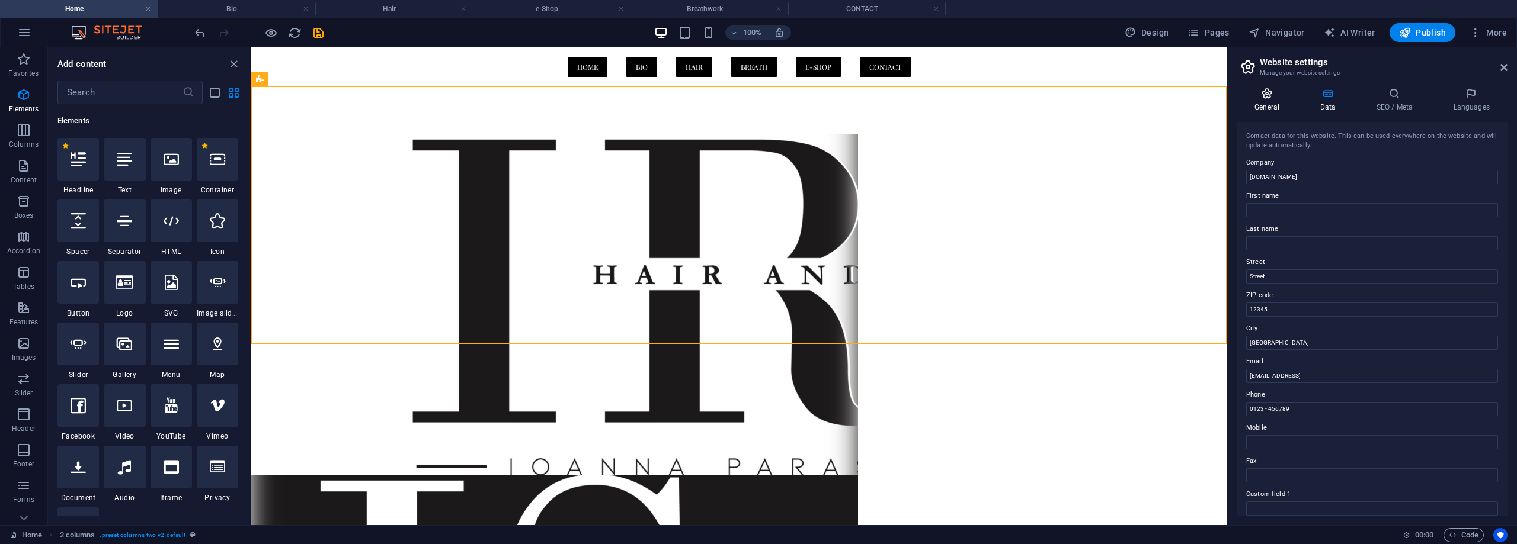
click at [1267, 100] on h4 "General" at bounding box center [1268, 100] width 65 height 25
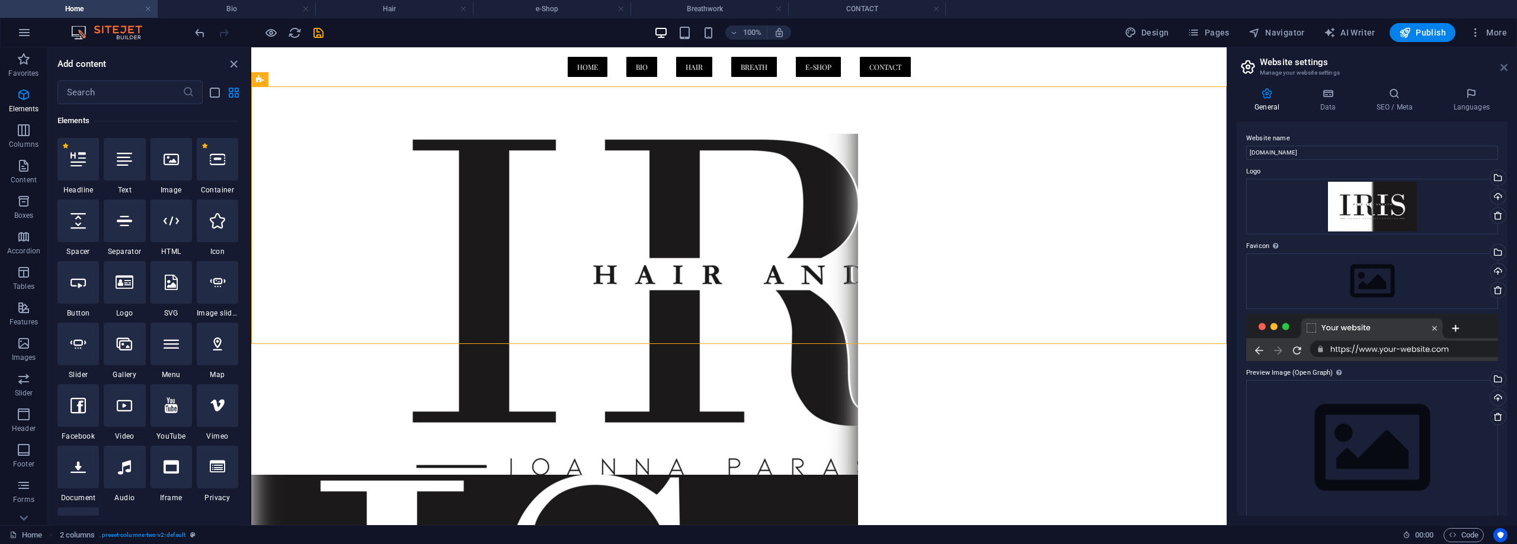
click at [1504, 68] on icon at bounding box center [1503, 67] width 7 height 9
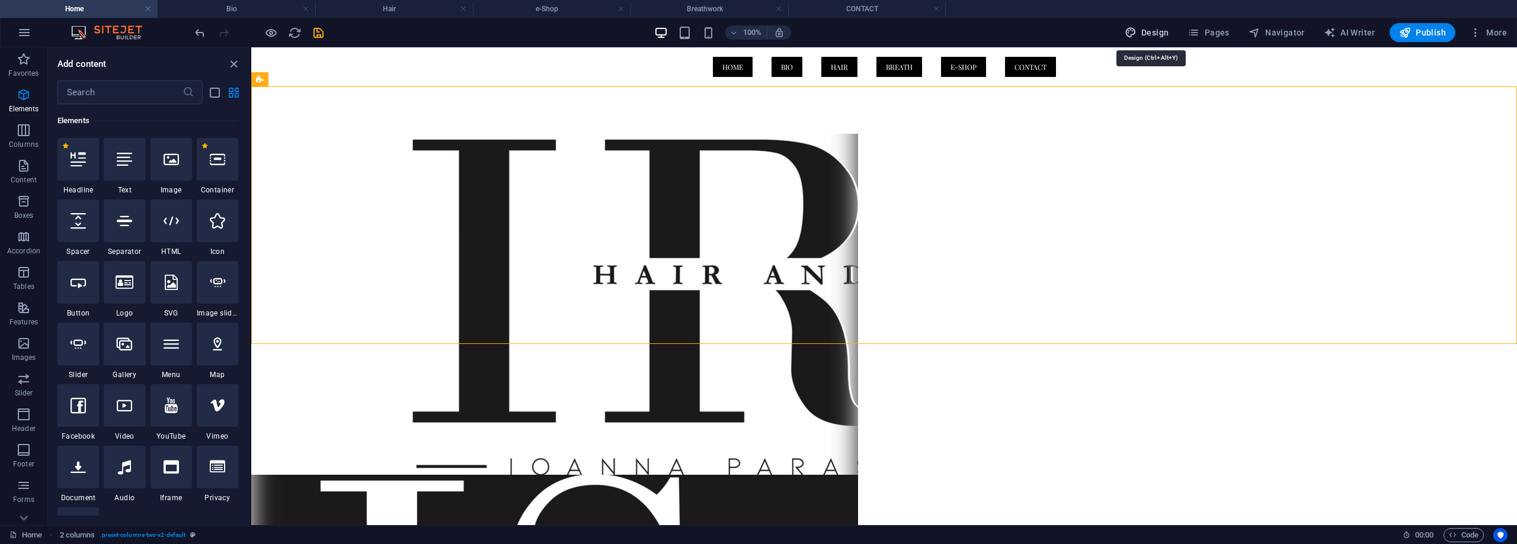
click at [1158, 28] on span "Design" at bounding box center [1146, 33] width 44 height 12
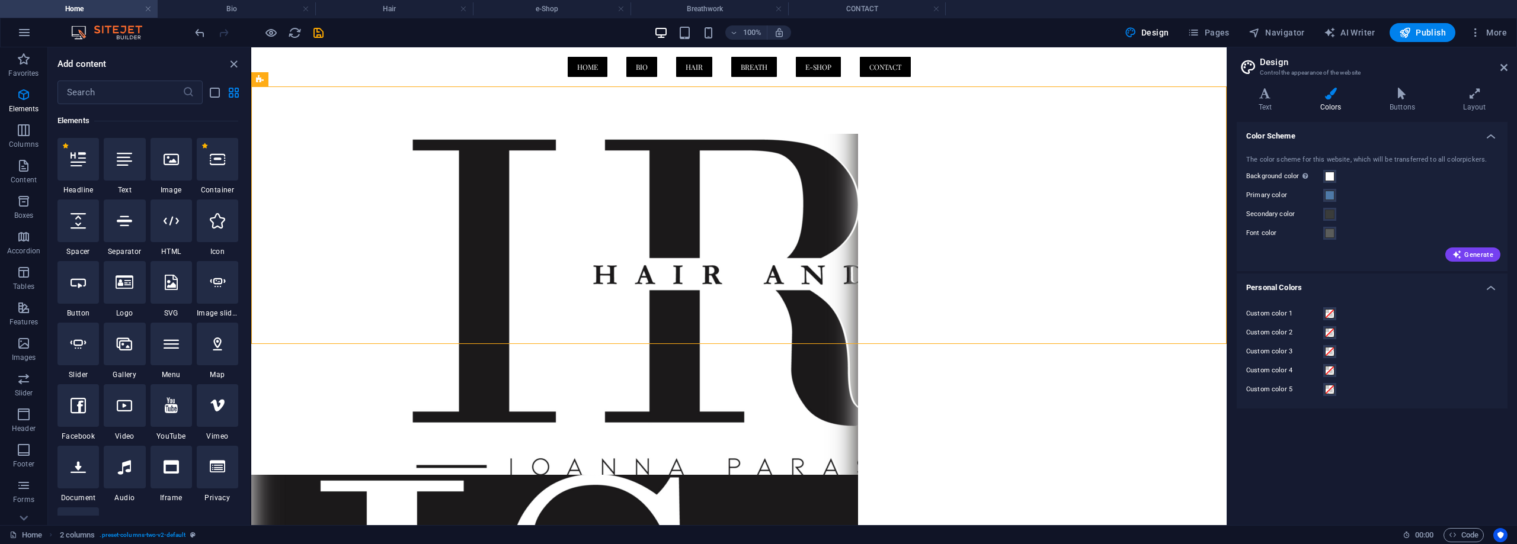
click at [1114, 418] on html "Skip to main content Menu HOME BIO HAIR BREATH E-SHOP CONTACT" at bounding box center [738, 455] width 975 height 816
click at [1331, 182] on button "Background color Only visible if it is not covered by other backgrounds." at bounding box center [1329, 176] width 13 height 13
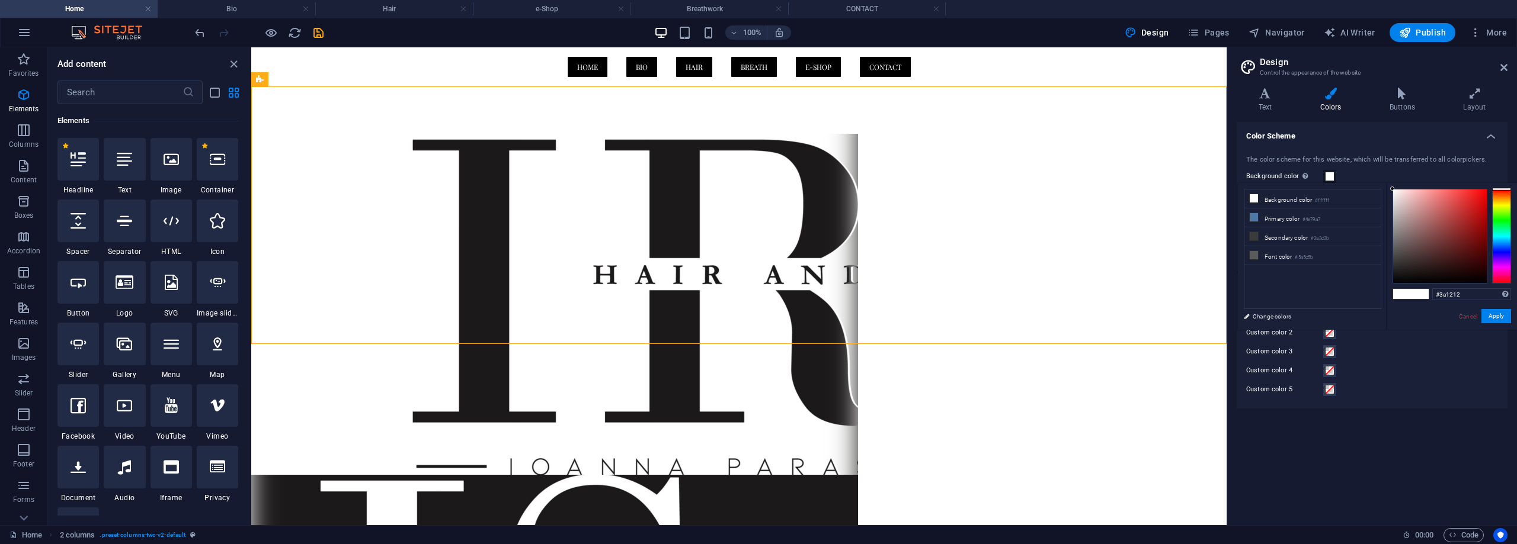
click at [1457, 261] on div at bounding box center [1440, 237] width 94 height 94
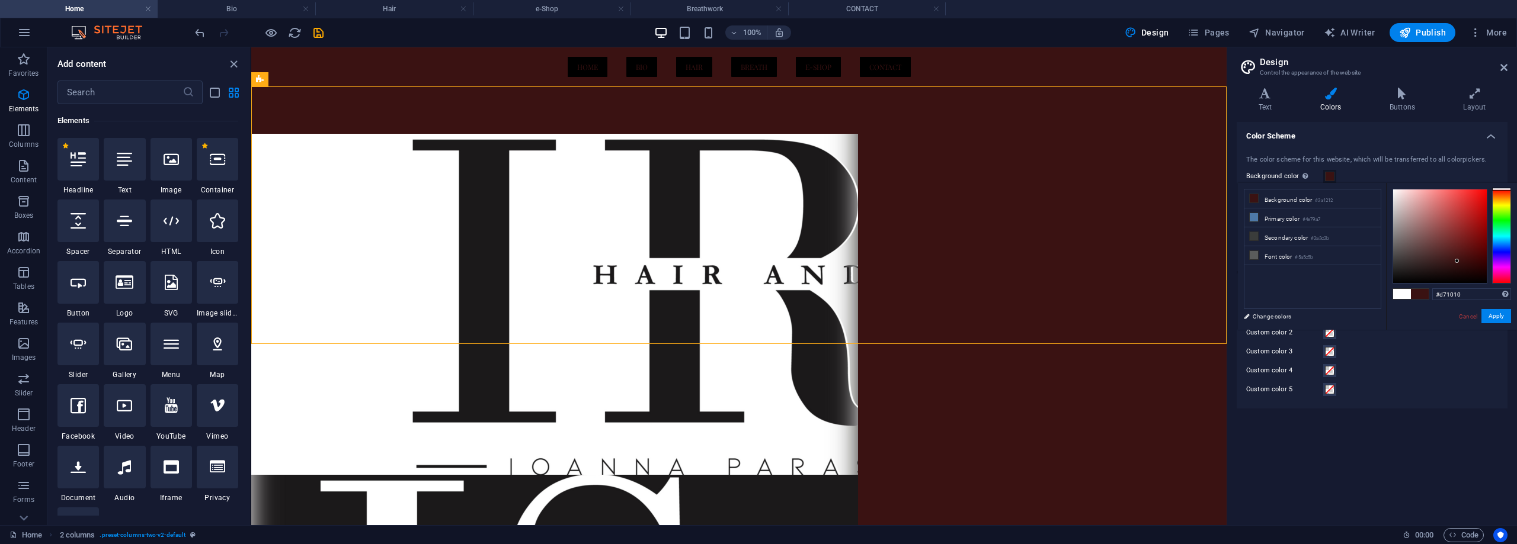
click at [1479, 204] on div at bounding box center [1440, 237] width 94 height 94
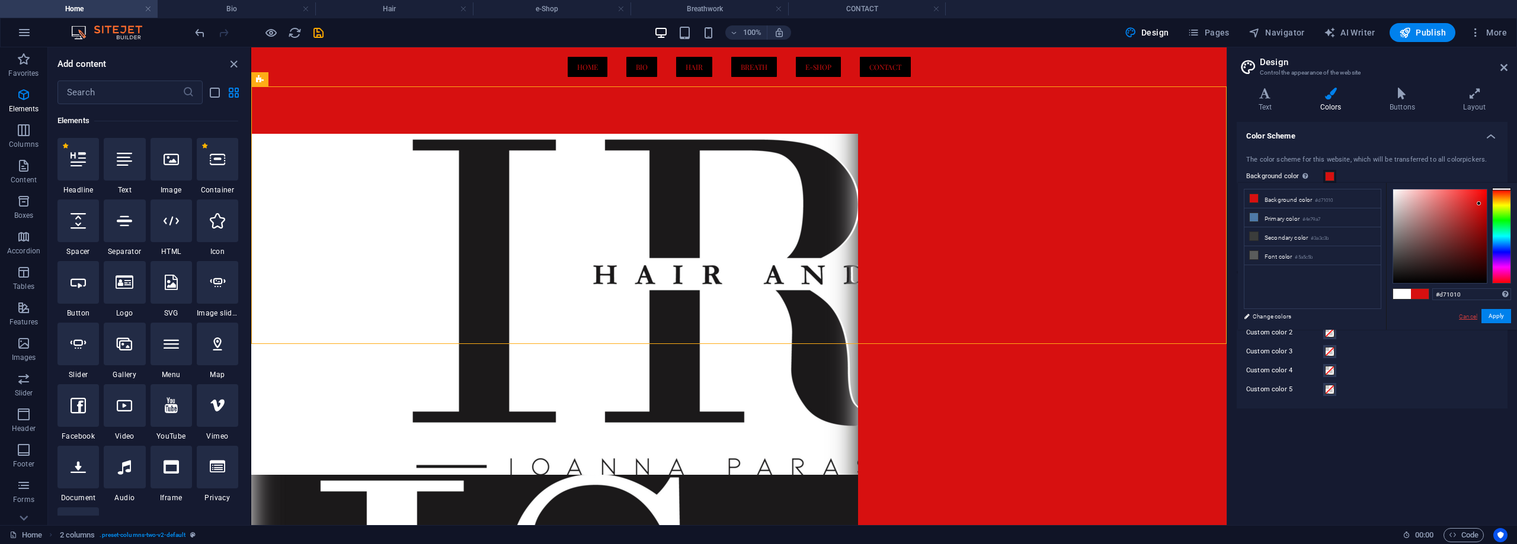
click at [1471, 319] on link "Cancel" at bounding box center [1467, 316] width 21 height 9
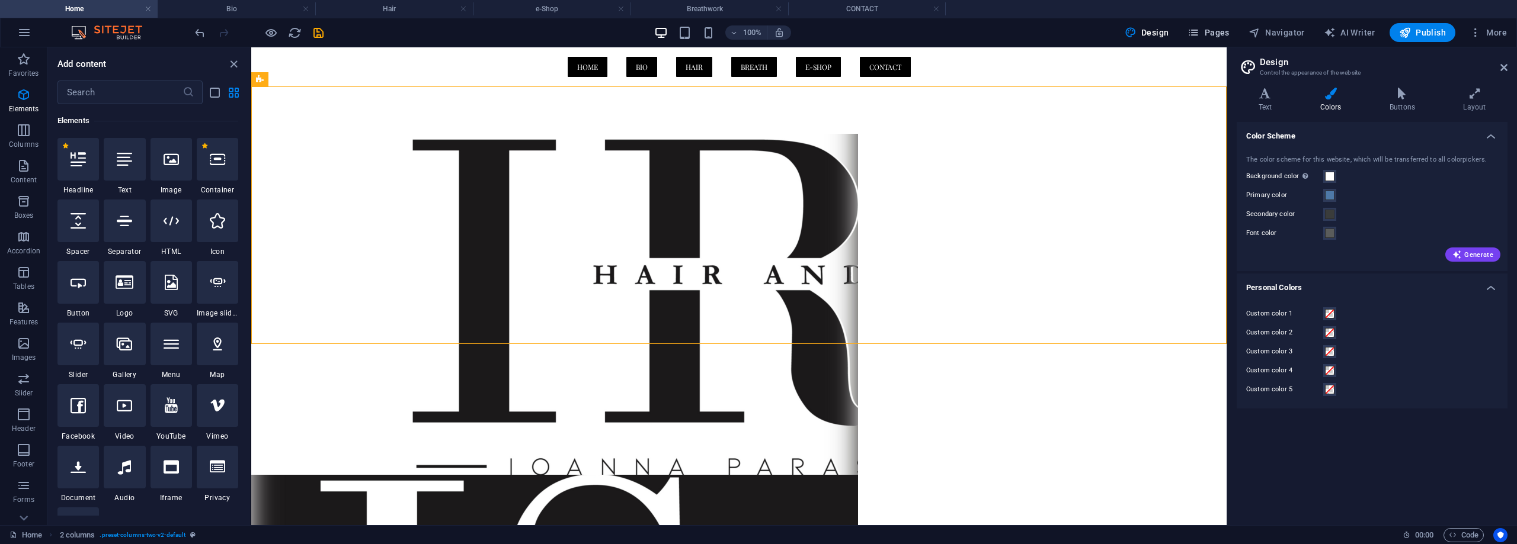
click at [1213, 25] on button "Pages" at bounding box center [1207, 32] width 51 height 19
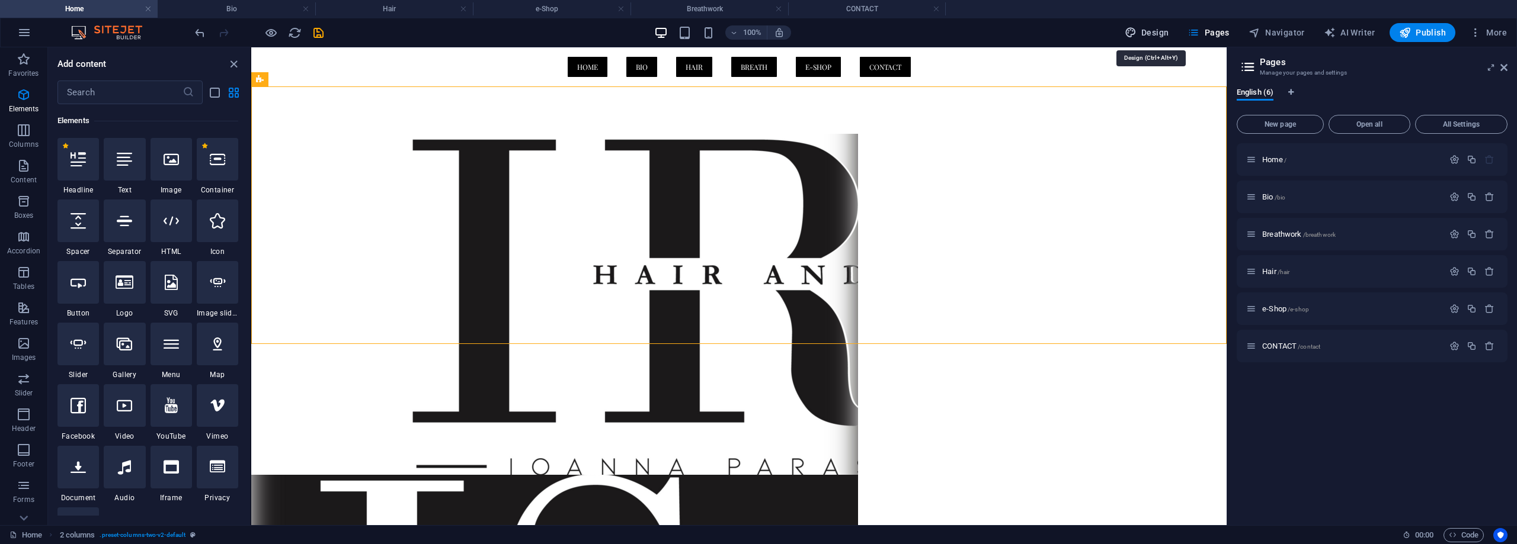
click at [1155, 29] on span "Design" at bounding box center [1146, 33] width 44 height 12
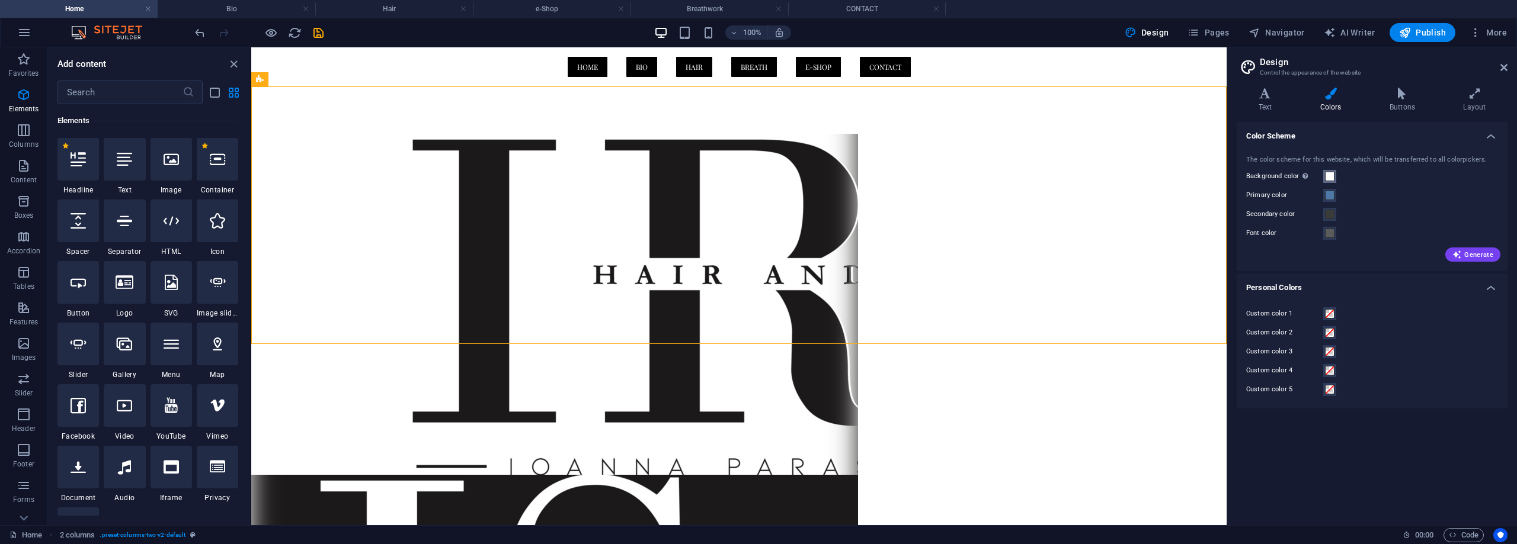
click at [1334, 175] on span at bounding box center [1329, 176] width 9 height 9
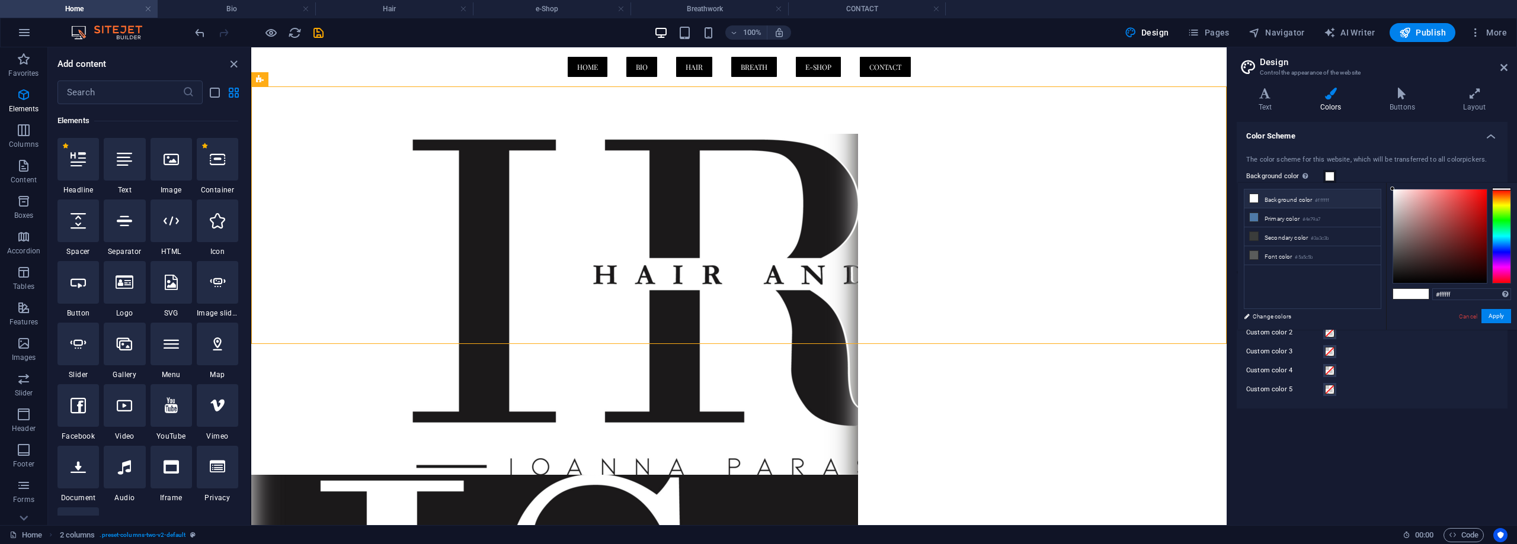
click at [1289, 199] on li "Background color #ffffff" at bounding box center [1312, 199] width 136 height 19
drag, startPoint x: 1427, startPoint y: 218, endPoint x: 1496, endPoint y: 299, distance: 106.3
click at [1496, 299] on div "#000000 Supported formats #0852ed rgb(8, 82, 237) rgba(8, 82, 237, 90%) hsv(221…" at bounding box center [1451, 342] width 131 height 319
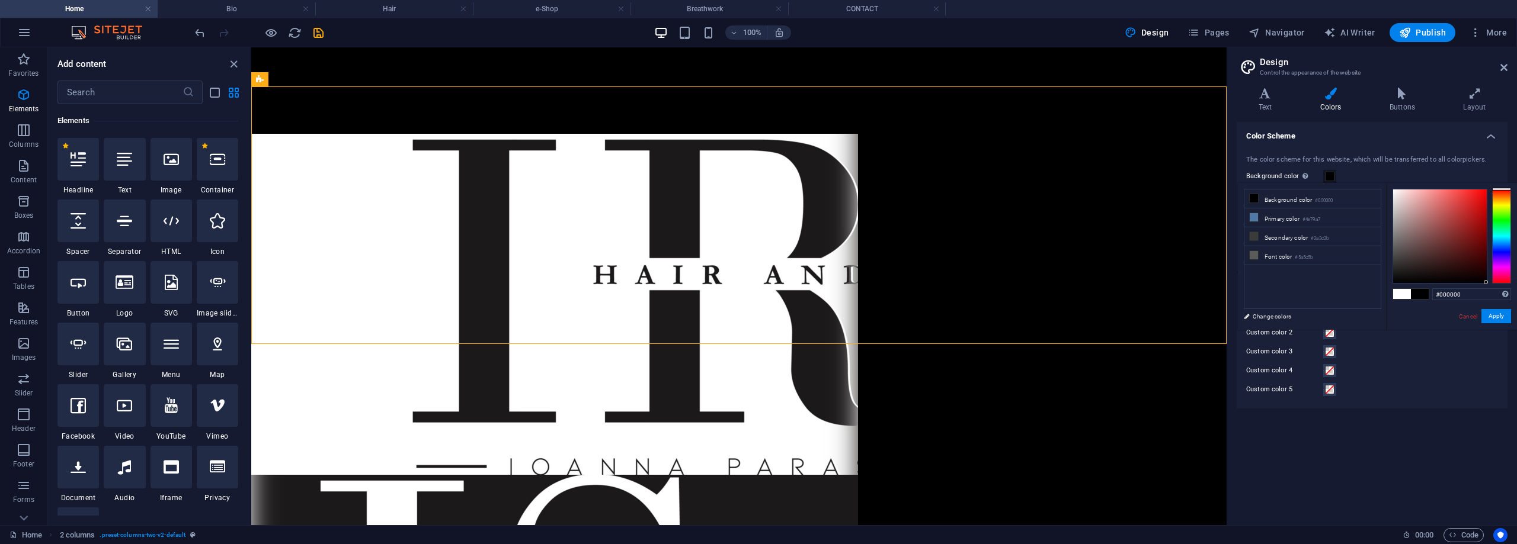
click at [1130, 423] on html "Skip to main content Menu HOME BIO HAIR BREATH E-SHOP CONTACT" at bounding box center [738, 455] width 975 height 816
click at [1084, 403] on html "Skip to main content Menu HOME BIO HAIR BREATH E-SHOP CONTACT" at bounding box center [738, 455] width 975 height 816
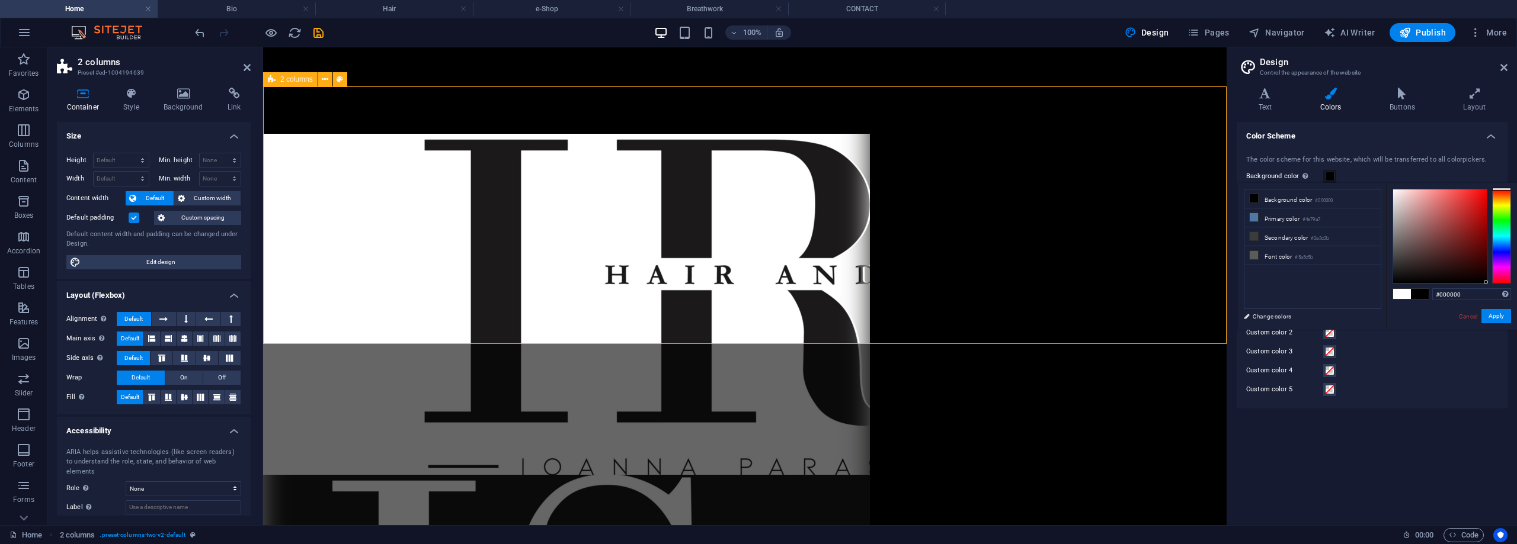
click at [1121, 241] on div at bounding box center [744, 474] width 963 height 777
click at [1252, 198] on icon at bounding box center [1253, 198] width 8 height 8
click at [1333, 177] on span at bounding box center [1329, 176] width 9 height 9
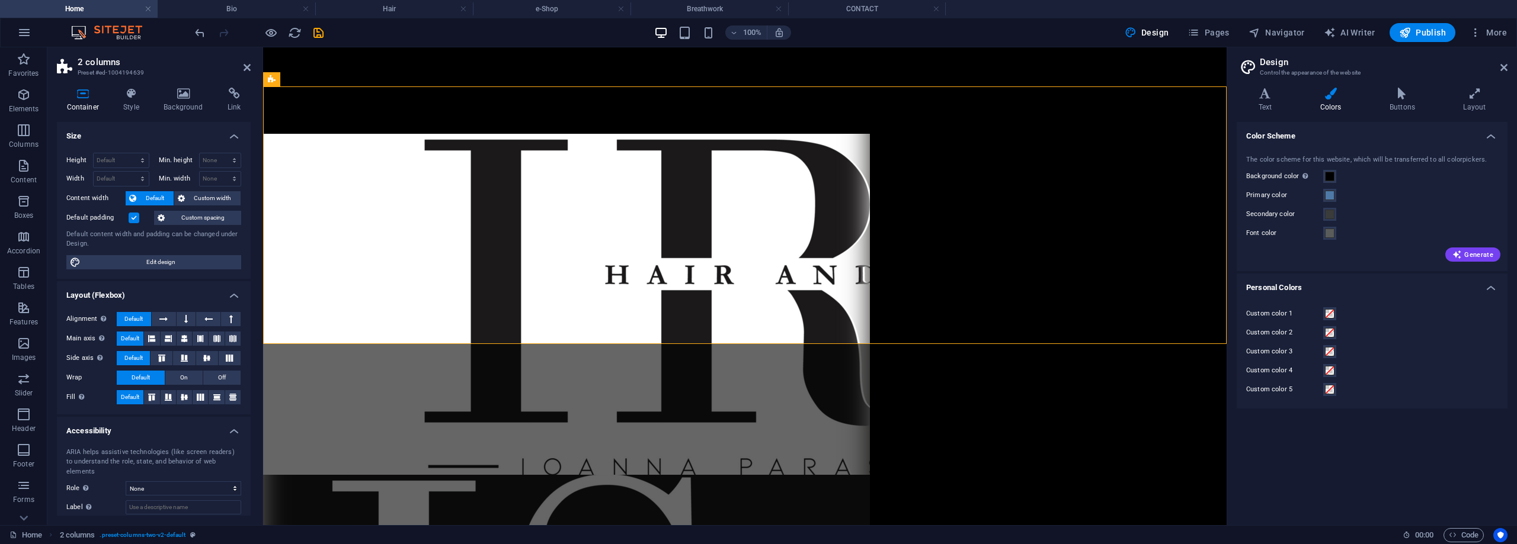
click at [1252, 200] on label "Primary color" at bounding box center [1284, 195] width 77 height 14
click at [1323, 200] on button "Primary color" at bounding box center [1329, 195] width 13 height 13
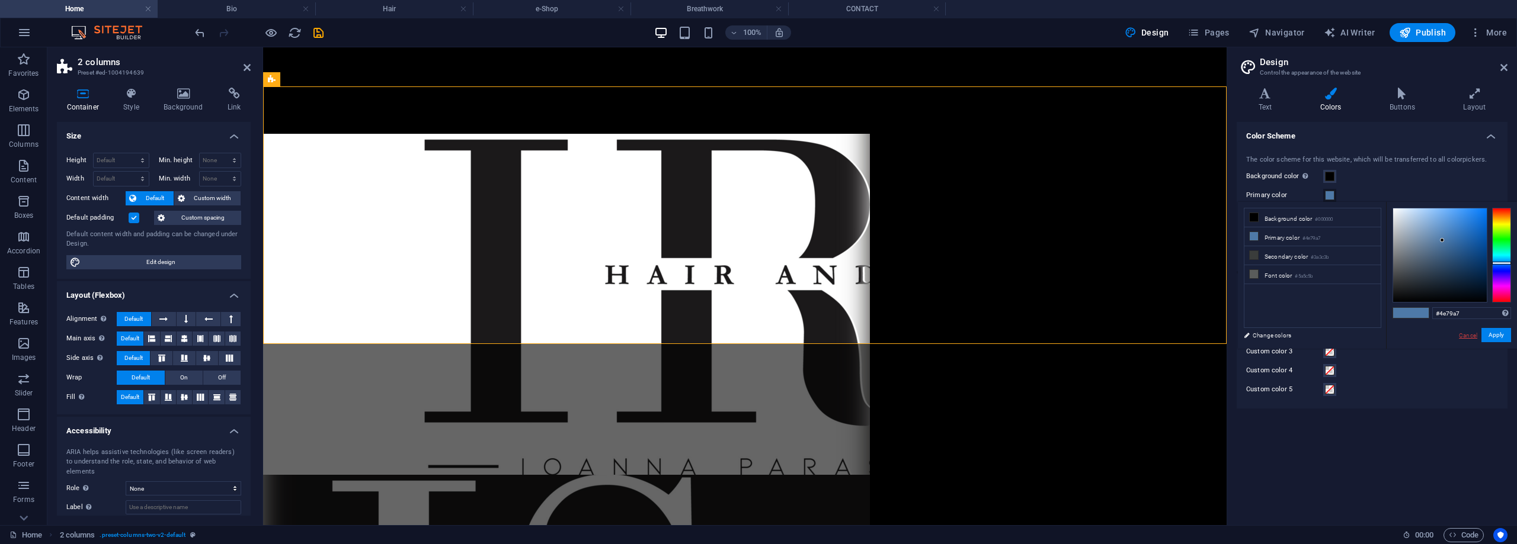
click at [1470, 333] on link "Cancel" at bounding box center [1467, 335] width 21 height 9
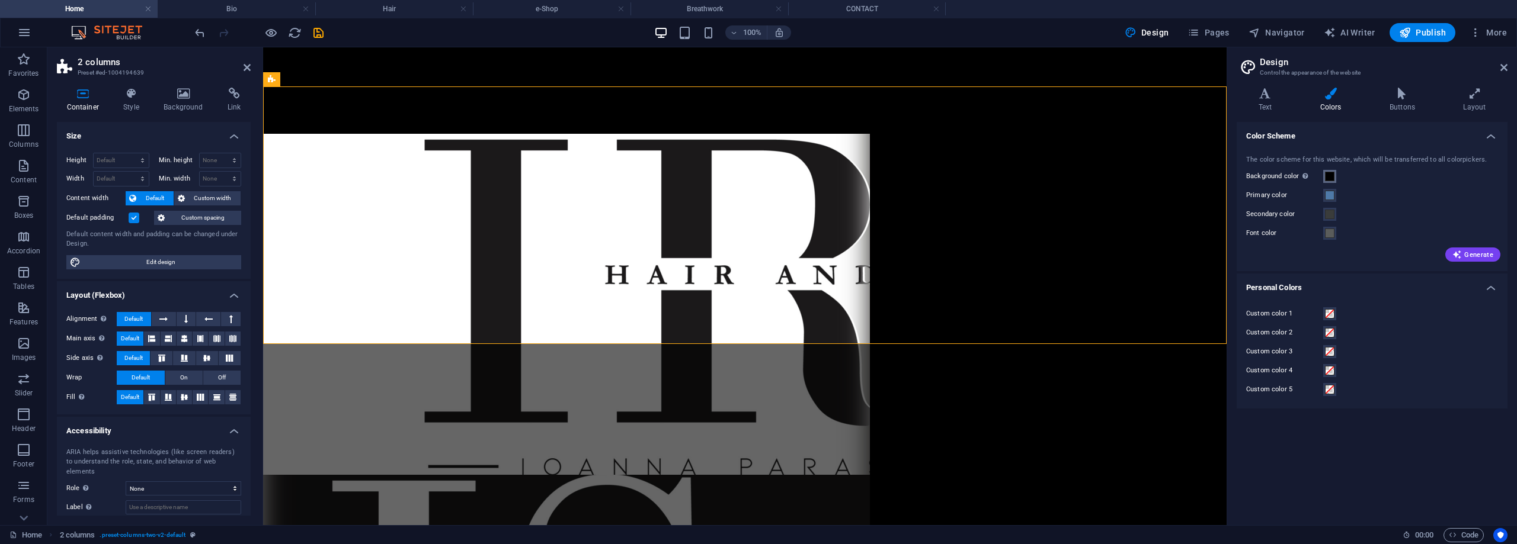
click at [1327, 172] on span at bounding box center [1329, 176] width 9 height 9
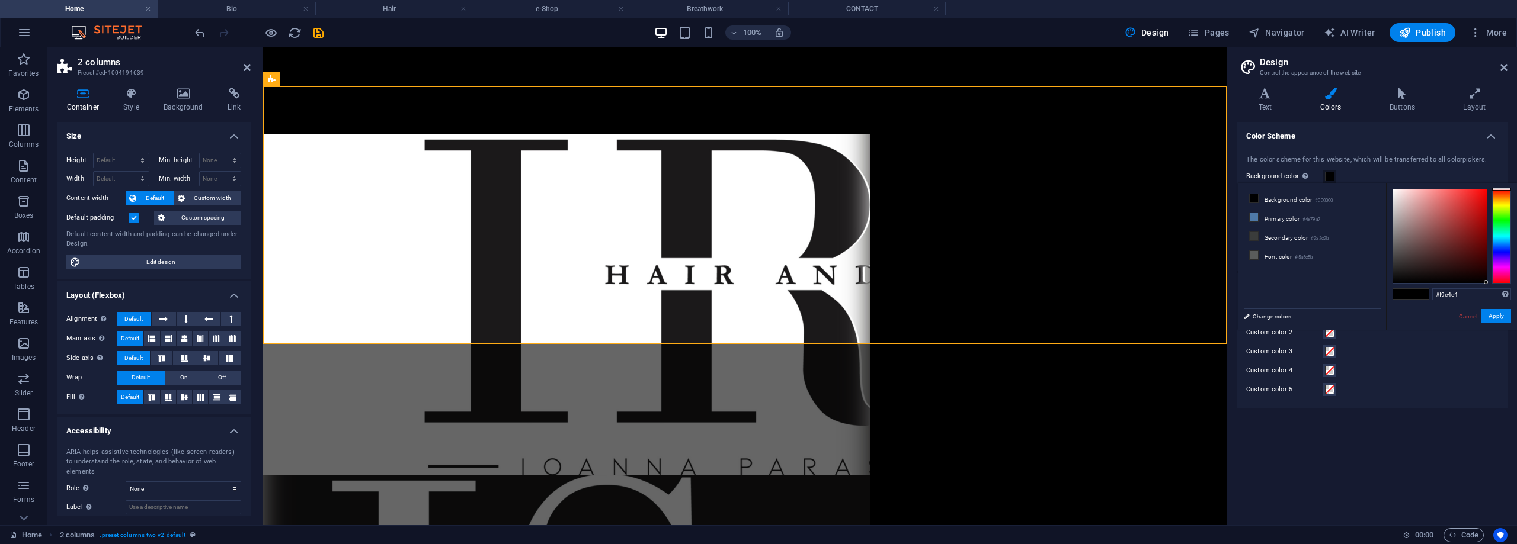
click at [1400, 191] on div at bounding box center [1440, 237] width 94 height 94
click at [1400, 188] on div at bounding box center [1400, 189] width 4 height 4
type input "#ffffff"
drag, startPoint x: 1400, startPoint y: 188, endPoint x: 1367, endPoint y: 186, distance: 33.3
click at [1367, 186] on div "less Background color #000000 Primary color #4e79a7 Secondary color #3a3c3b Fon…" at bounding box center [1377, 256] width 279 height 147
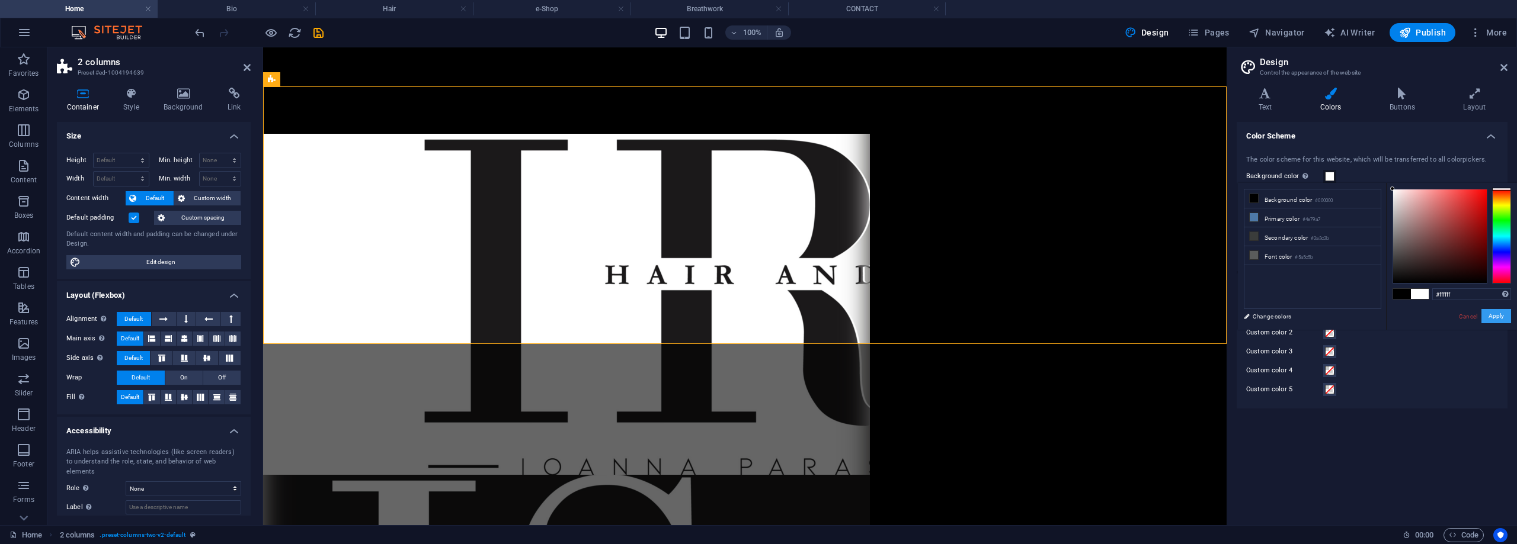
click at [1497, 316] on button "Apply" at bounding box center [1496, 316] width 30 height 14
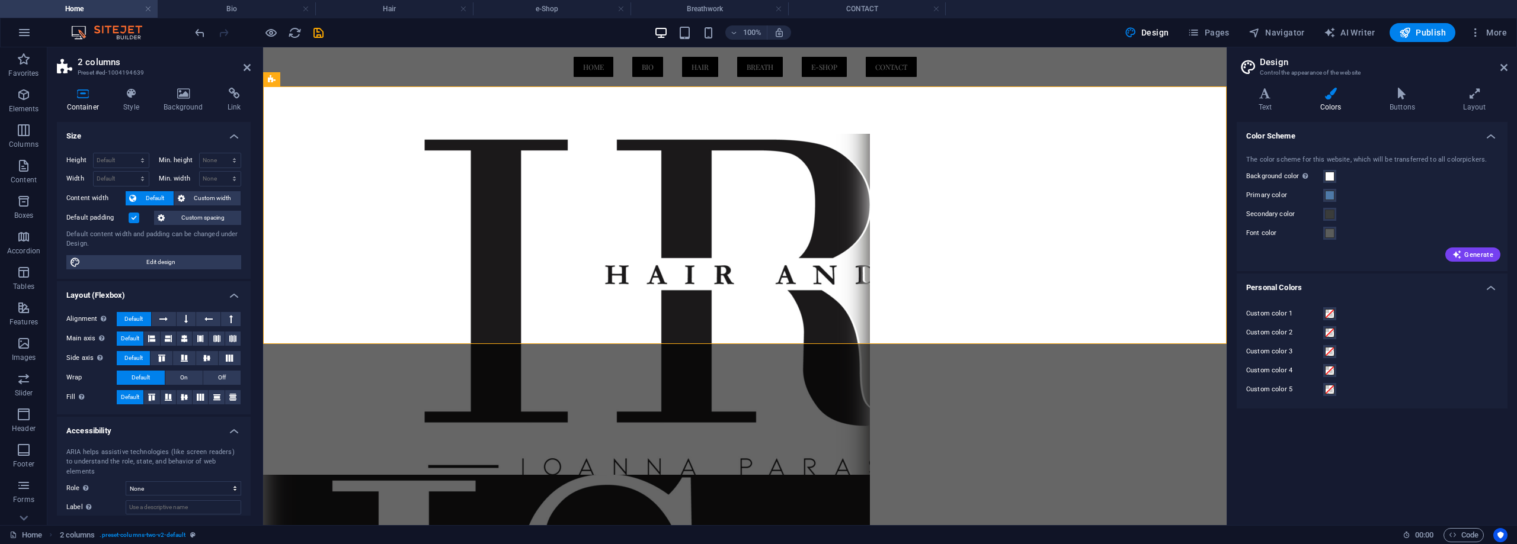
click at [876, 421] on html "Skip to main content Menu HOME BIO HAIR BREATH E-SHOP CONTACT" at bounding box center [744, 455] width 963 height 816
click at [973, 75] on nav "HOME BIO HAIR BREATH E-SHOP CONTACT" at bounding box center [744, 67] width 559 height 20
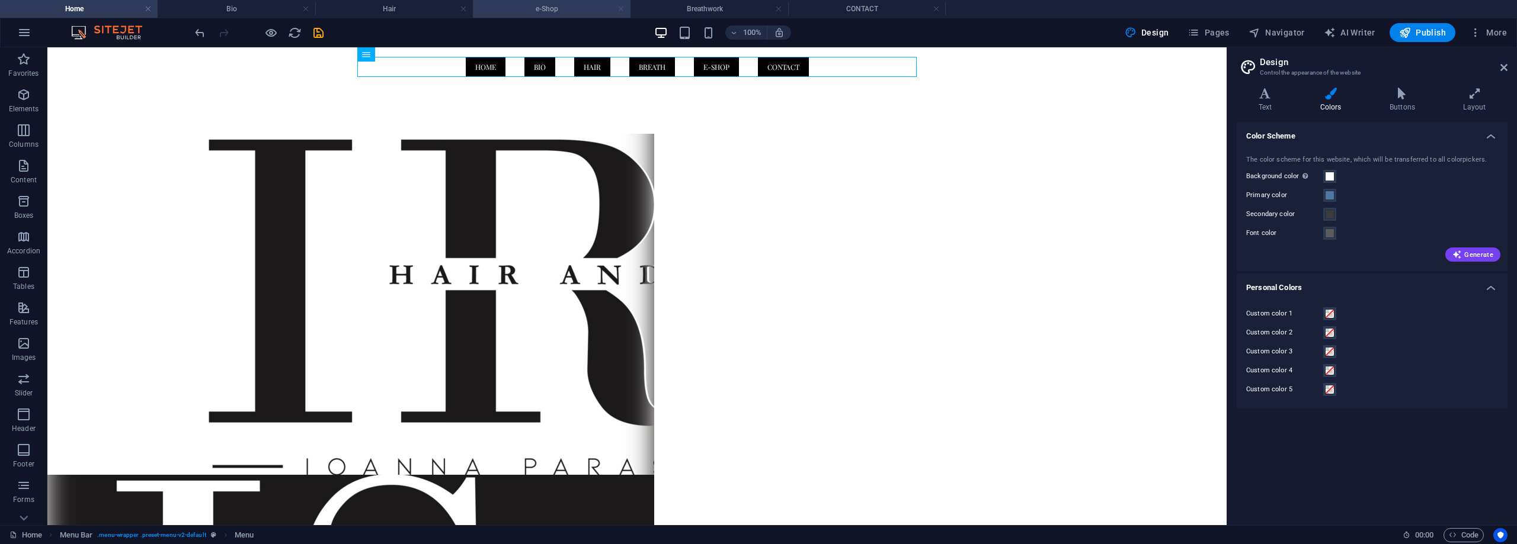
click at [622, 8] on link at bounding box center [620, 9] width 7 height 11
click at [773, 10] on h4 "CONTACT" at bounding box center [709, 8] width 158 height 13
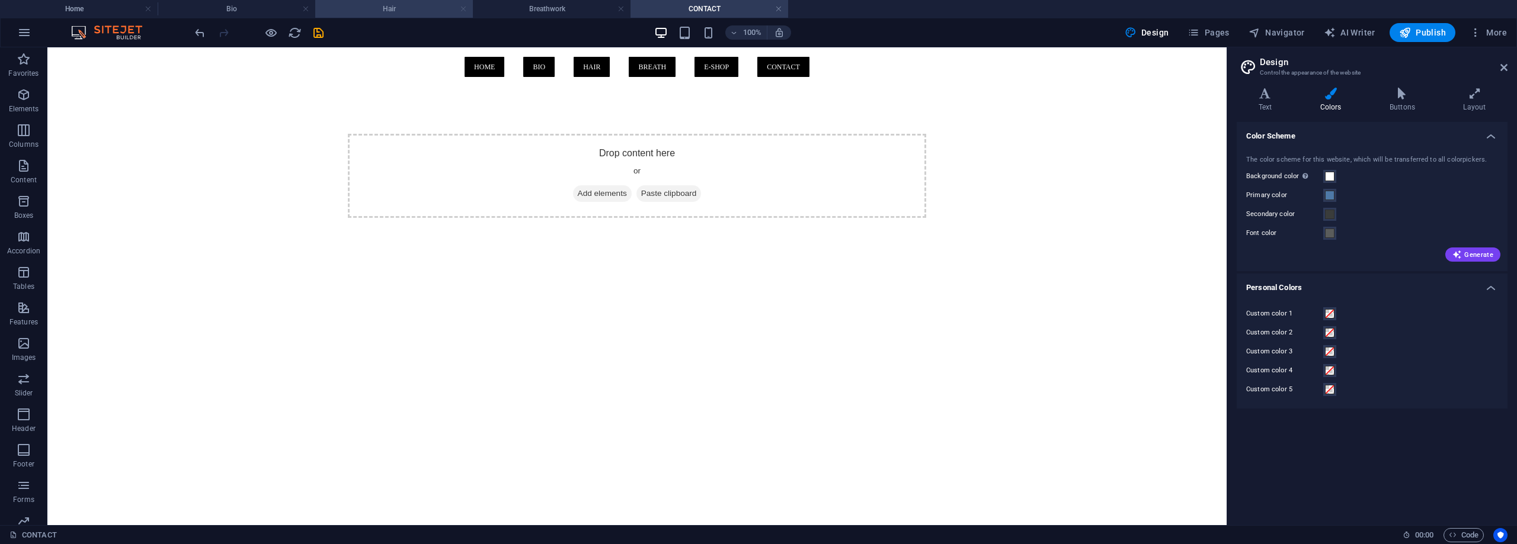
click at [461, 8] on link at bounding box center [463, 9] width 7 height 11
click at [304, 8] on link at bounding box center [305, 9] width 7 height 11
